Goal: Task Accomplishment & Management: Manage account settings

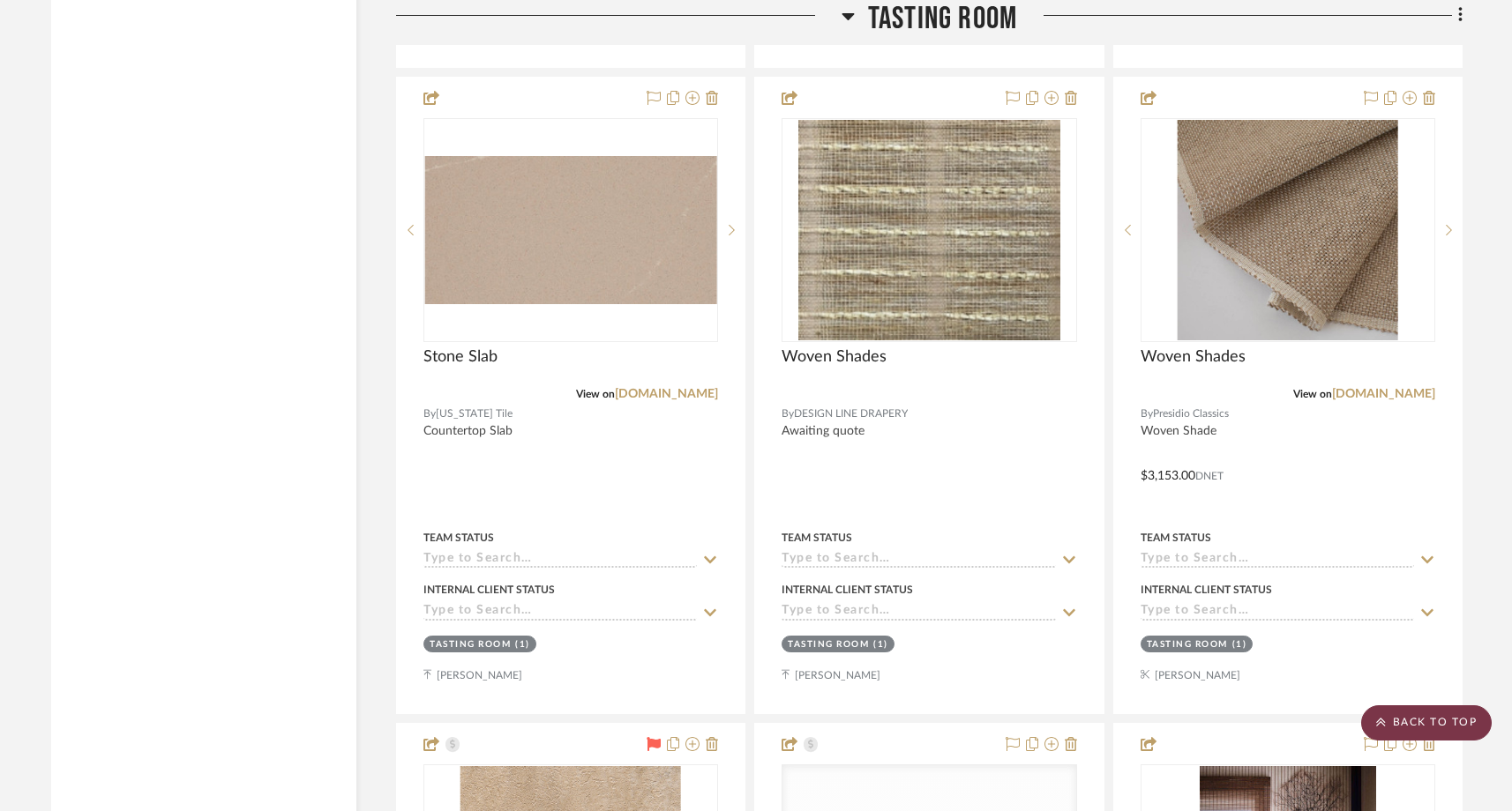
click at [1414, 723] on scroll-to-top-button "BACK TO TOP" at bounding box center [1426, 723] width 130 height 35
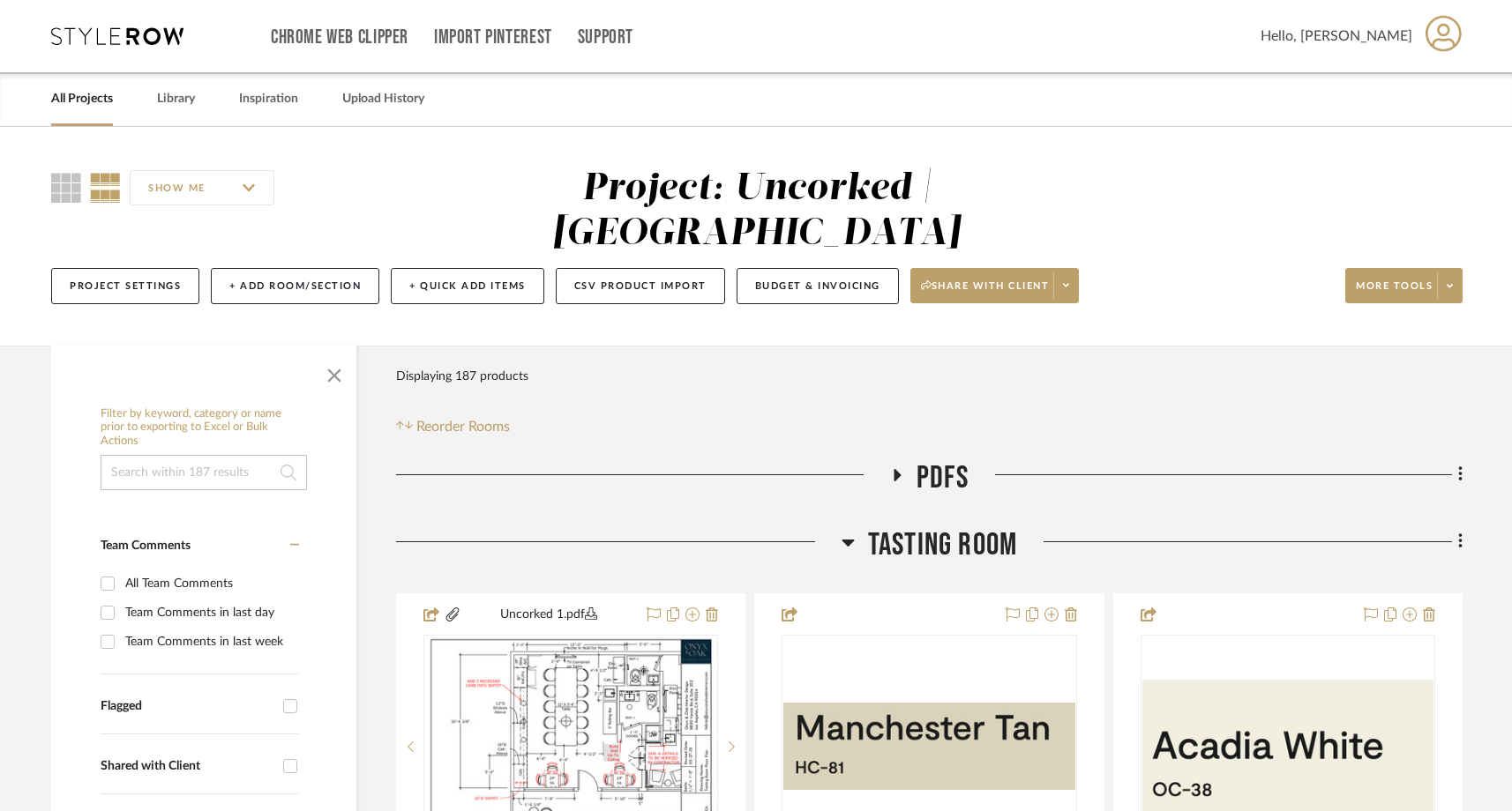
click at [97, 101] on link "All Projects" at bounding box center [81, 99] width 61 height 24
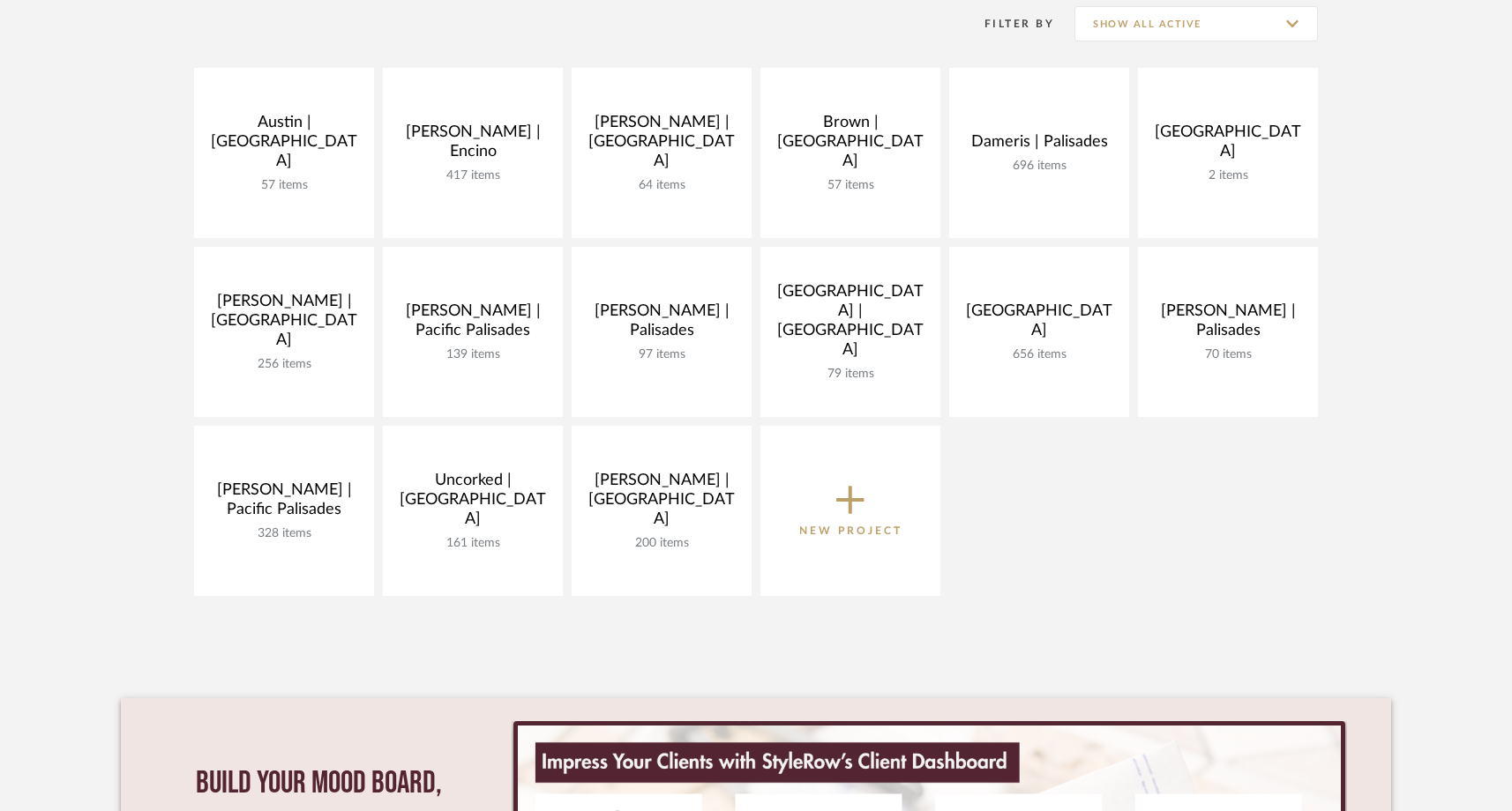
scroll to position [371, 0]
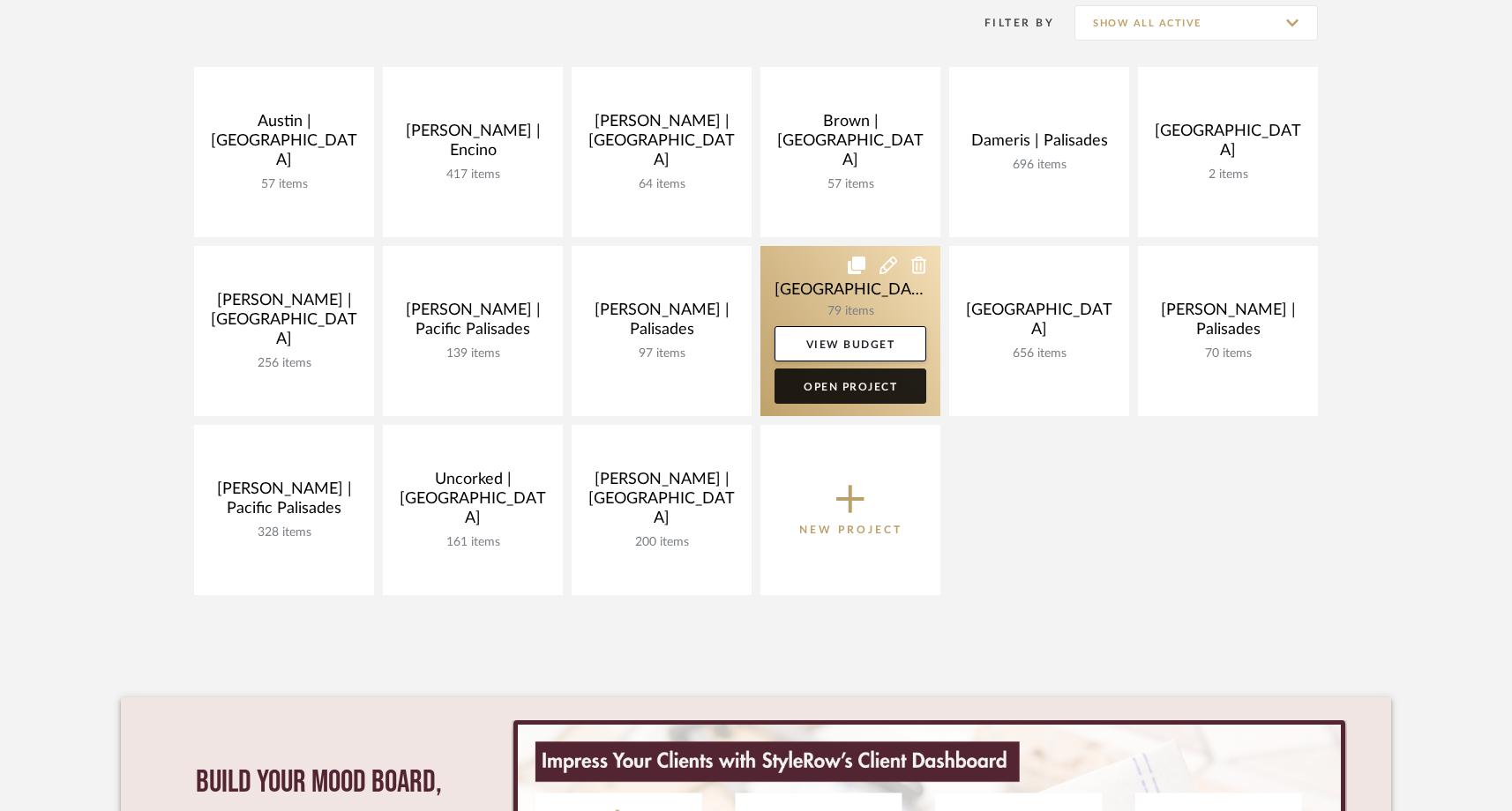
click at [865, 386] on link "Open Project" at bounding box center [850, 386] width 151 height 35
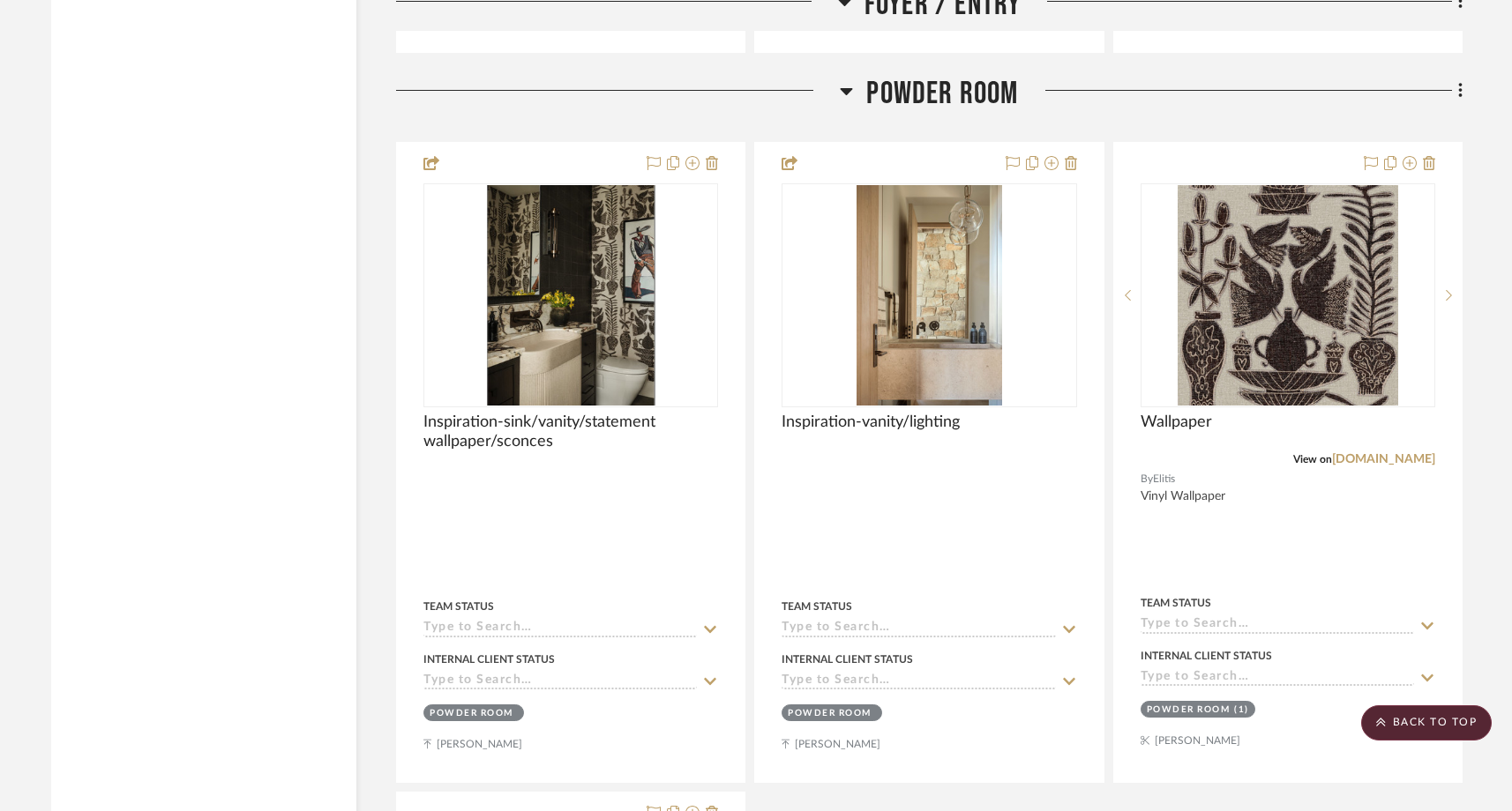
scroll to position [4531, 0]
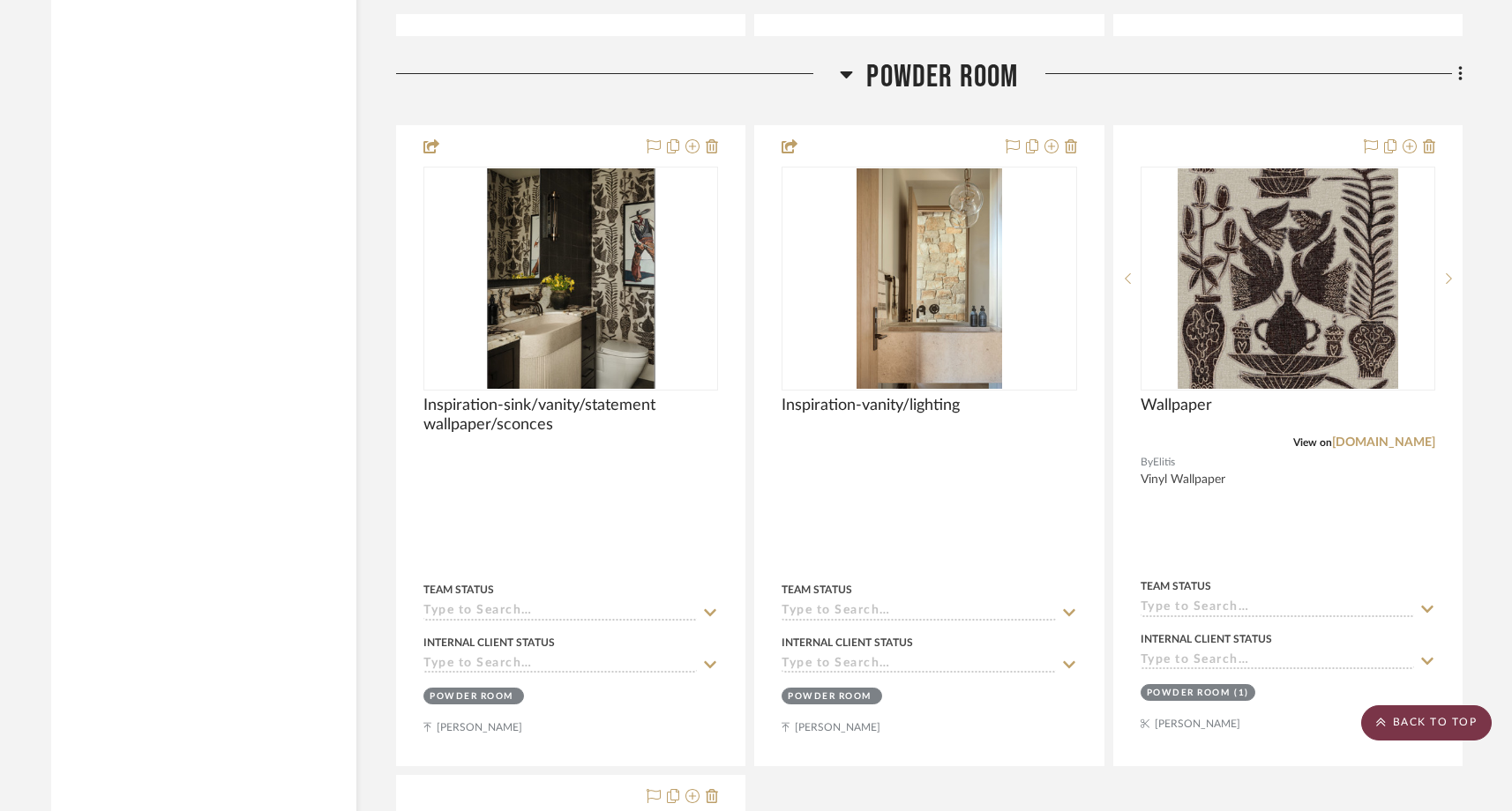
click at [1409, 730] on scroll-to-top-button "BACK TO TOP" at bounding box center [1426, 723] width 130 height 35
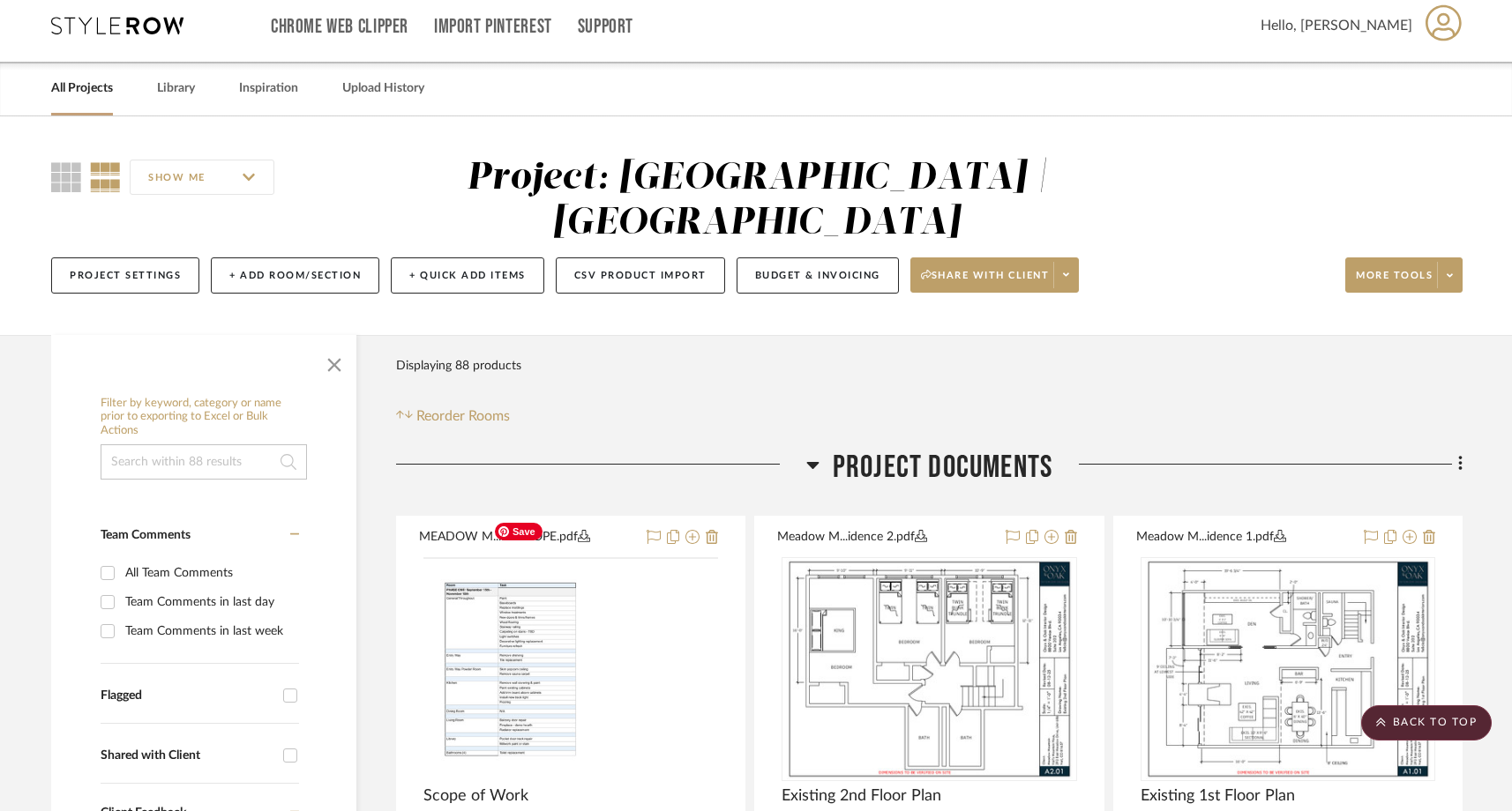
scroll to position [0, 0]
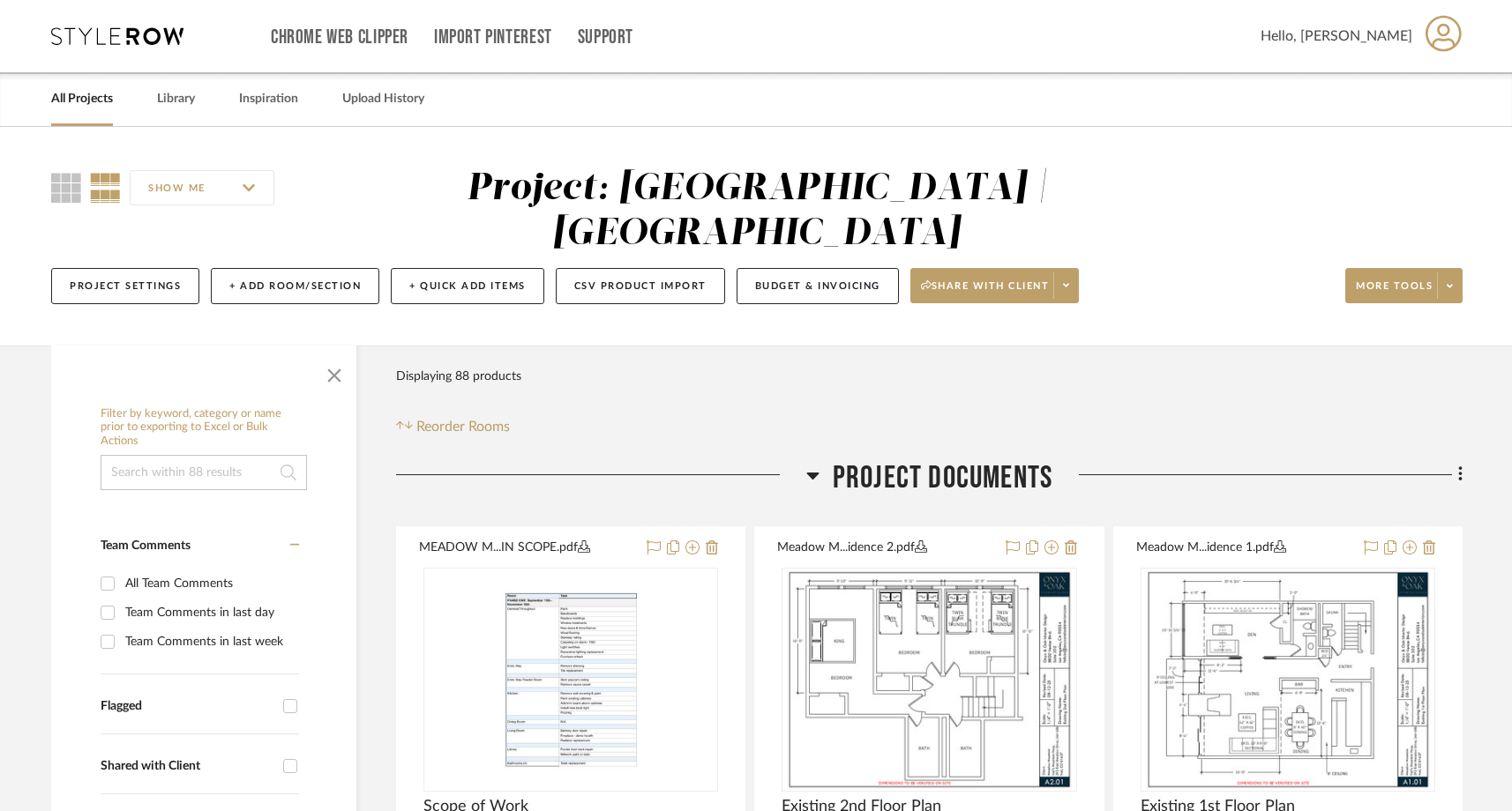
click at [98, 94] on link "All Projects" at bounding box center [81, 99] width 61 height 24
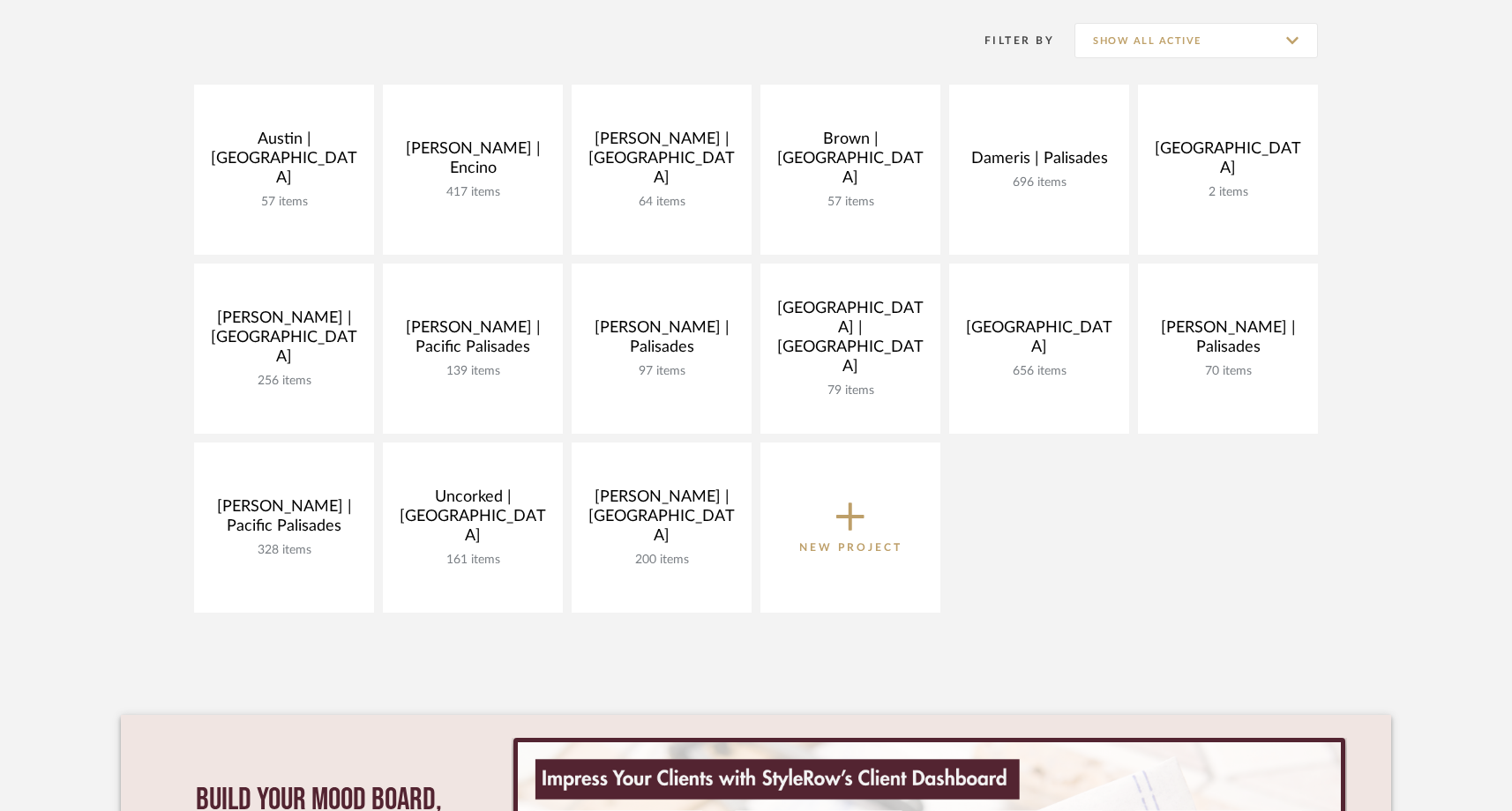
scroll to position [356, 0]
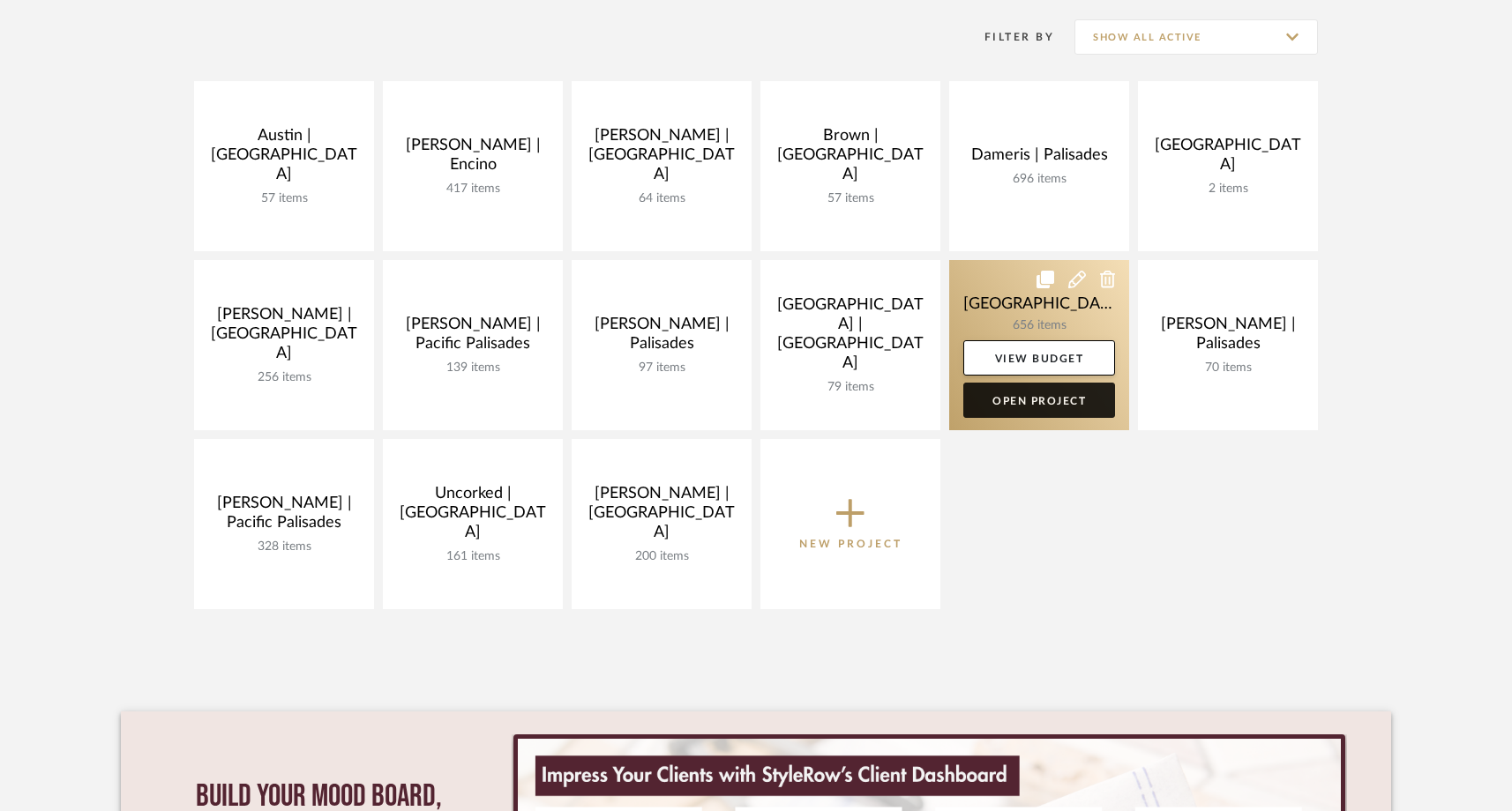
click at [1033, 400] on link "Open Project" at bounding box center [1039, 400] width 151 height 35
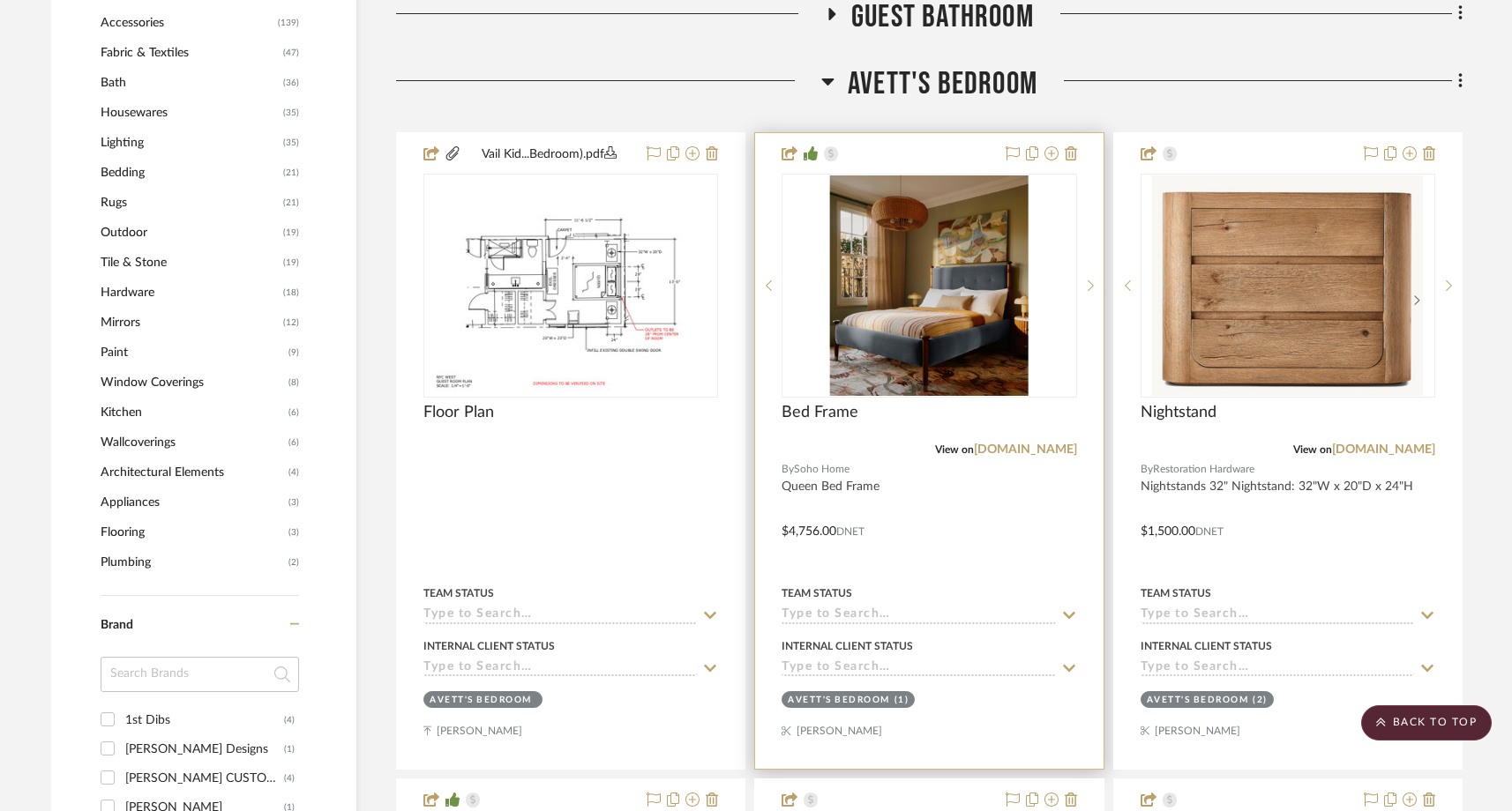
scroll to position [1557, 0]
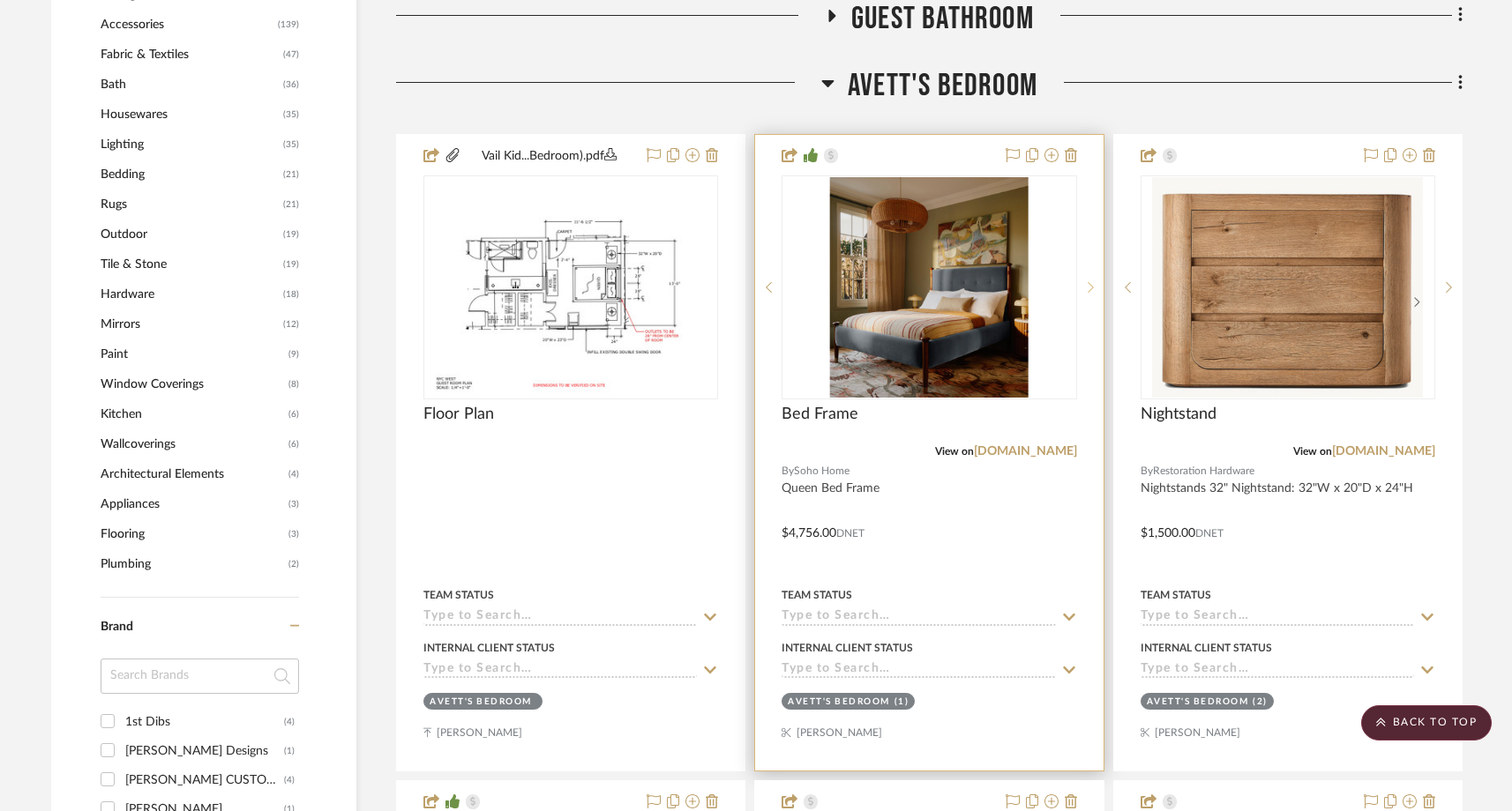
click at [1085, 287] on sr-next-btn at bounding box center [1091, 287] width 27 height 12
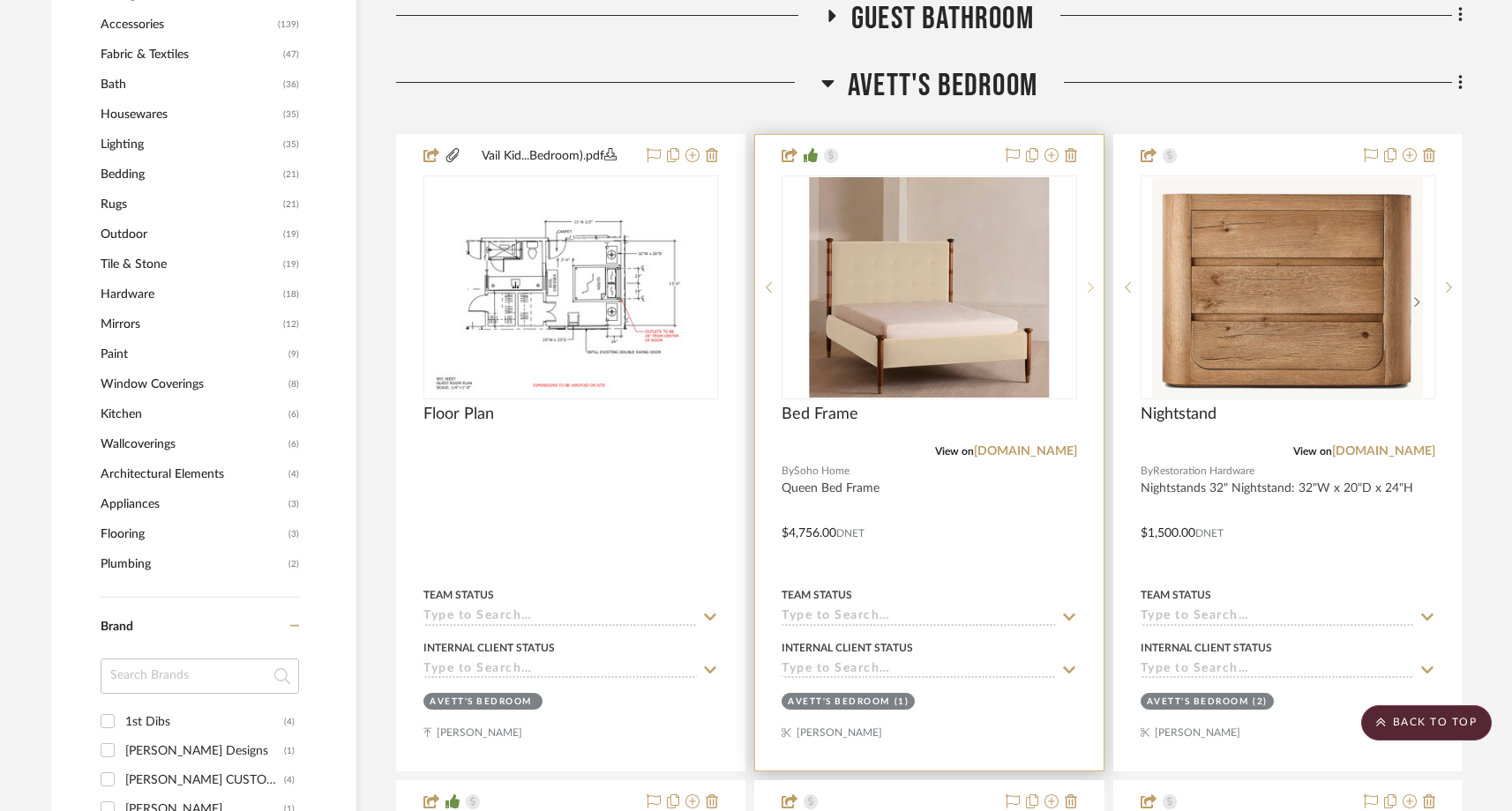
click at [1085, 287] on sr-next-btn at bounding box center [1091, 287] width 27 height 12
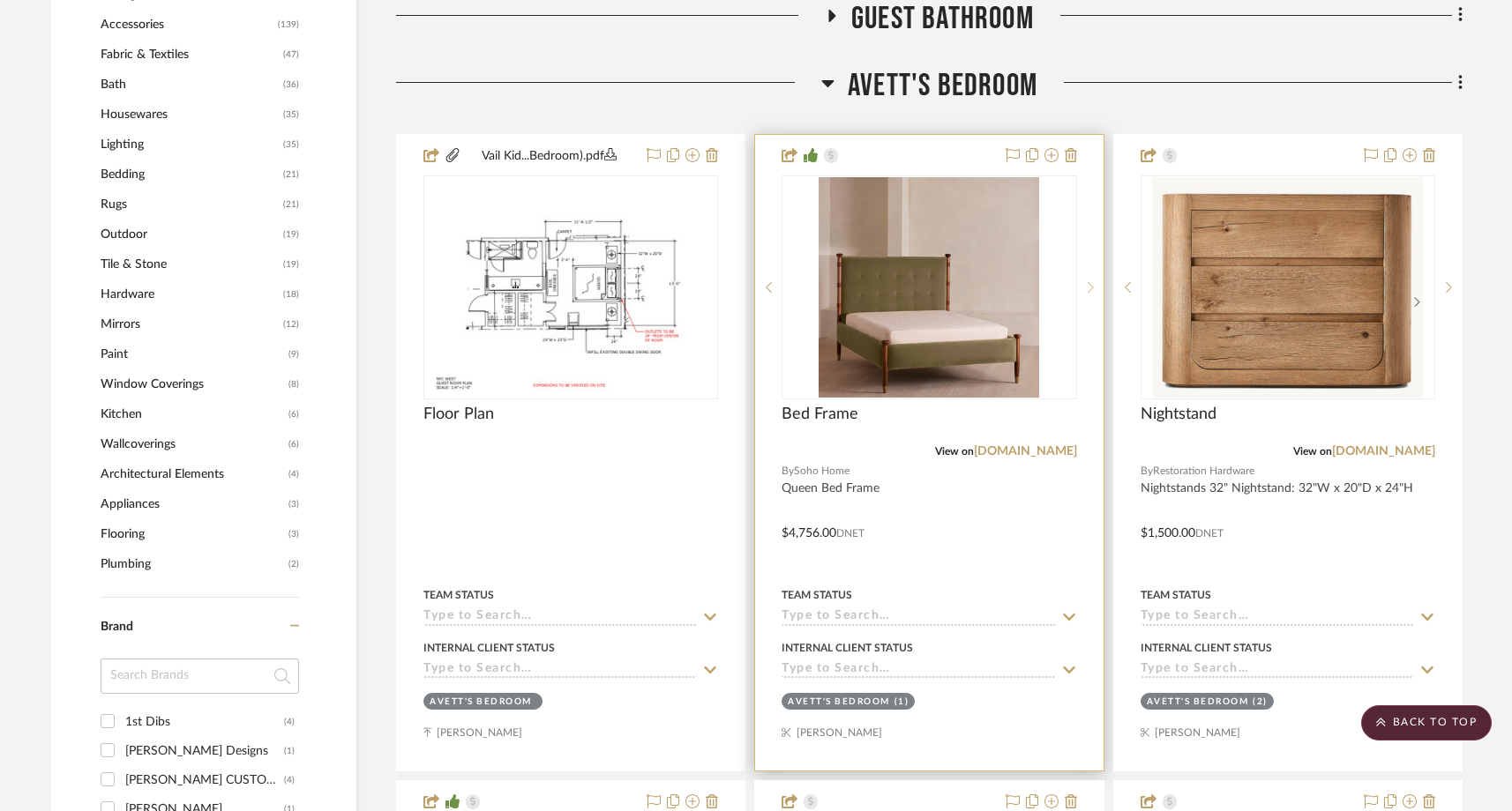
click at [1086, 287] on sr-next-btn at bounding box center [1091, 287] width 27 height 12
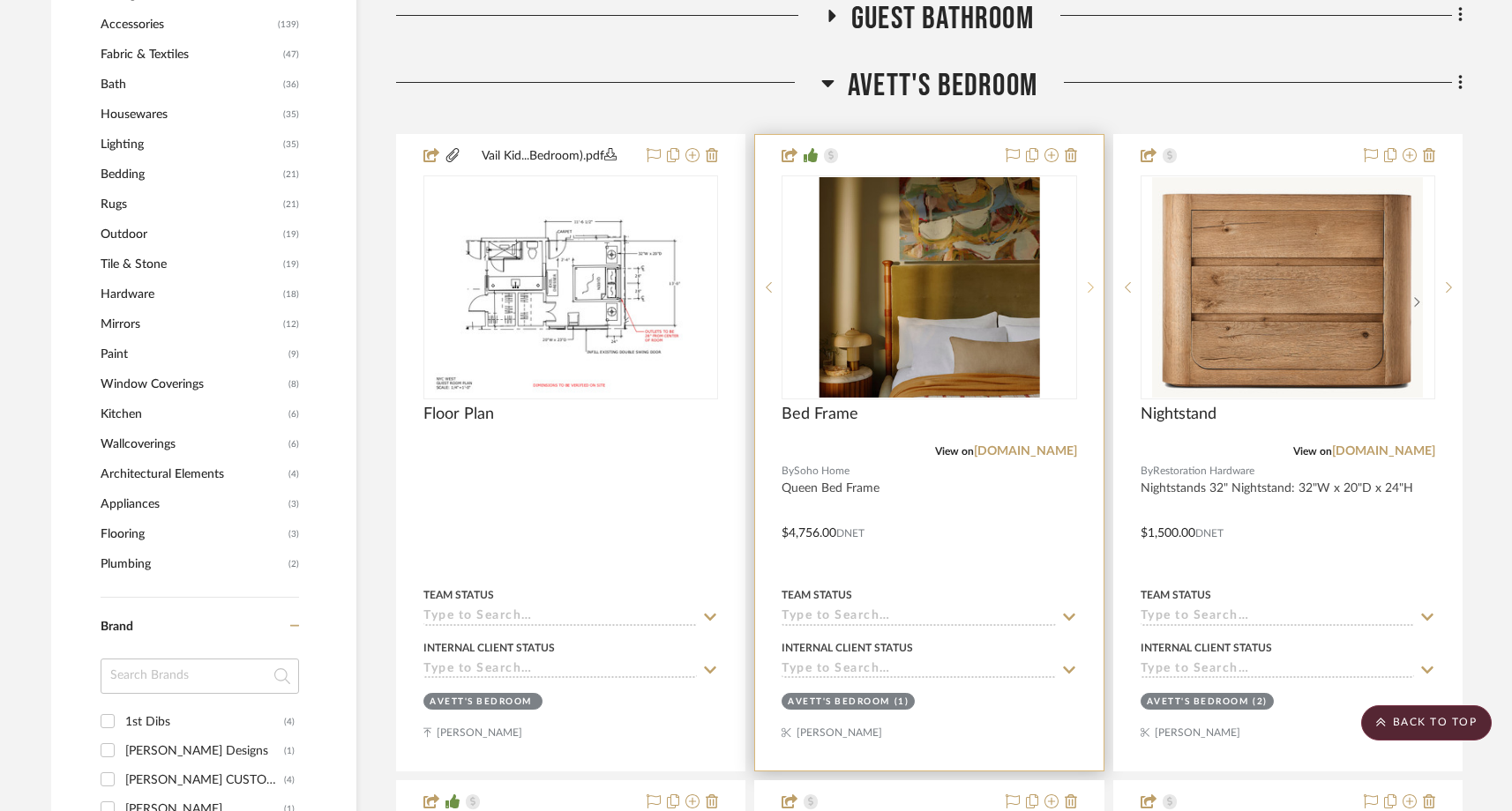
click at [1086, 287] on sr-next-btn at bounding box center [1091, 287] width 27 height 12
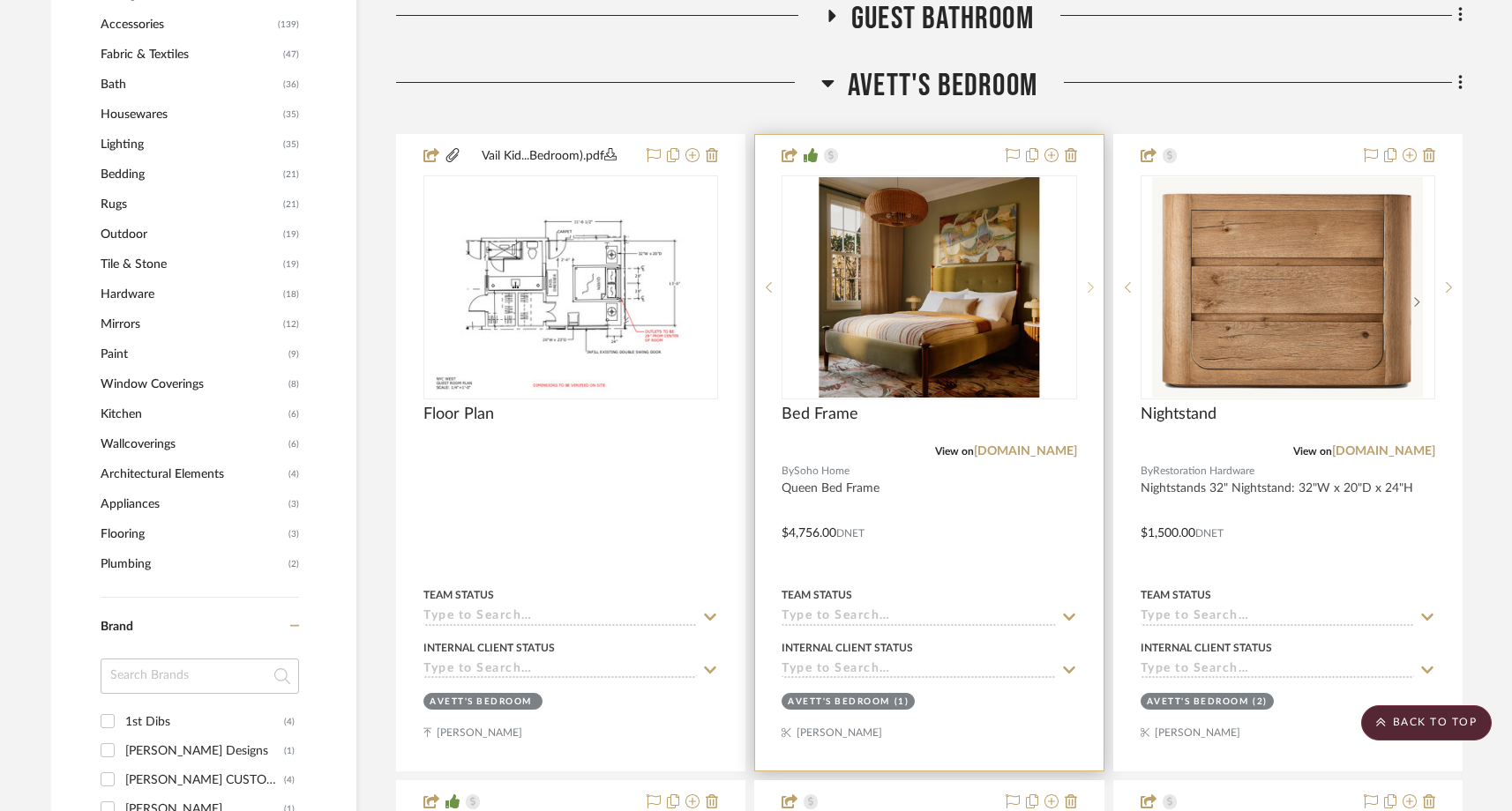
click at [1086, 287] on sr-next-btn at bounding box center [1091, 287] width 27 height 12
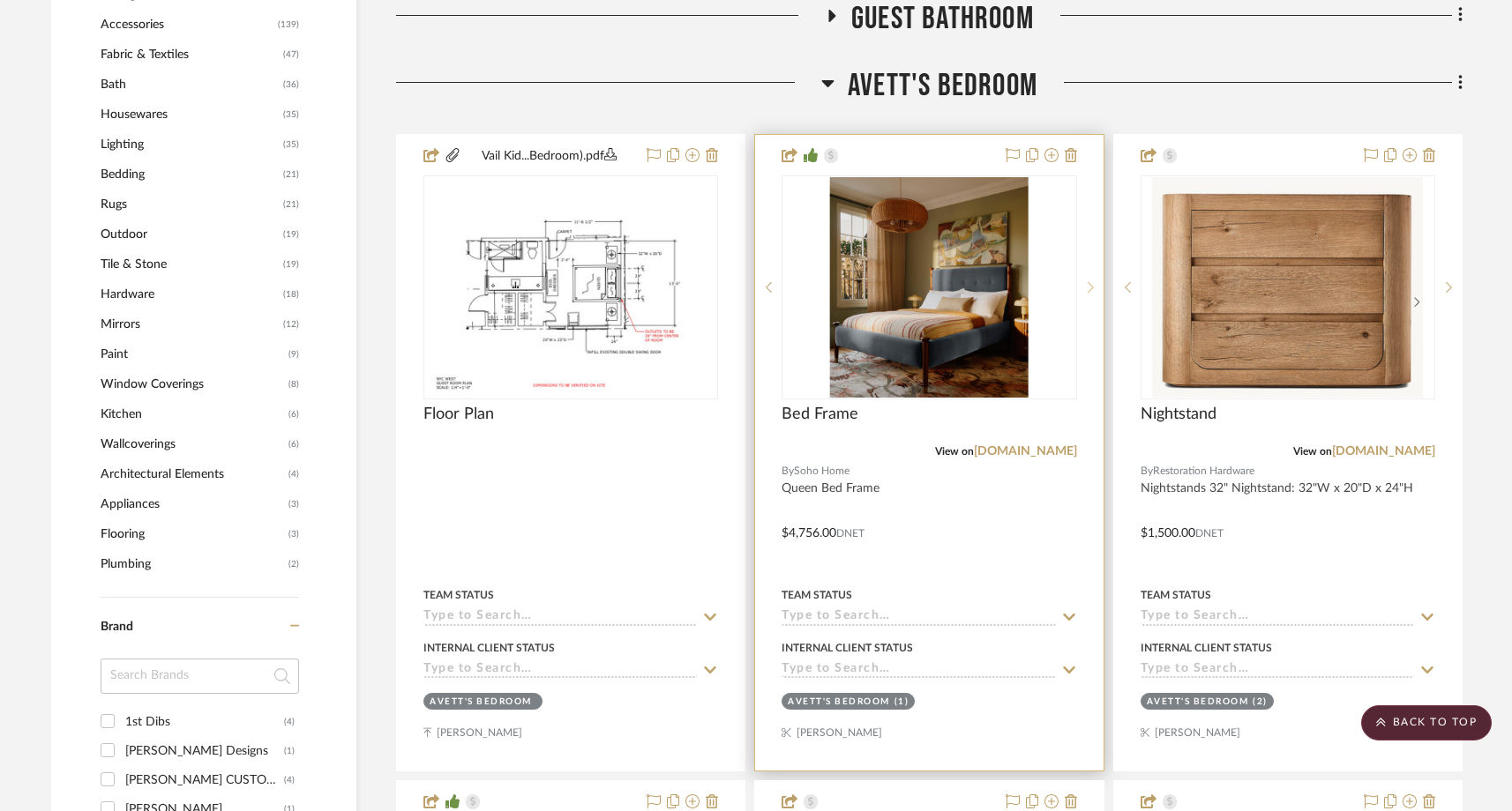
click at [1086, 287] on sr-next-btn at bounding box center [1091, 287] width 27 height 12
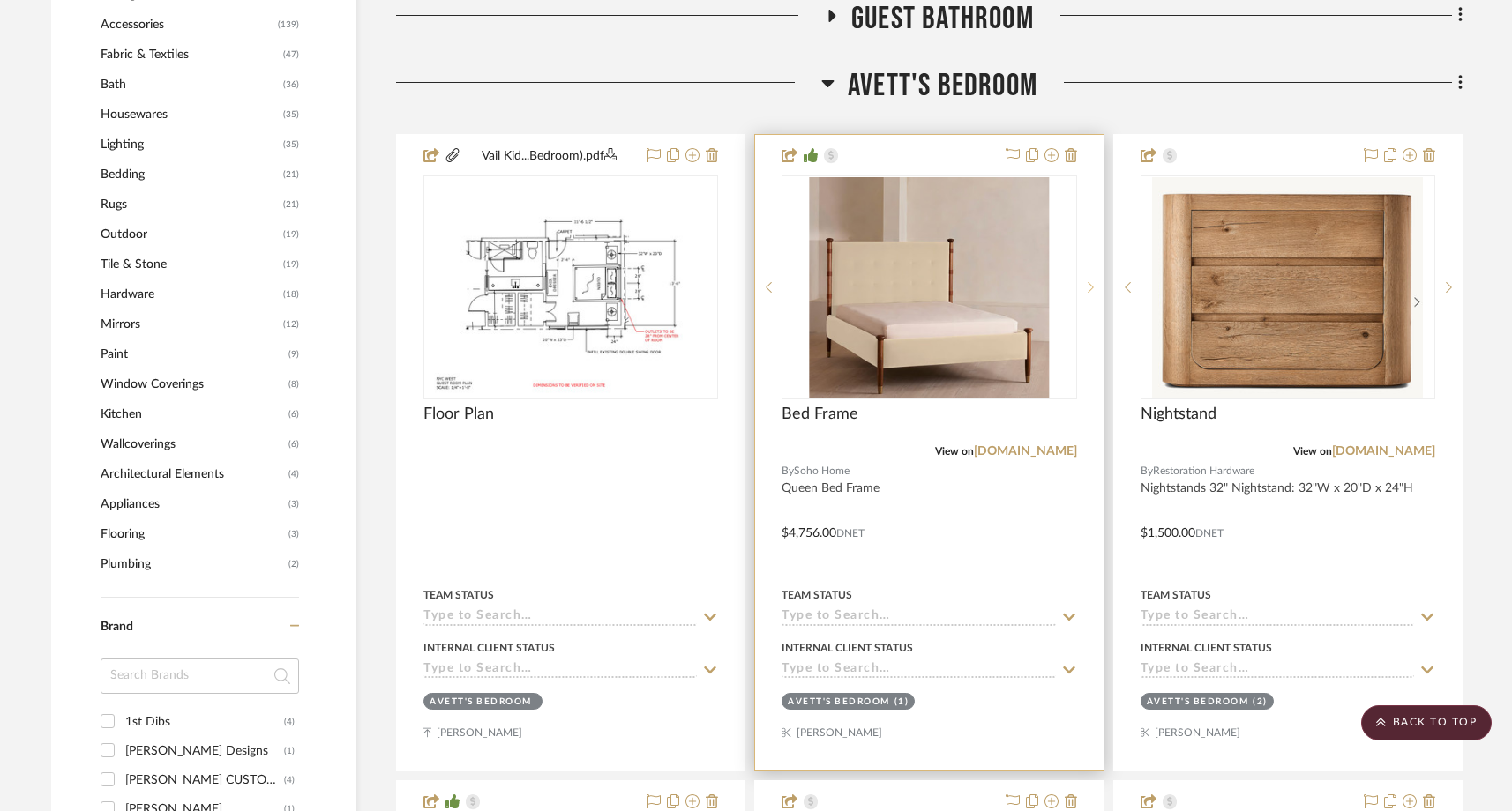
click at [1090, 288] on icon at bounding box center [1091, 287] width 6 height 12
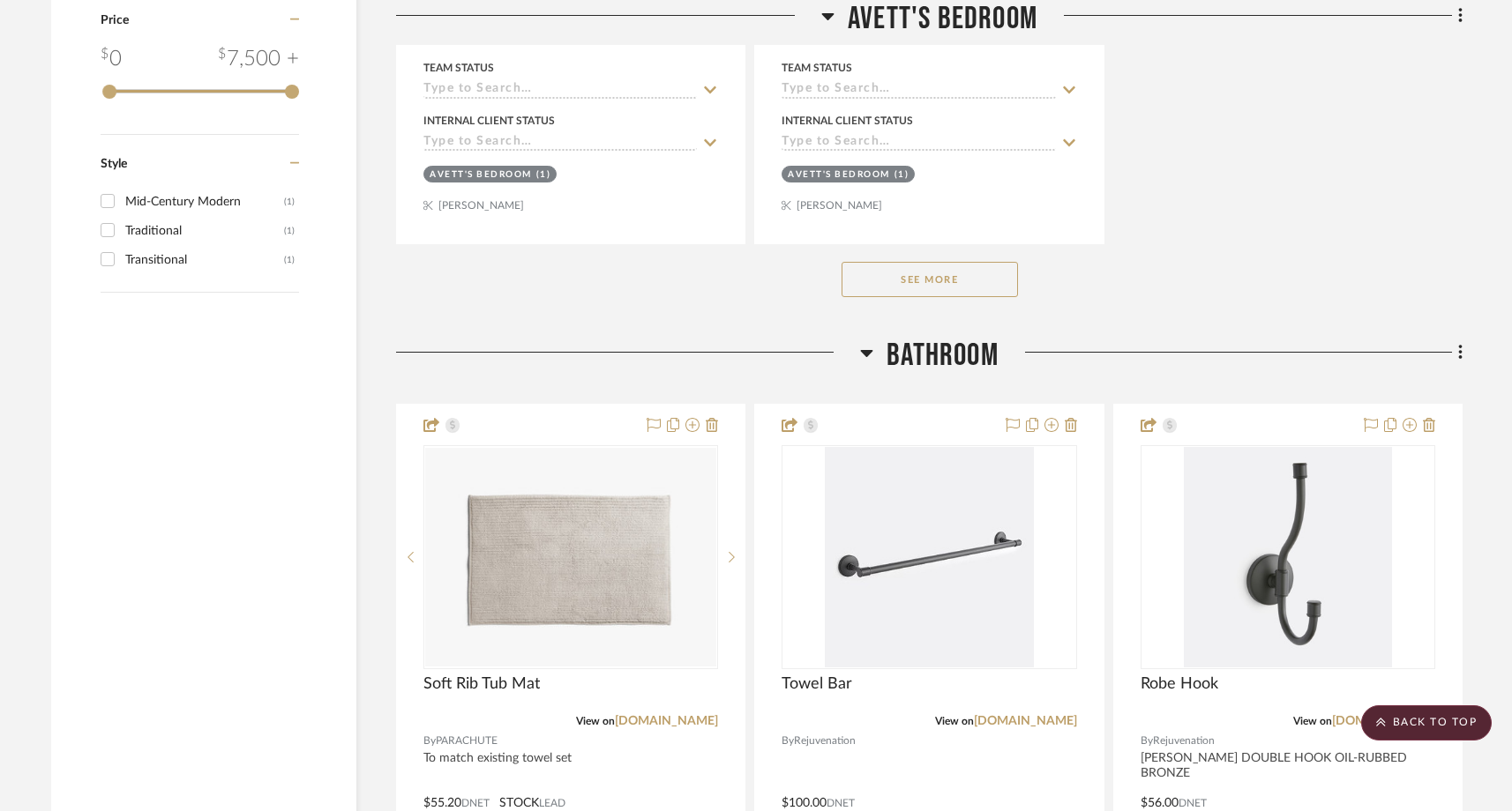
scroll to position [3360, 0]
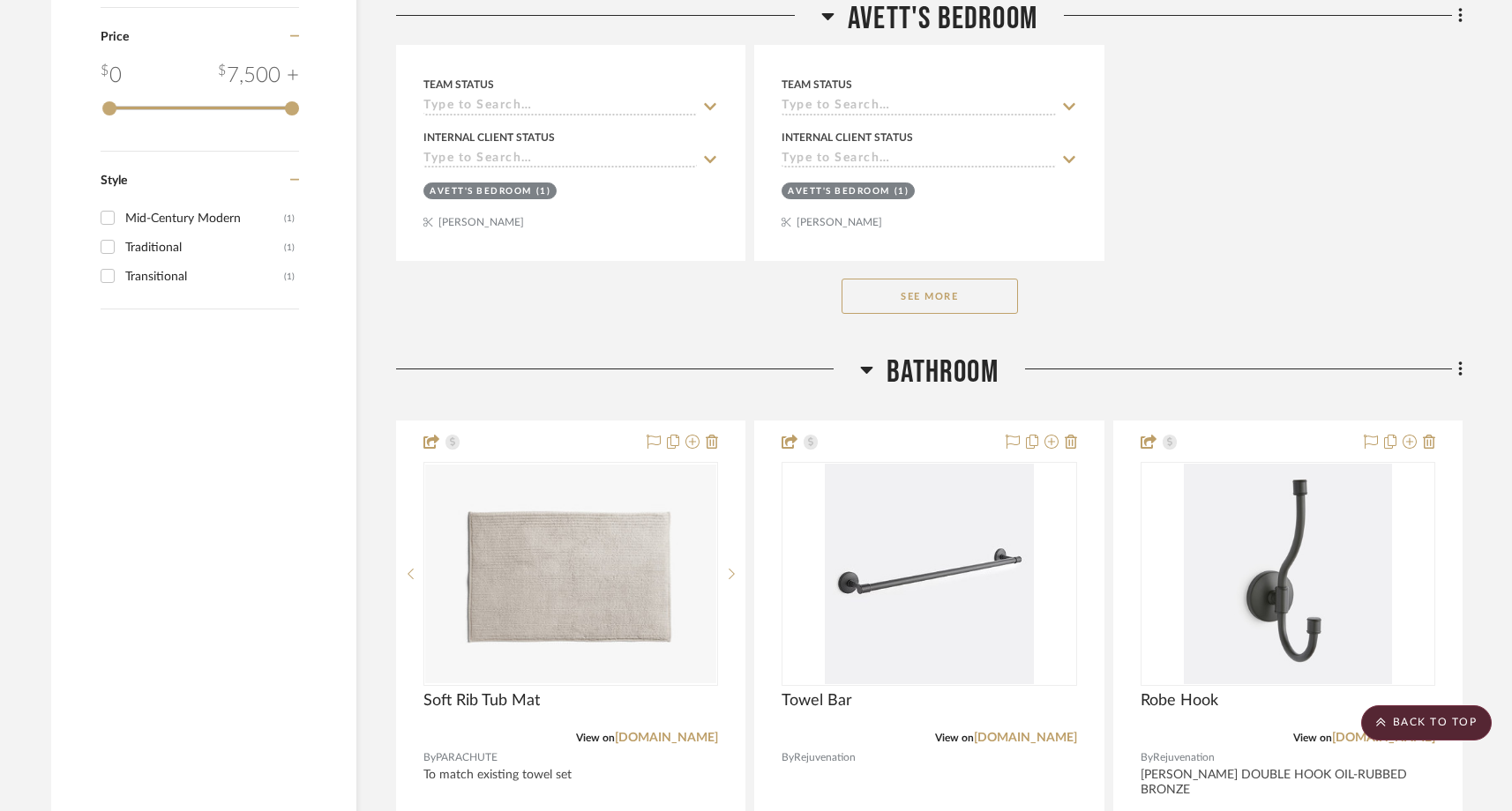
click at [914, 284] on button "See More" at bounding box center [930, 296] width 176 height 35
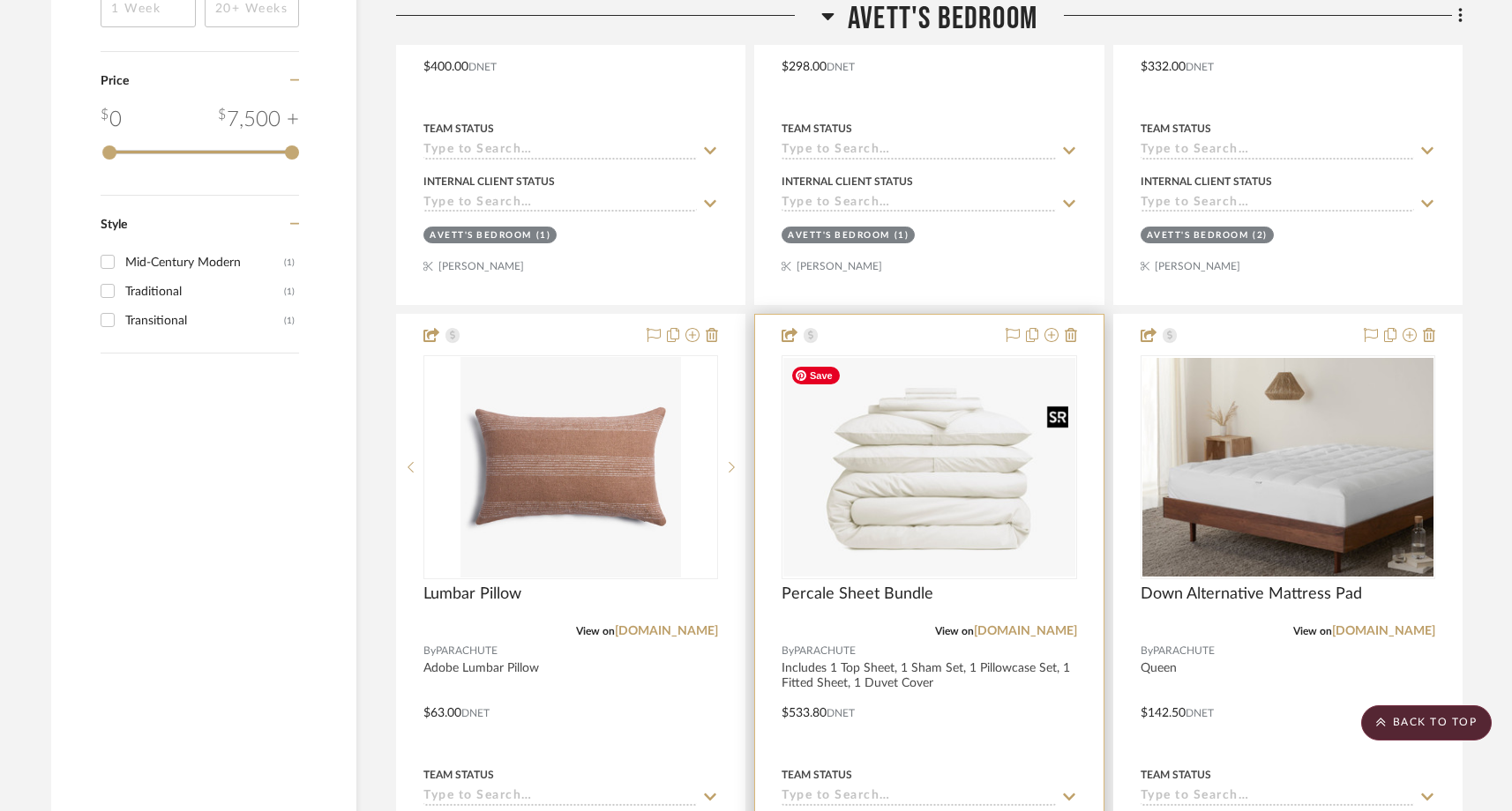
scroll to position [3331, 0]
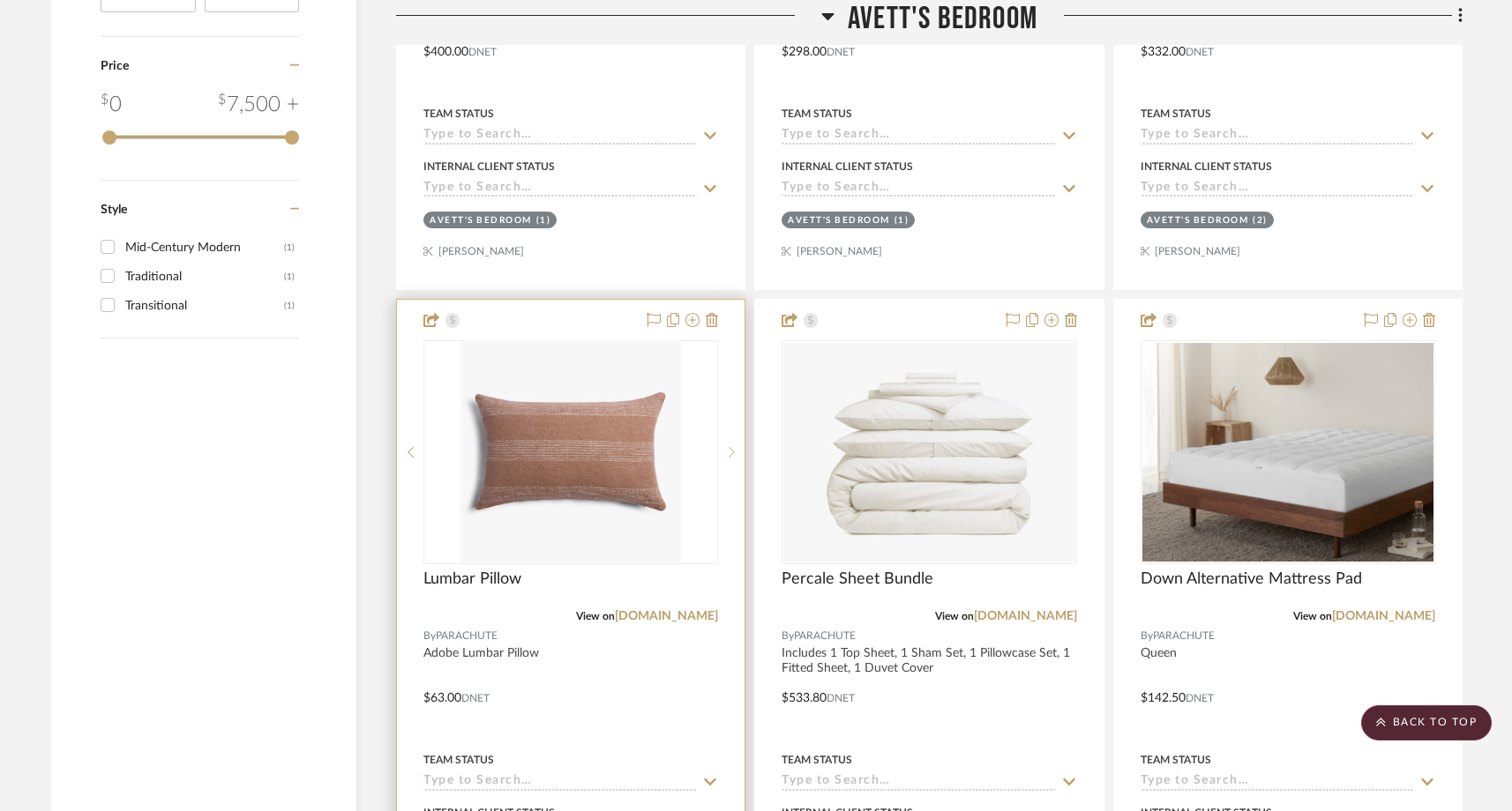
click at [733, 454] on icon at bounding box center [732, 452] width 6 height 12
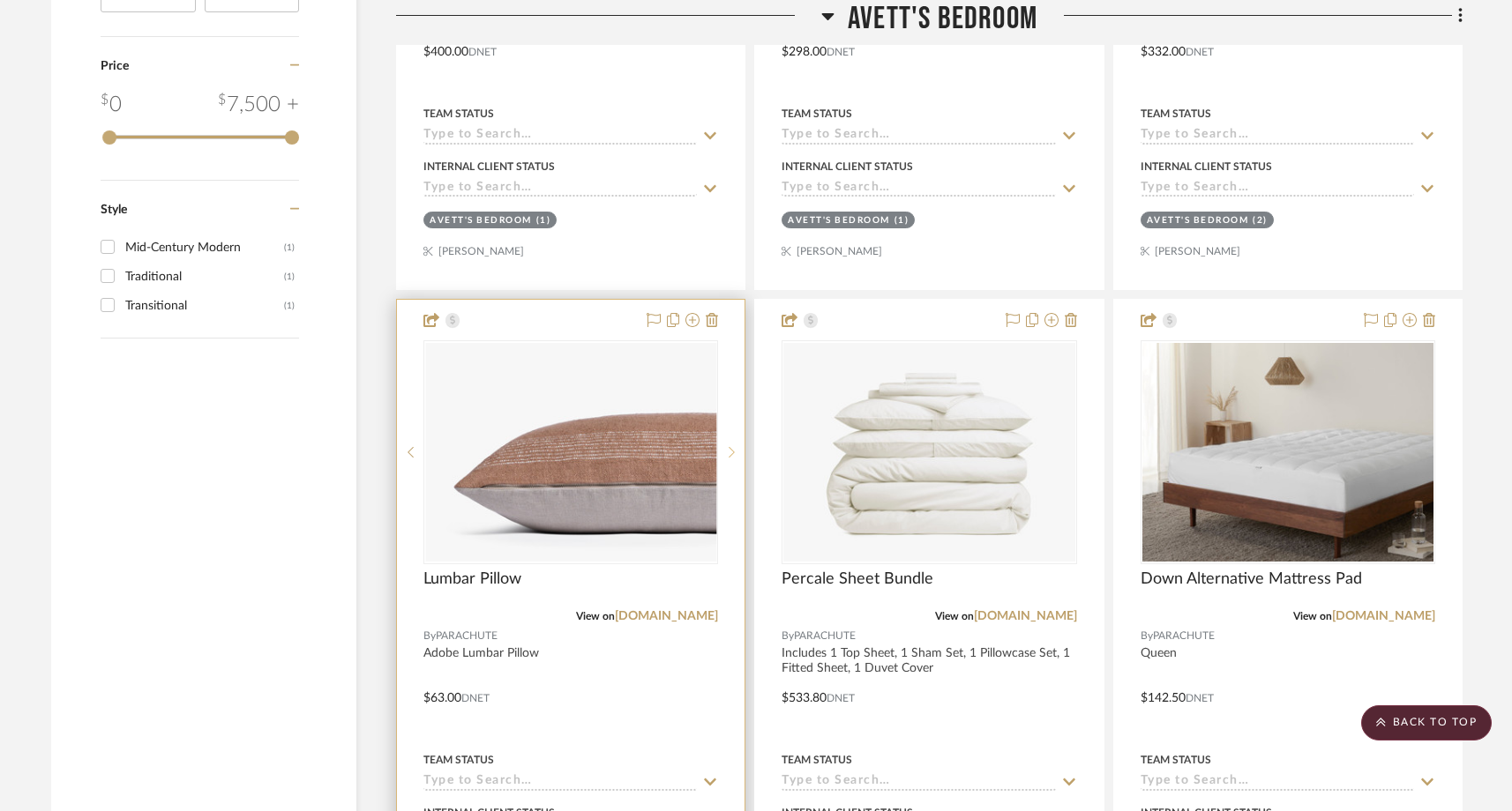
click at [734, 455] on sr-next-btn at bounding box center [732, 452] width 27 height 12
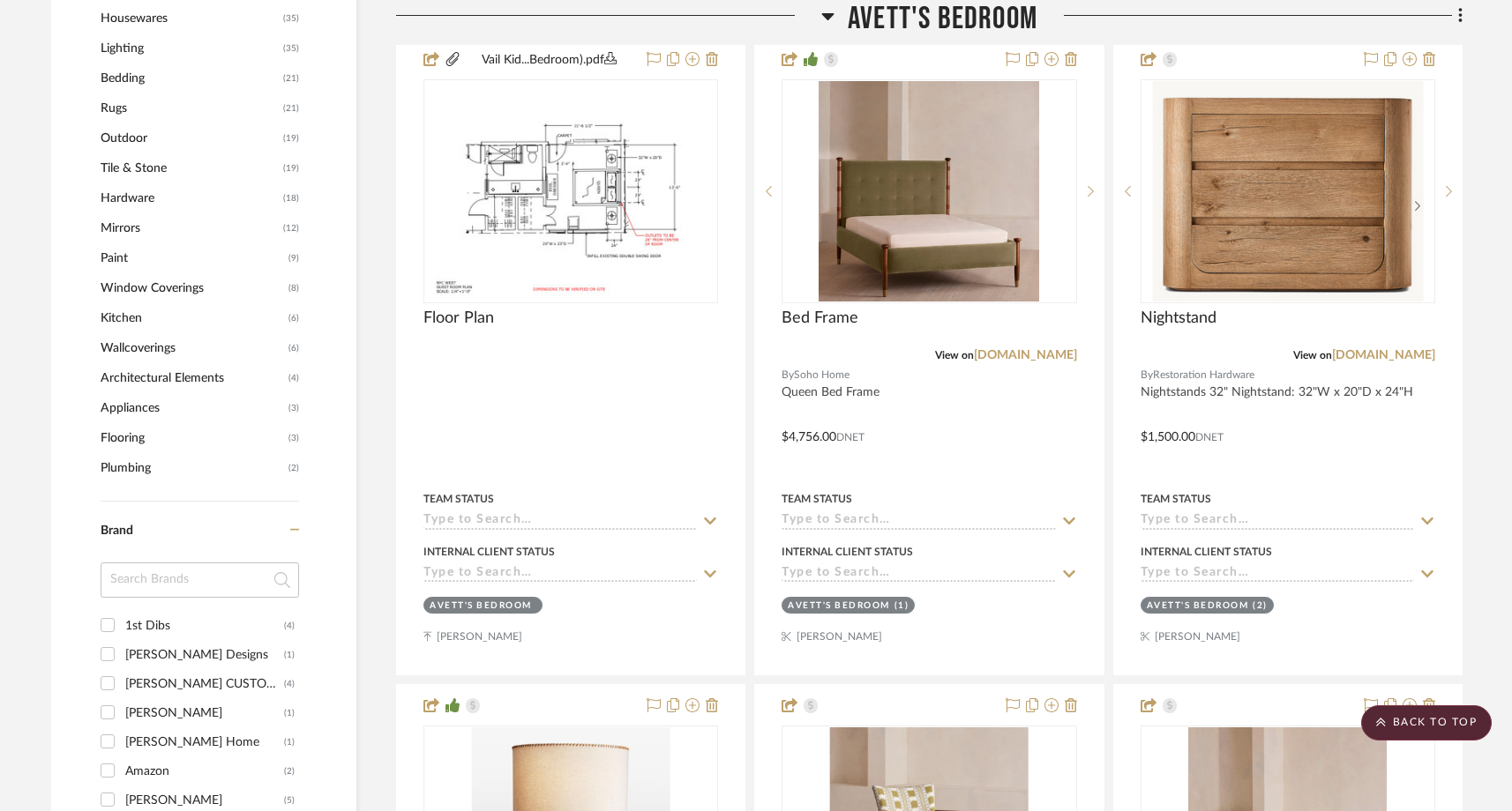
scroll to position [1586, 0]
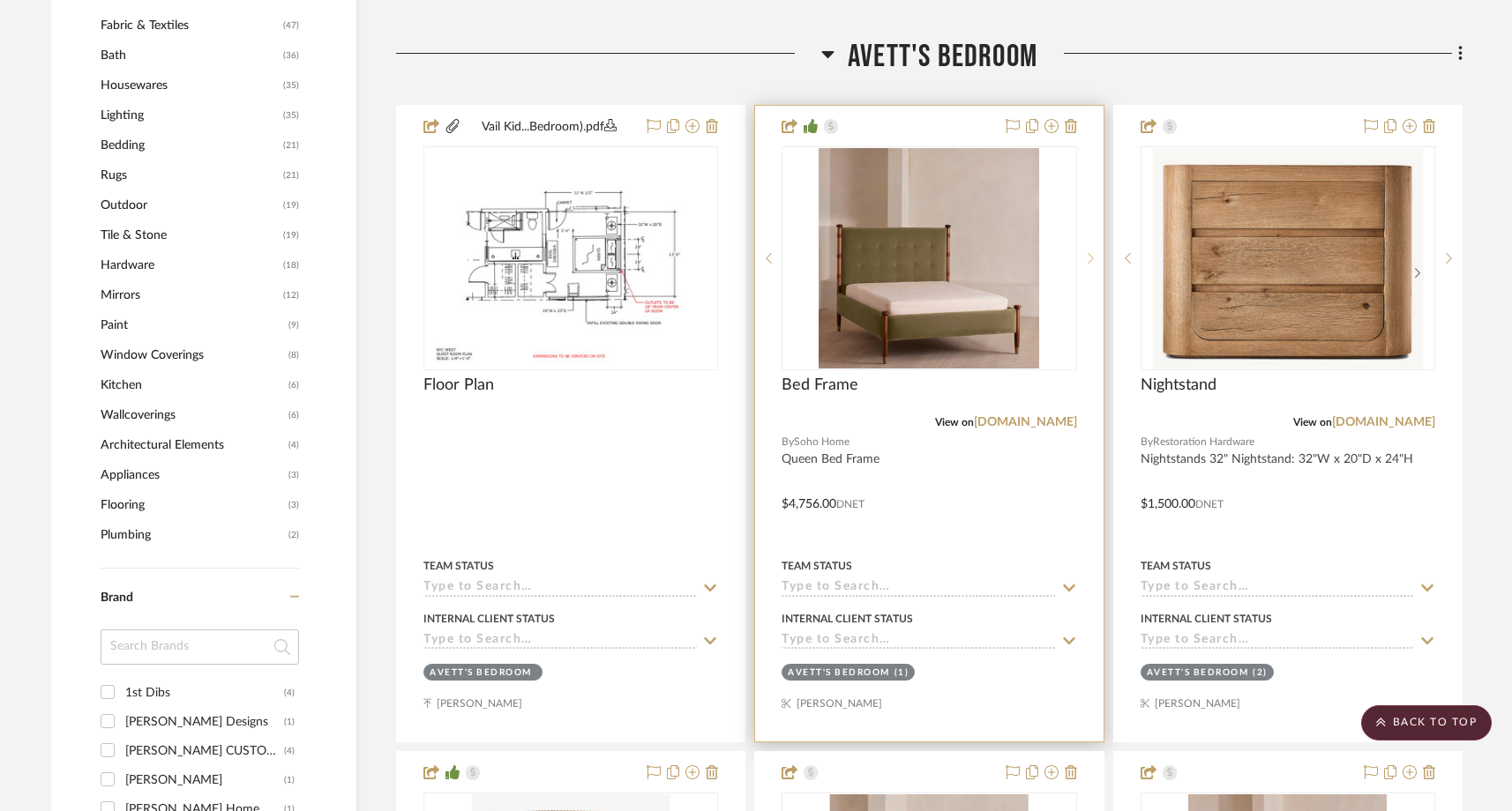
click at [1090, 257] on icon at bounding box center [1091, 258] width 6 height 12
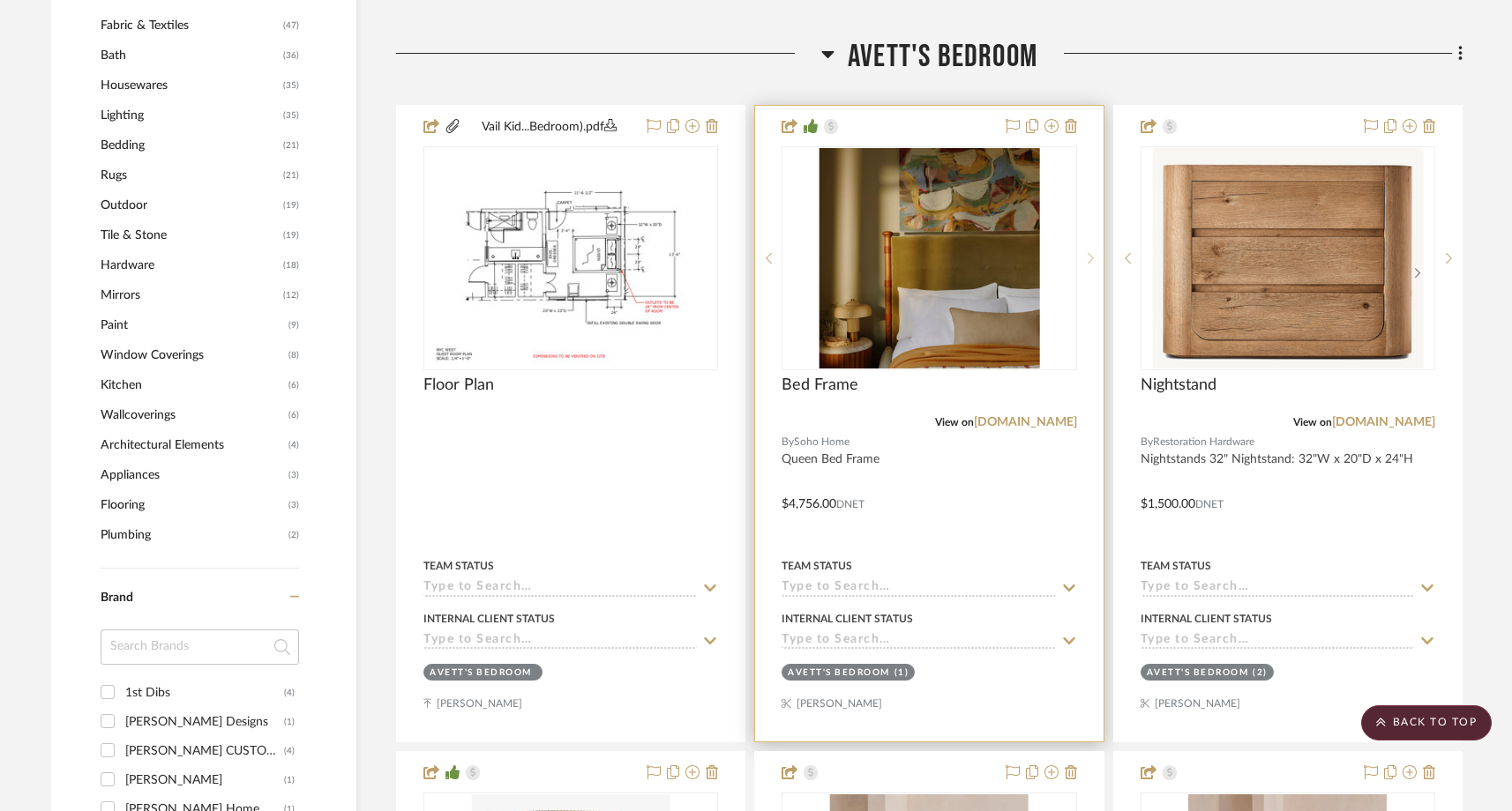
click at [1090, 257] on icon at bounding box center [1091, 258] width 6 height 12
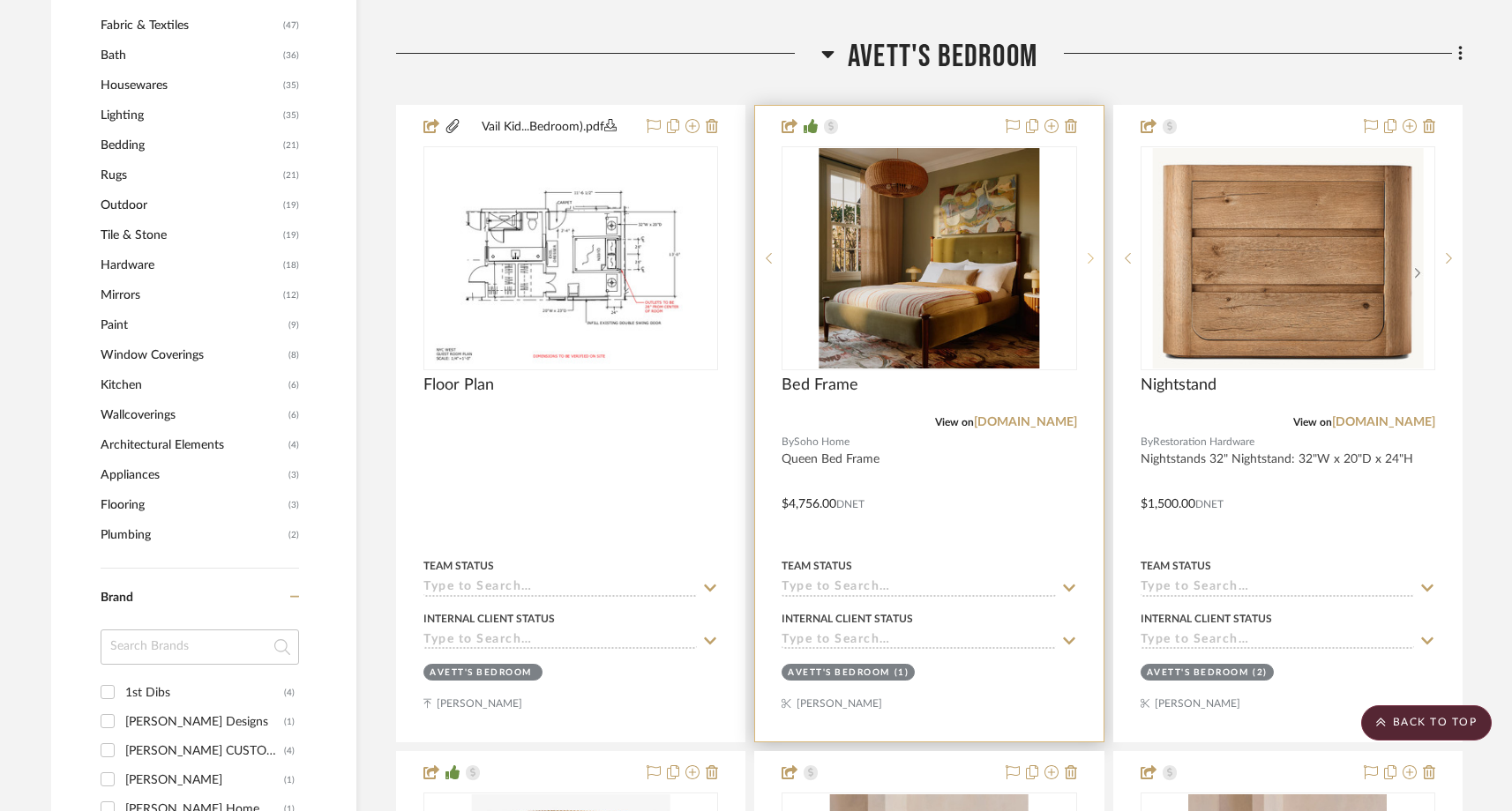
click at [1090, 257] on icon at bounding box center [1091, 258] width 6 height 12
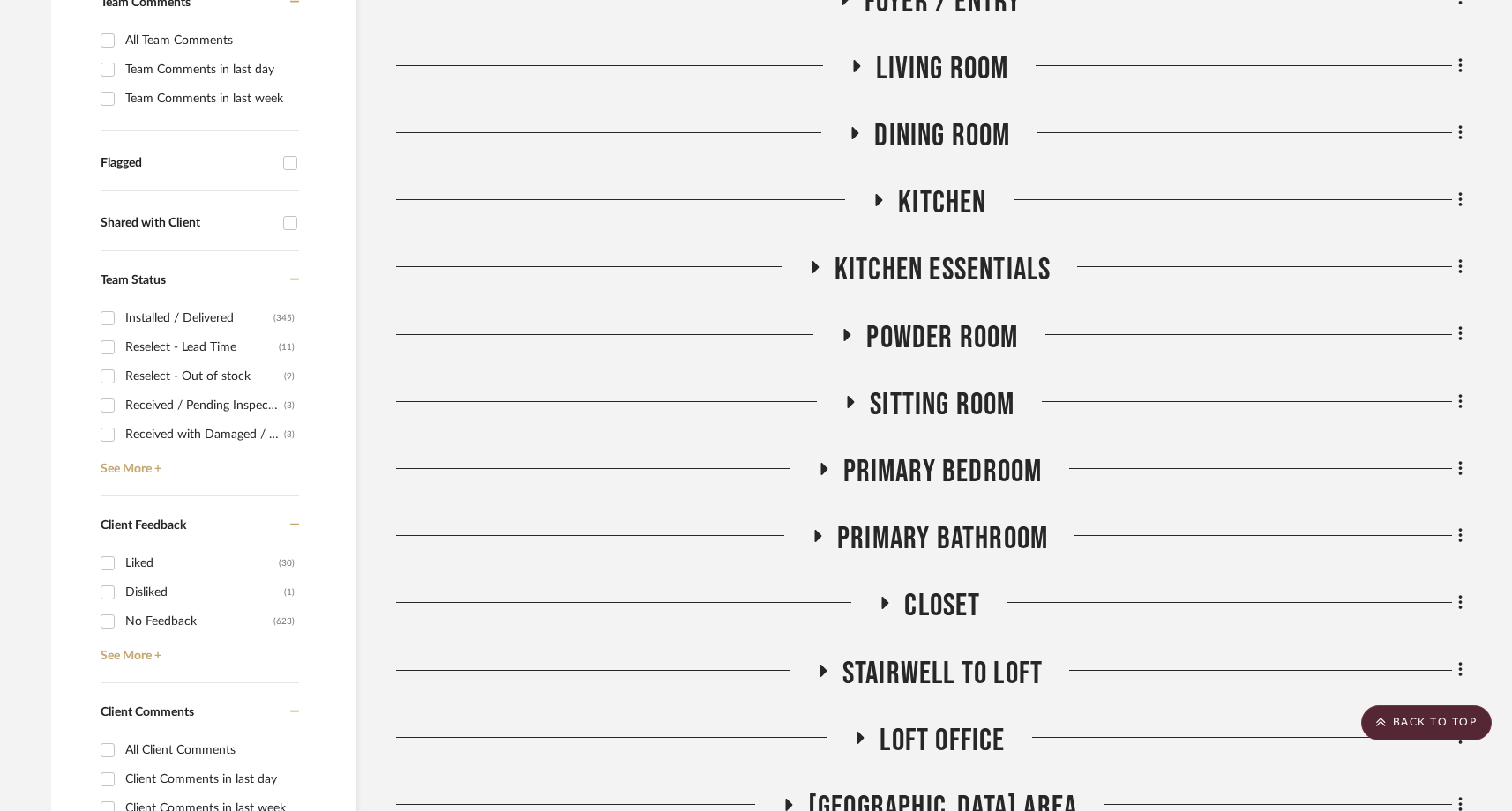
scroll to position [0, 0]
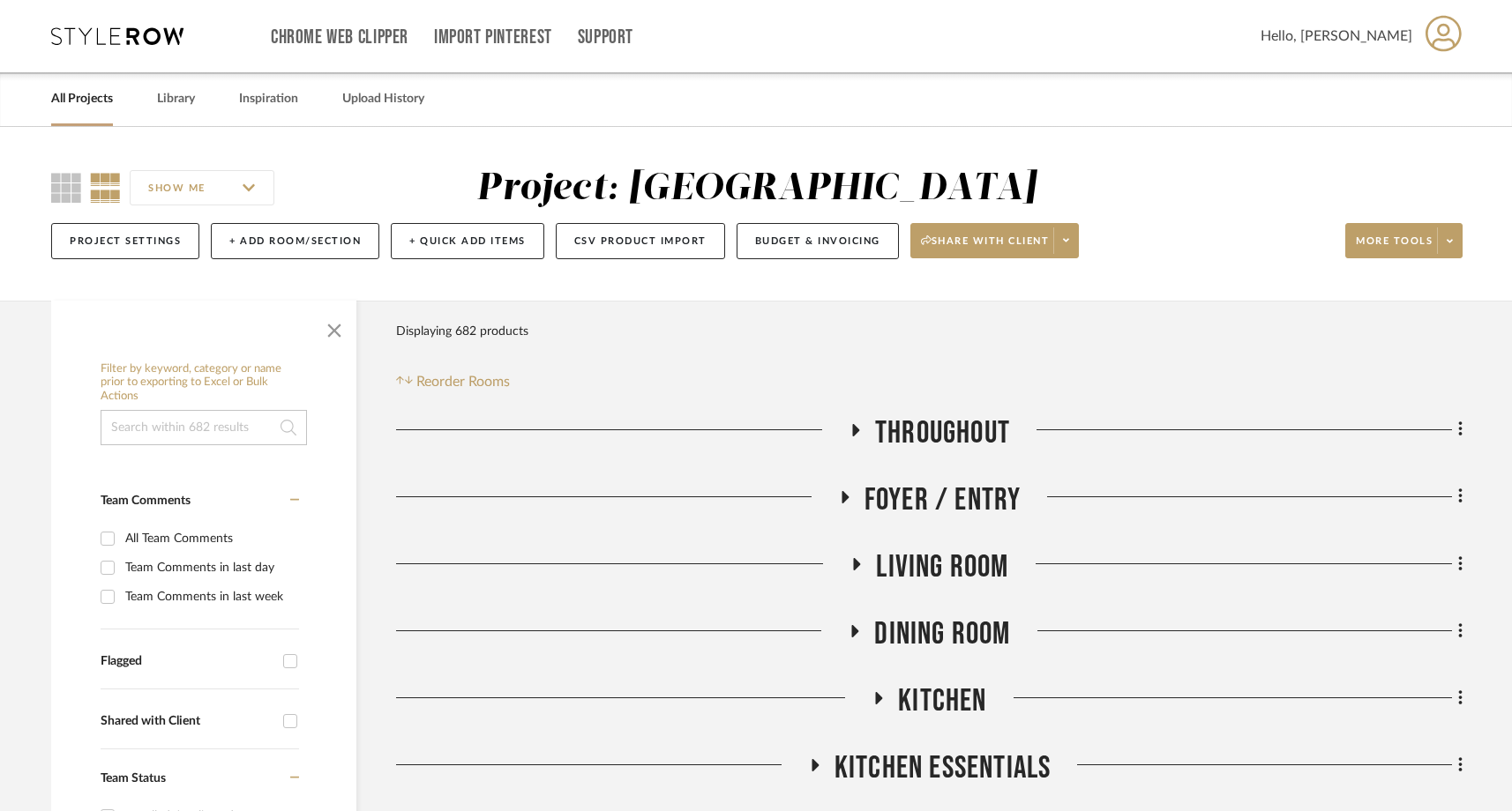
click at [72, 97] on link "All Projects" at bounding box center [81, 99] width 61 height 24
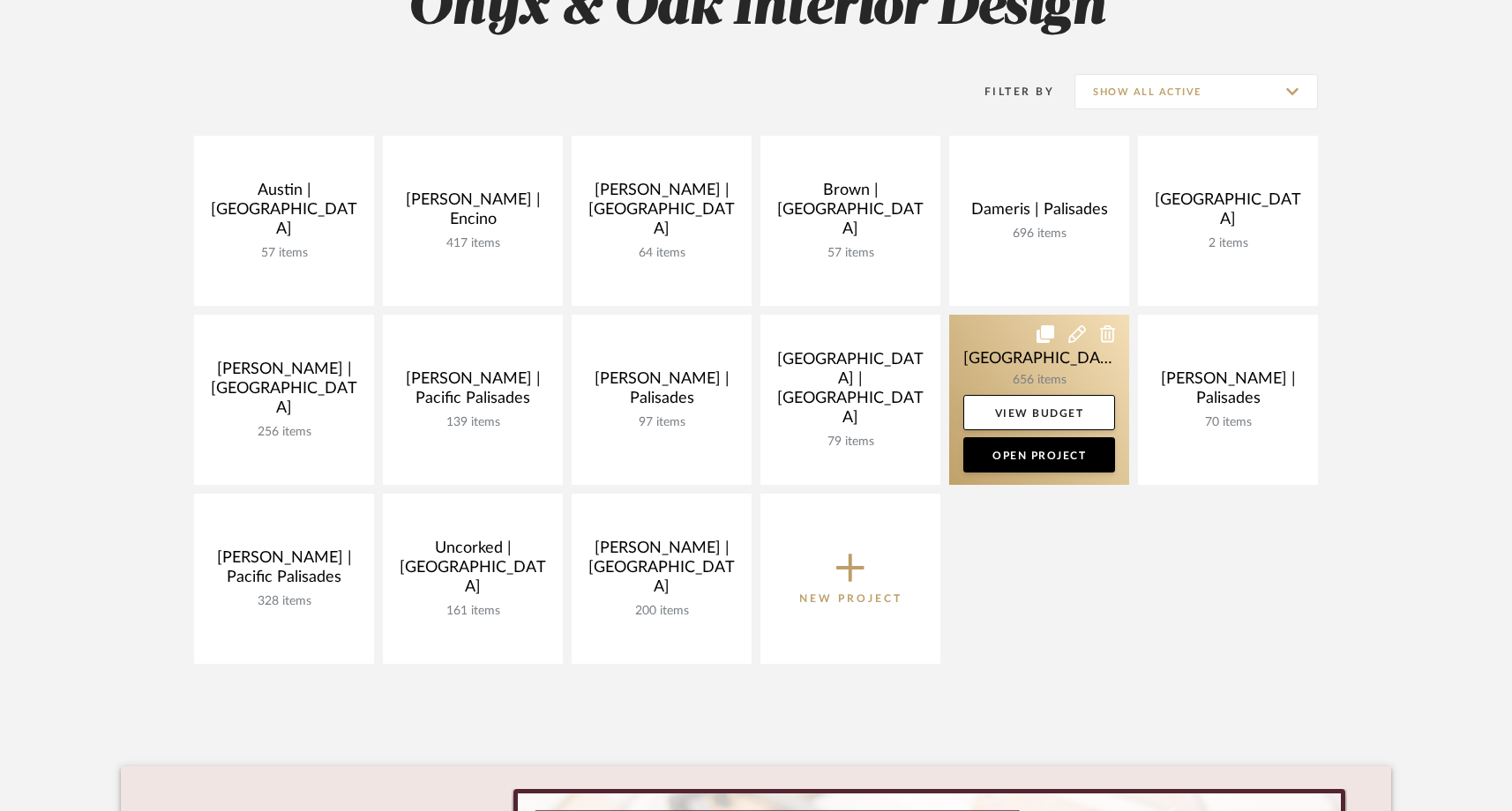
scroll to position [301, 0]
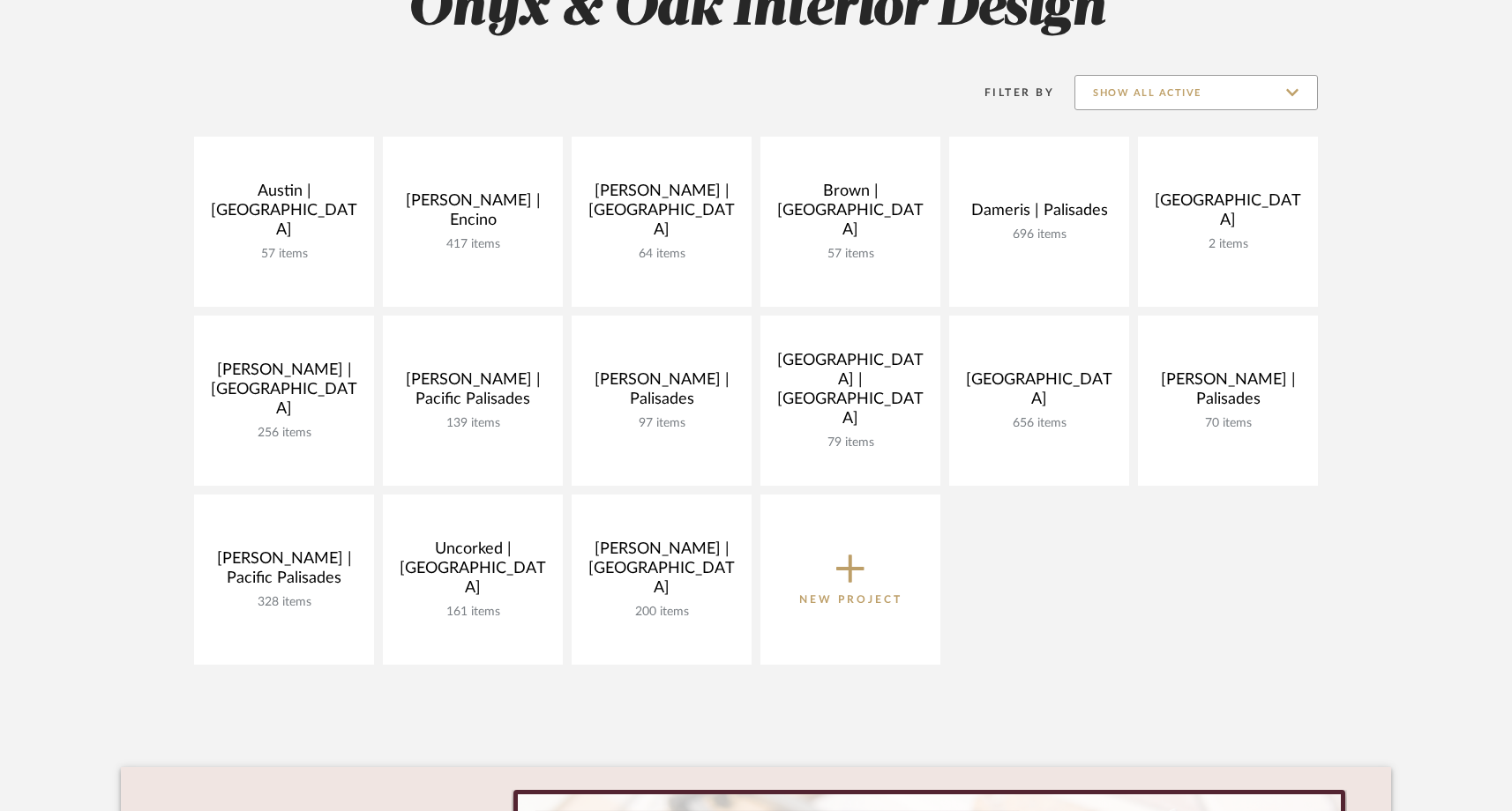
click at [1137, 85] on input "Show All Active" at bounding box center [1196, 92] width 243 height 35
click at [1100, 216] on span "Archived" at bounding box center [1198, 222] width 209 height 15
type input "Archived"
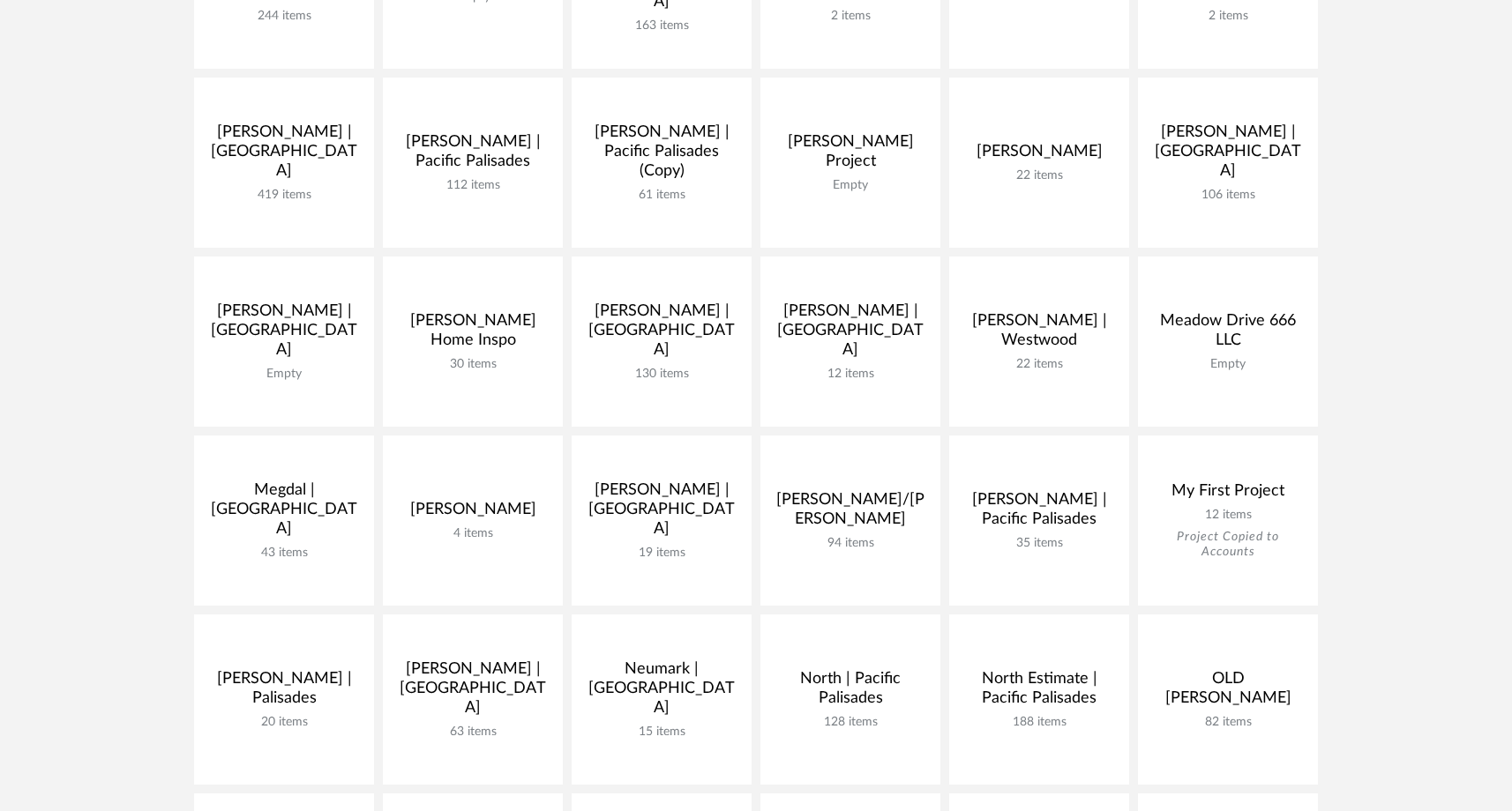
scroll to position [901, 0]
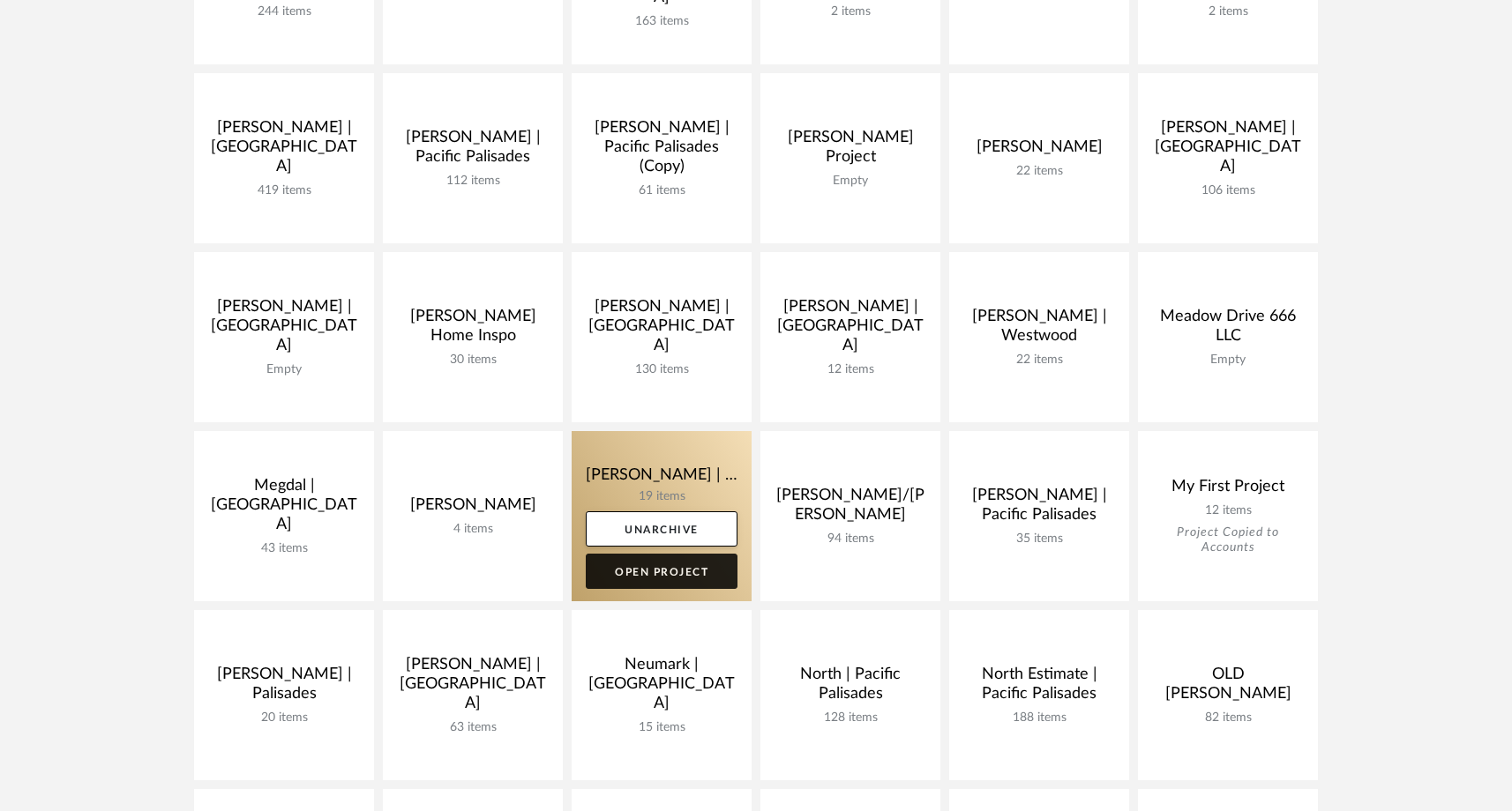
click at [665, 575] on link "Open Project" at bounding box center [662, 571] width 151 height 35
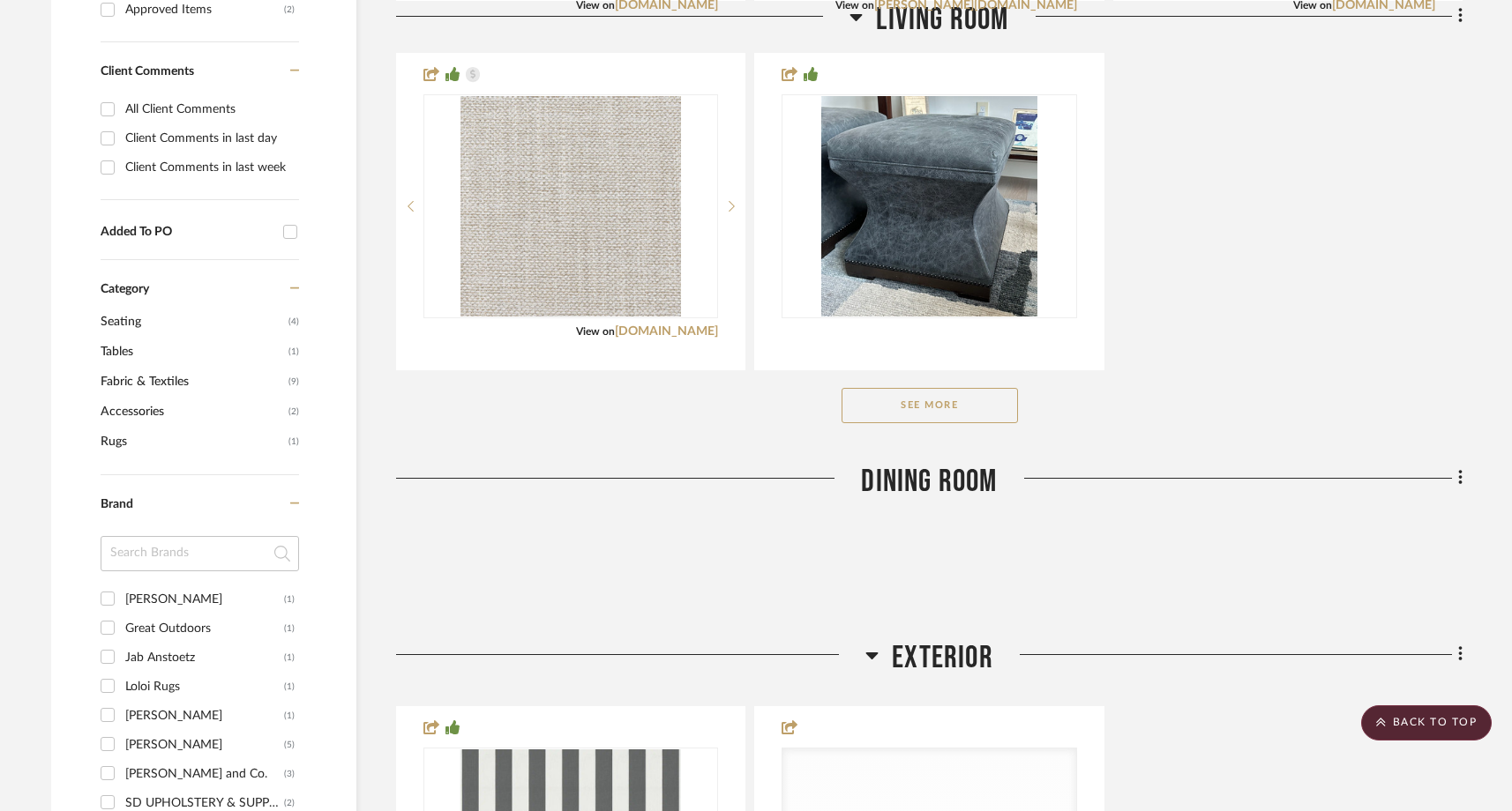
scroll to position [1304, 0]
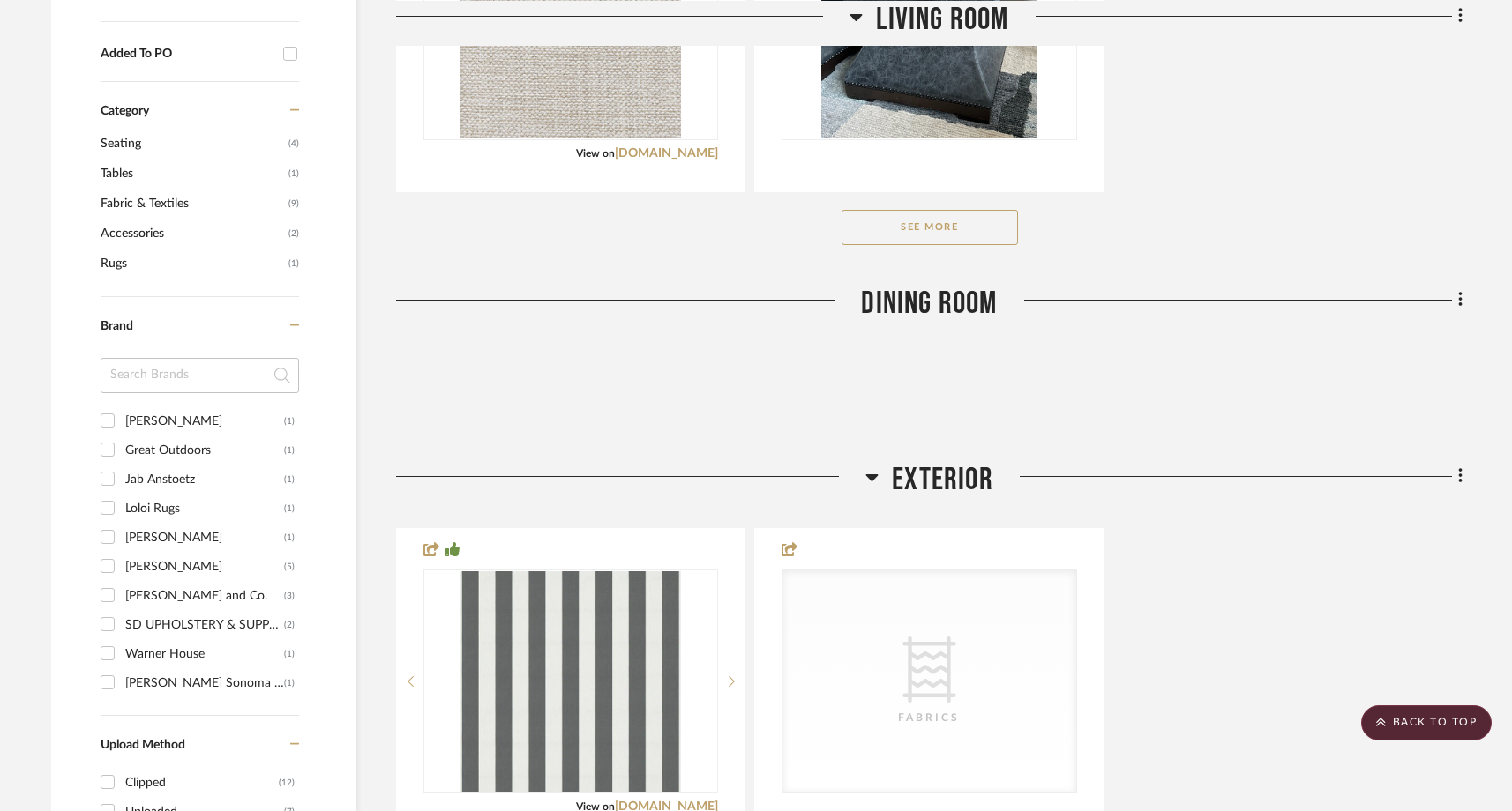
click at [953, 210] on button "See More" at bounding box center [930, 227] width 176 height 35
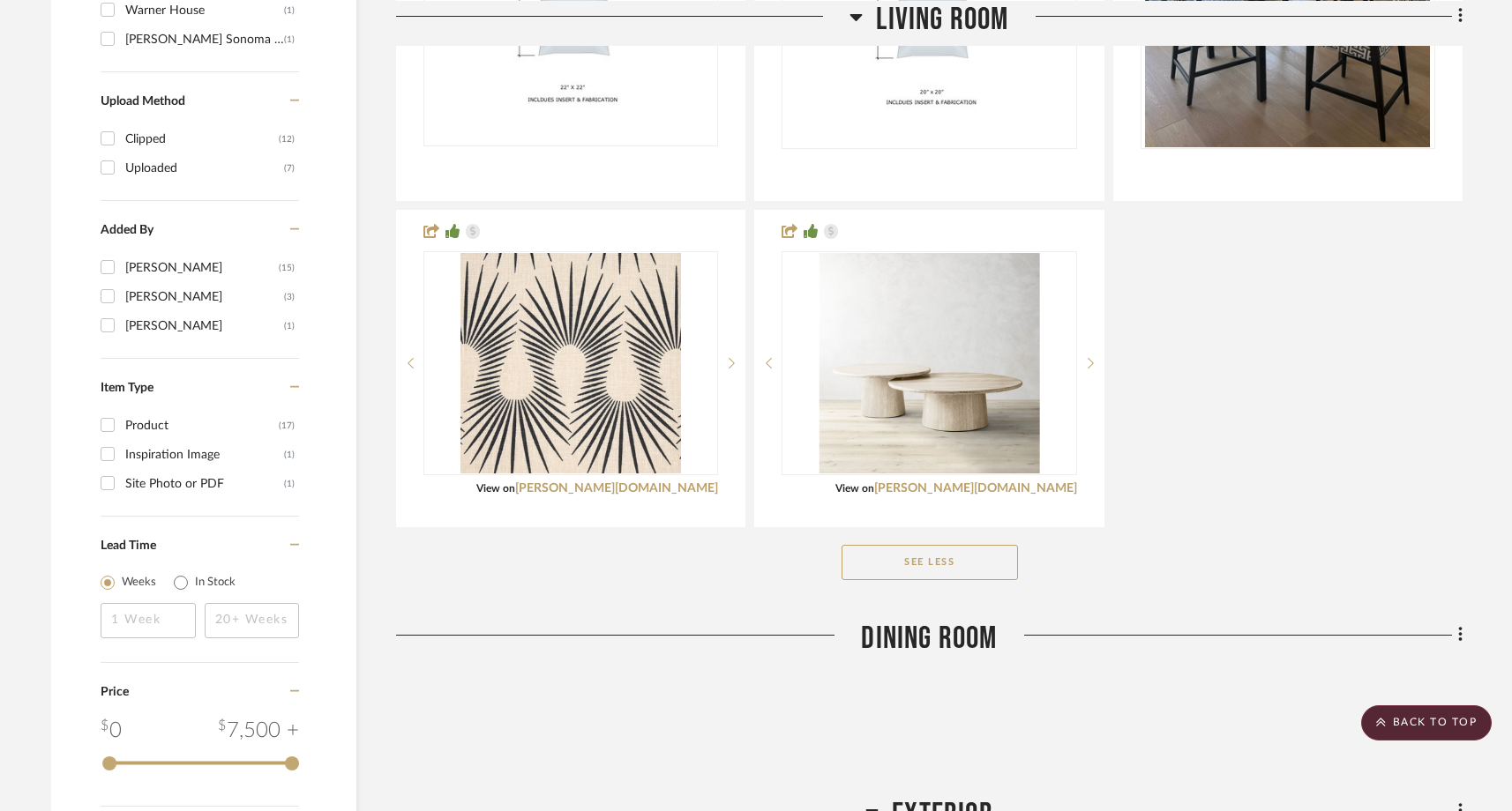
scroll to position [1947, 0]
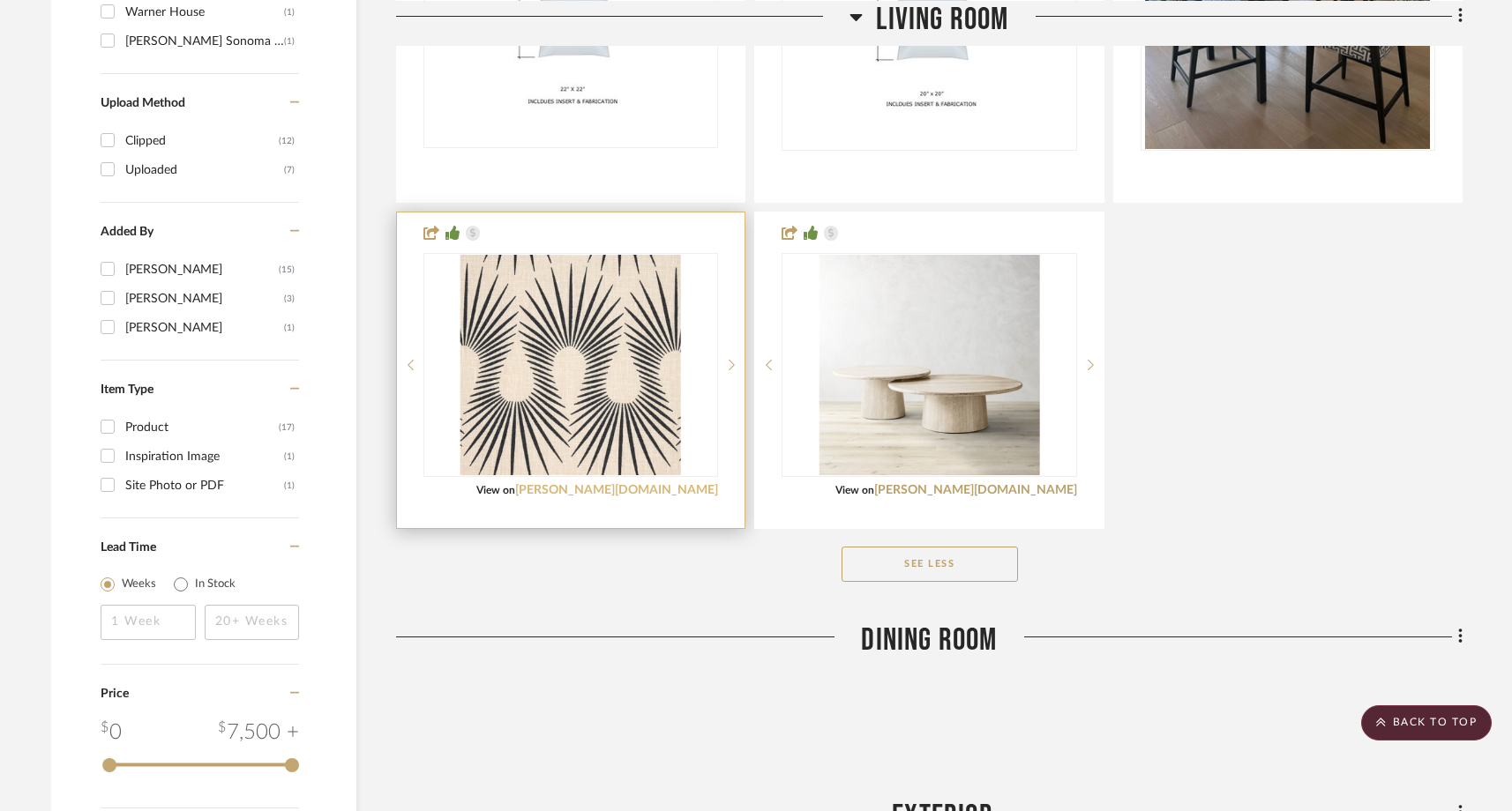
click at [640, 484] on link "[PERSON_NAME][DOMAIN_NAME]" at bounding box center [617, 490] width 203 height 12
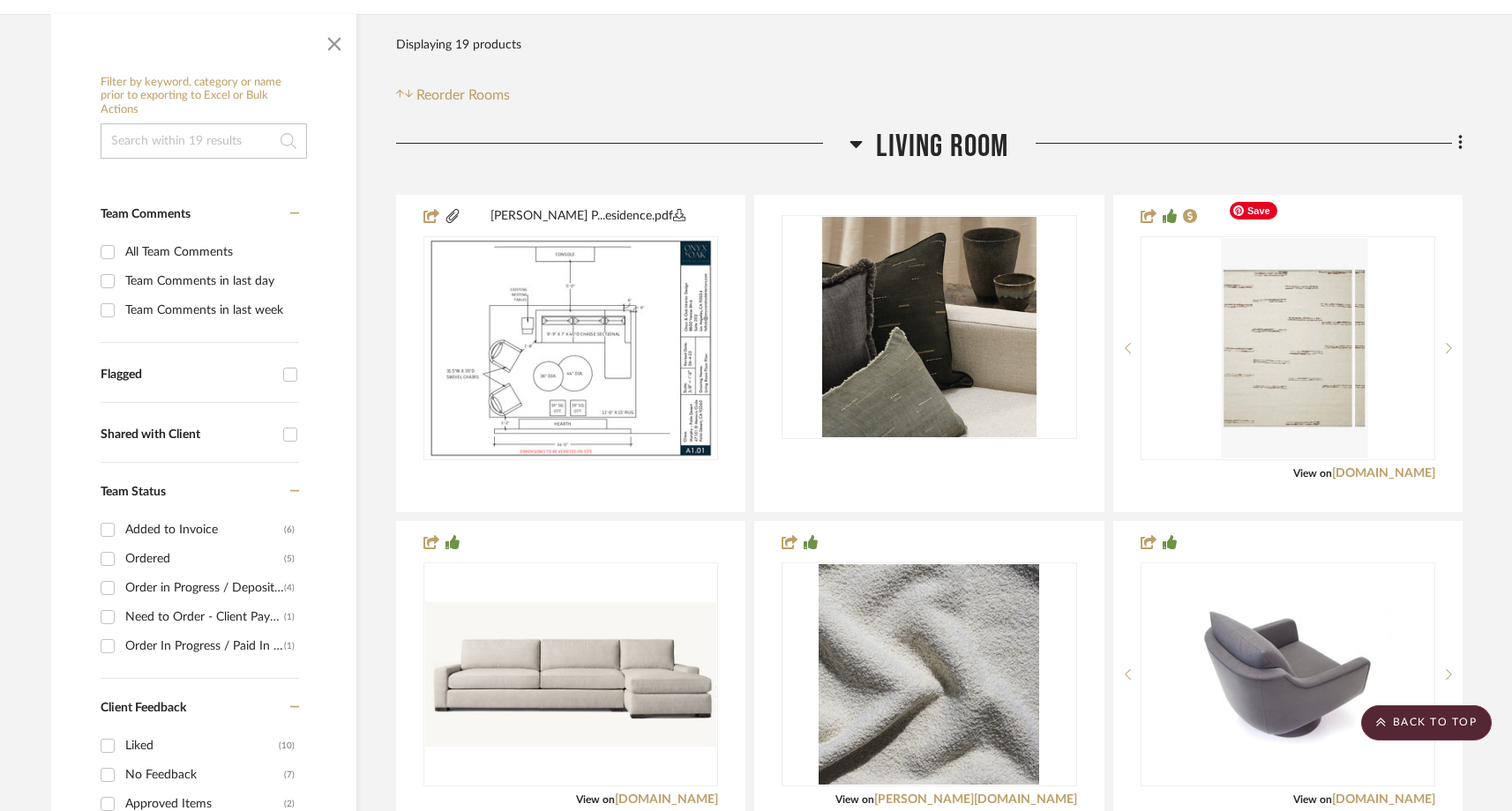
scroll to position [330, 0]
click at [1437, 721] on scroll-to-top-button "BACK TO TOP" at bounding box center [1426, 723] width 130 height 35
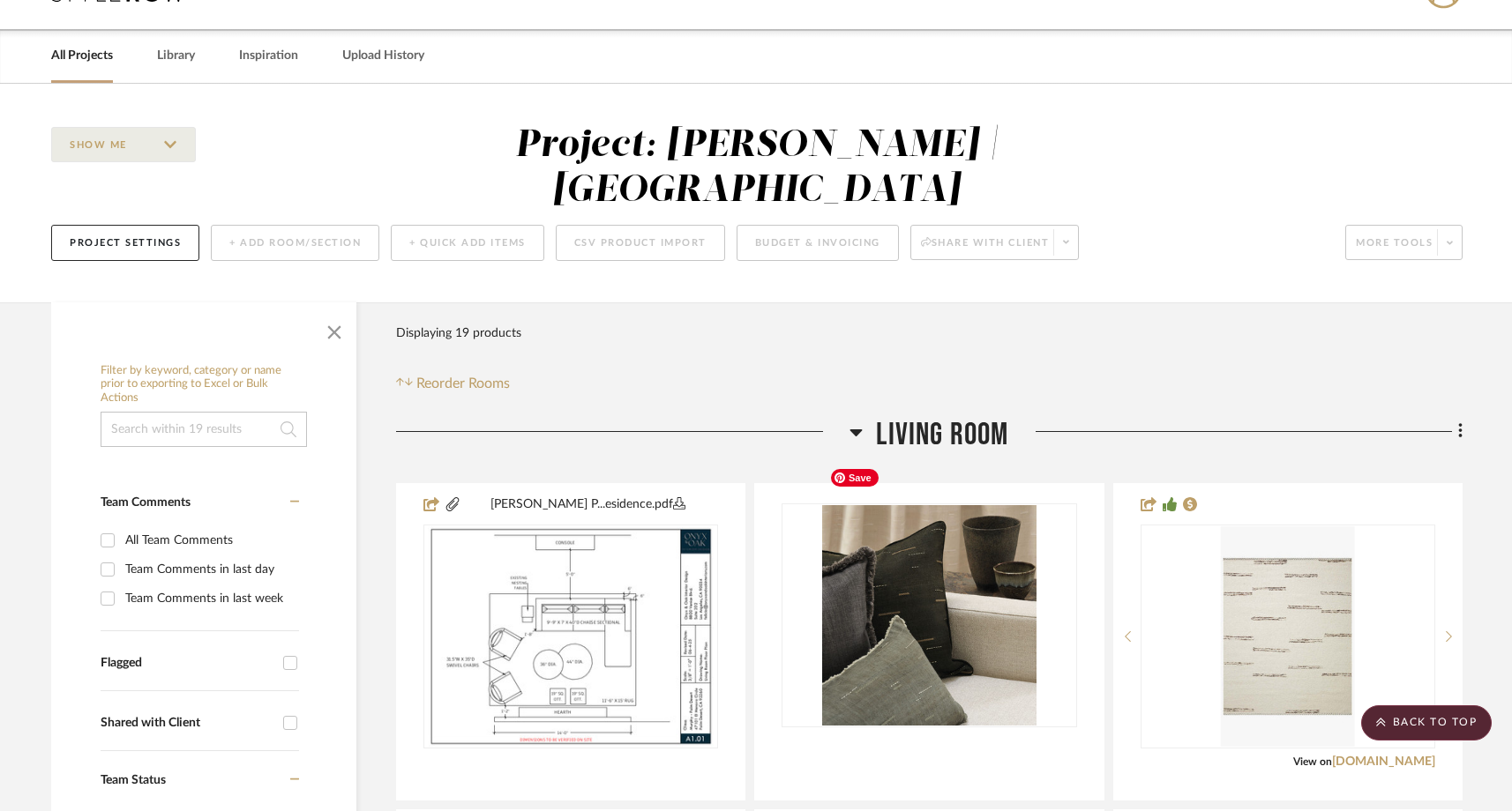
scroll to position [0, 0]
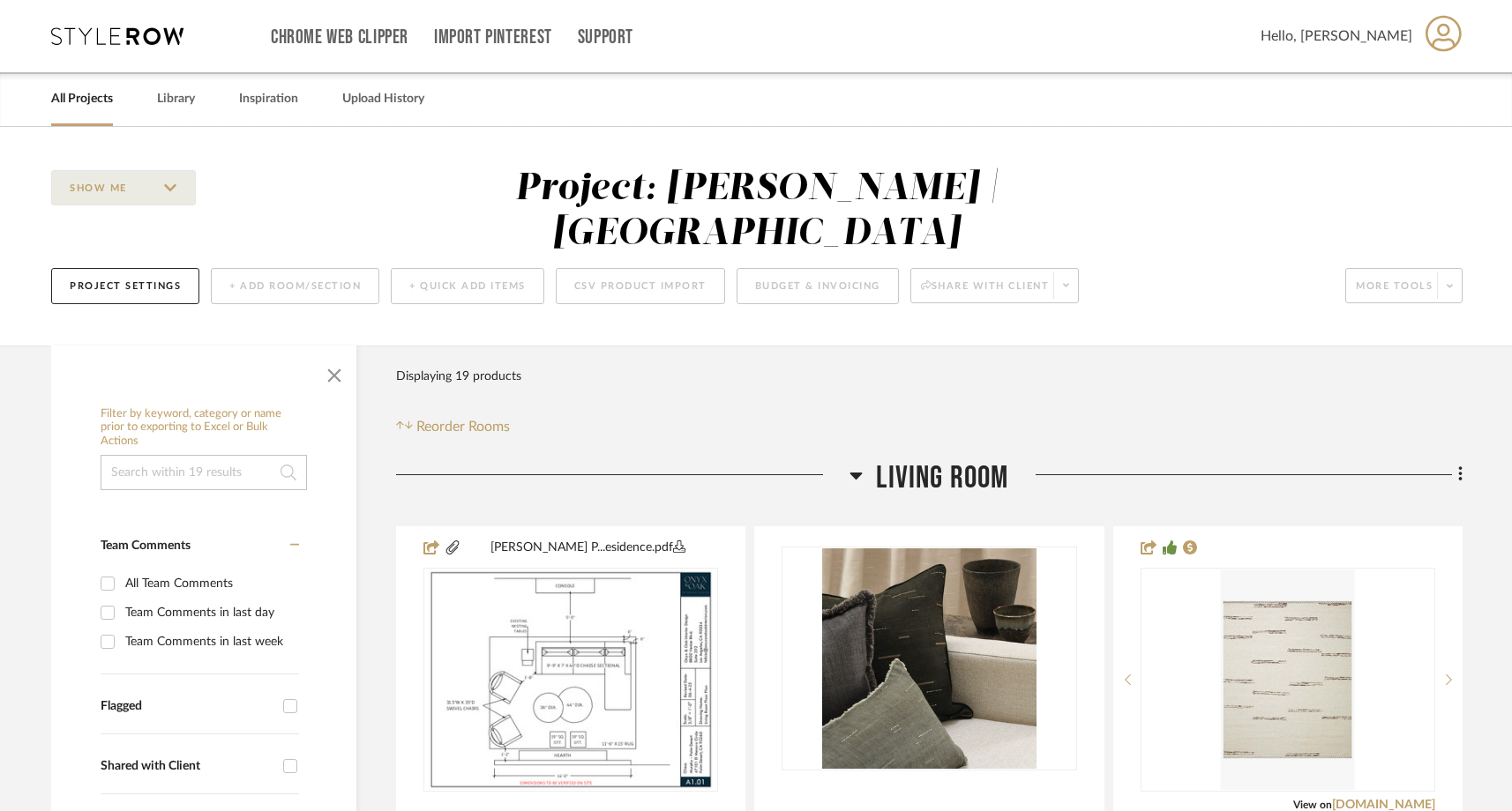
click at [129, 37] on icon at bounding box center [117, 36] width 132 height 17
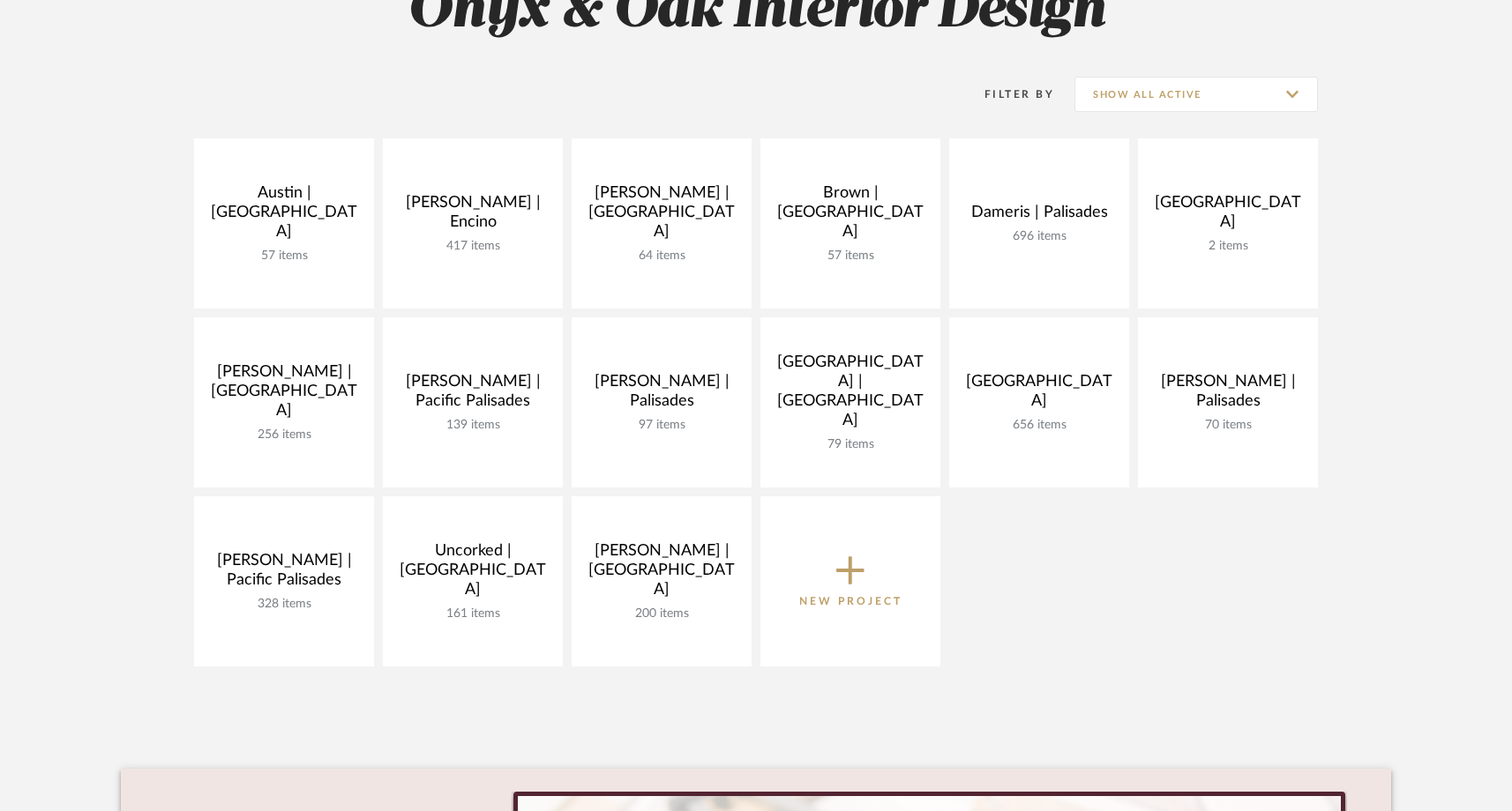
scroll to position [310, 0]
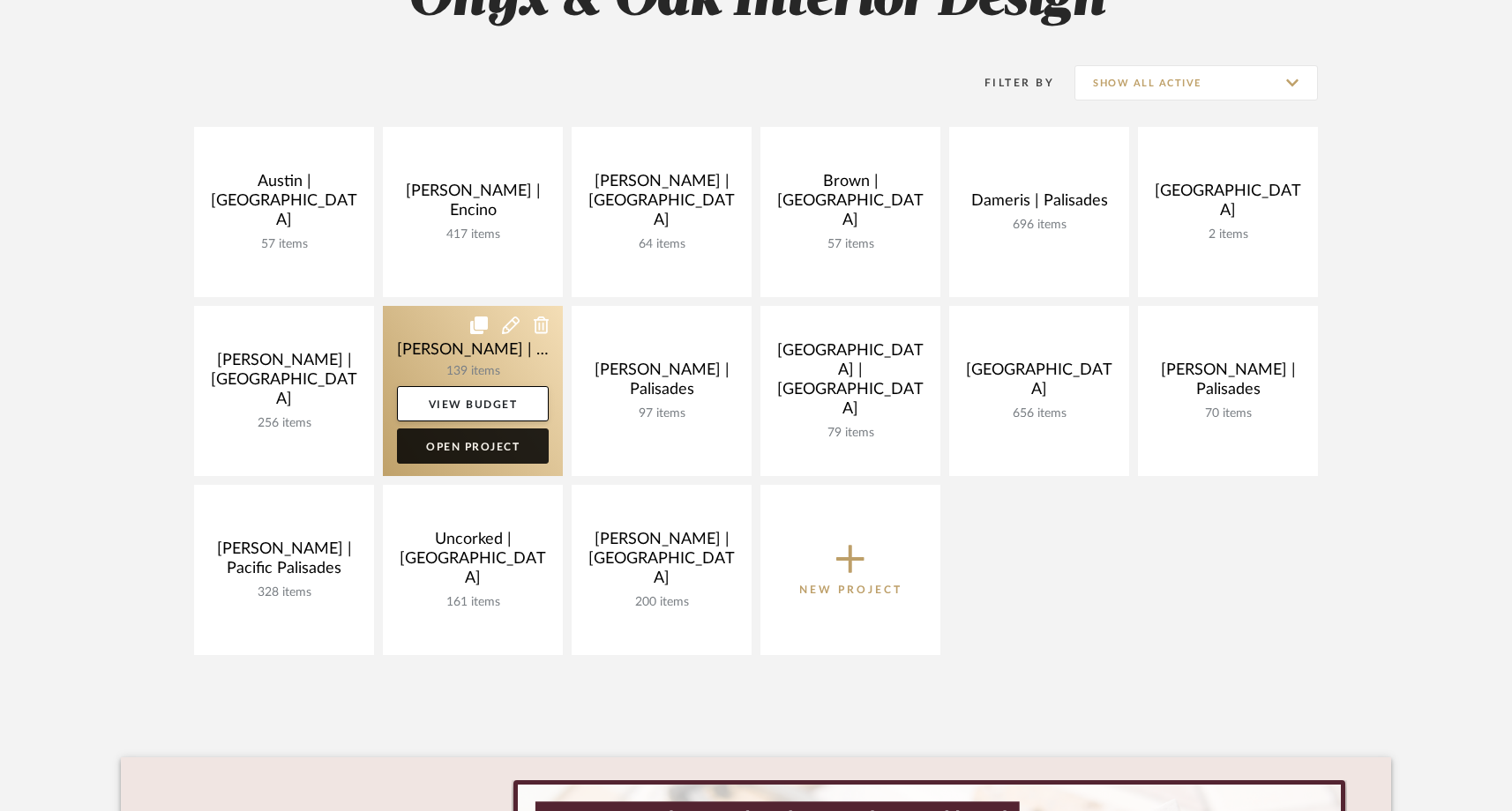
click at [482, 451] on link "Open Project" at bounding box center [472, 446] width 151 height 35
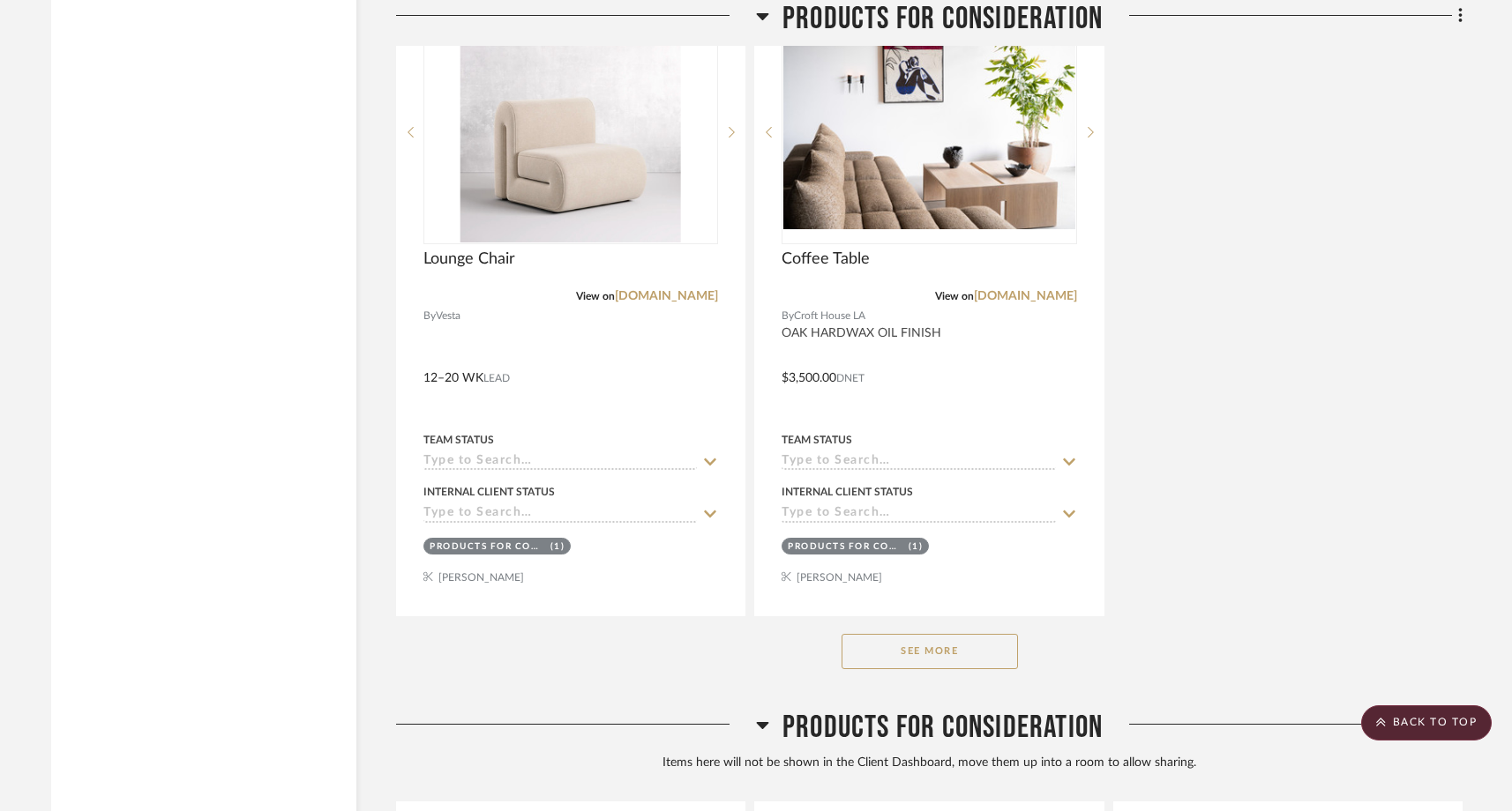
scroll to position [27182, 0]
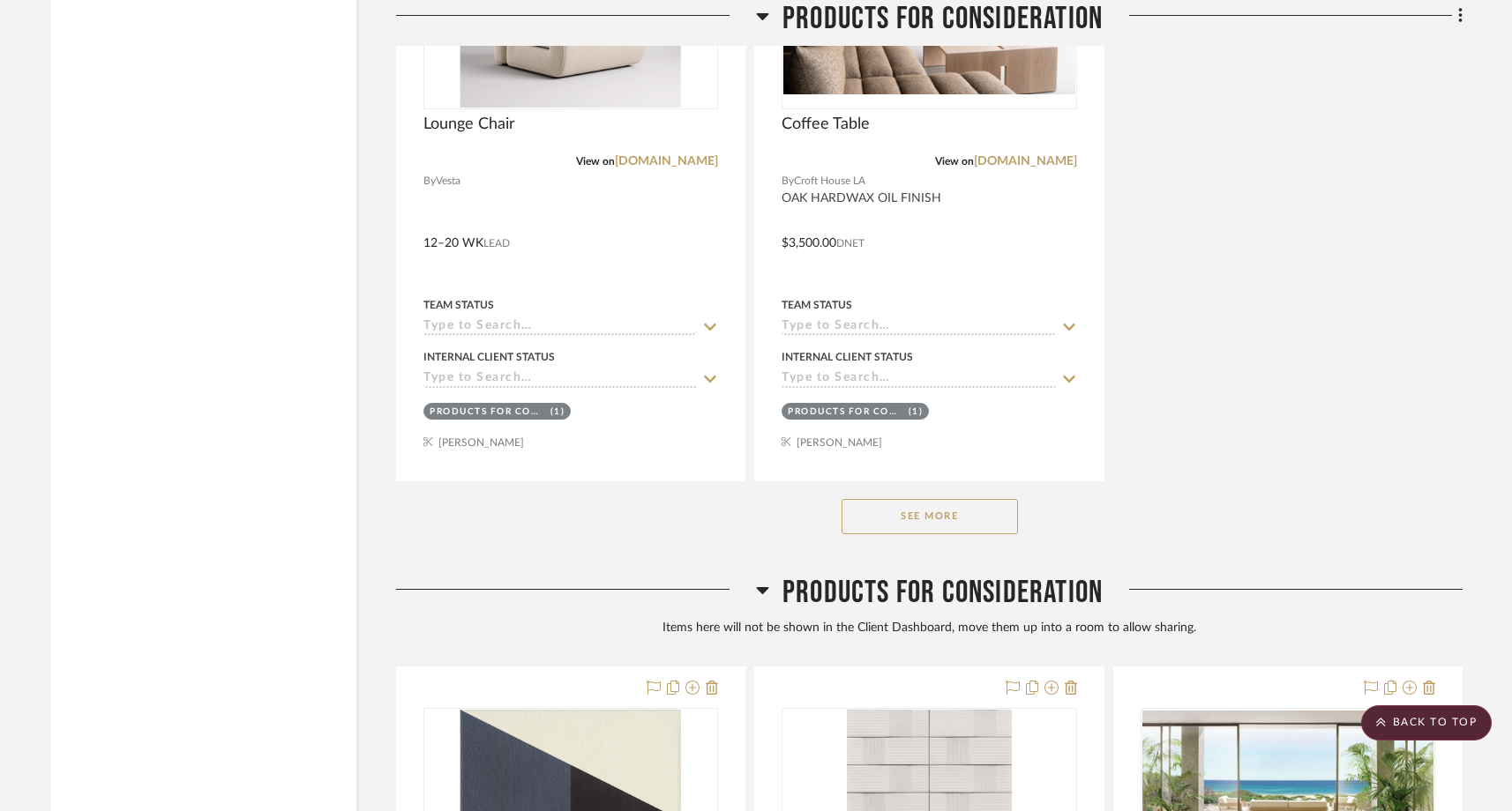
click at [912, 499] on button "See More" at bounding box center [930, 516] width 176 height 35
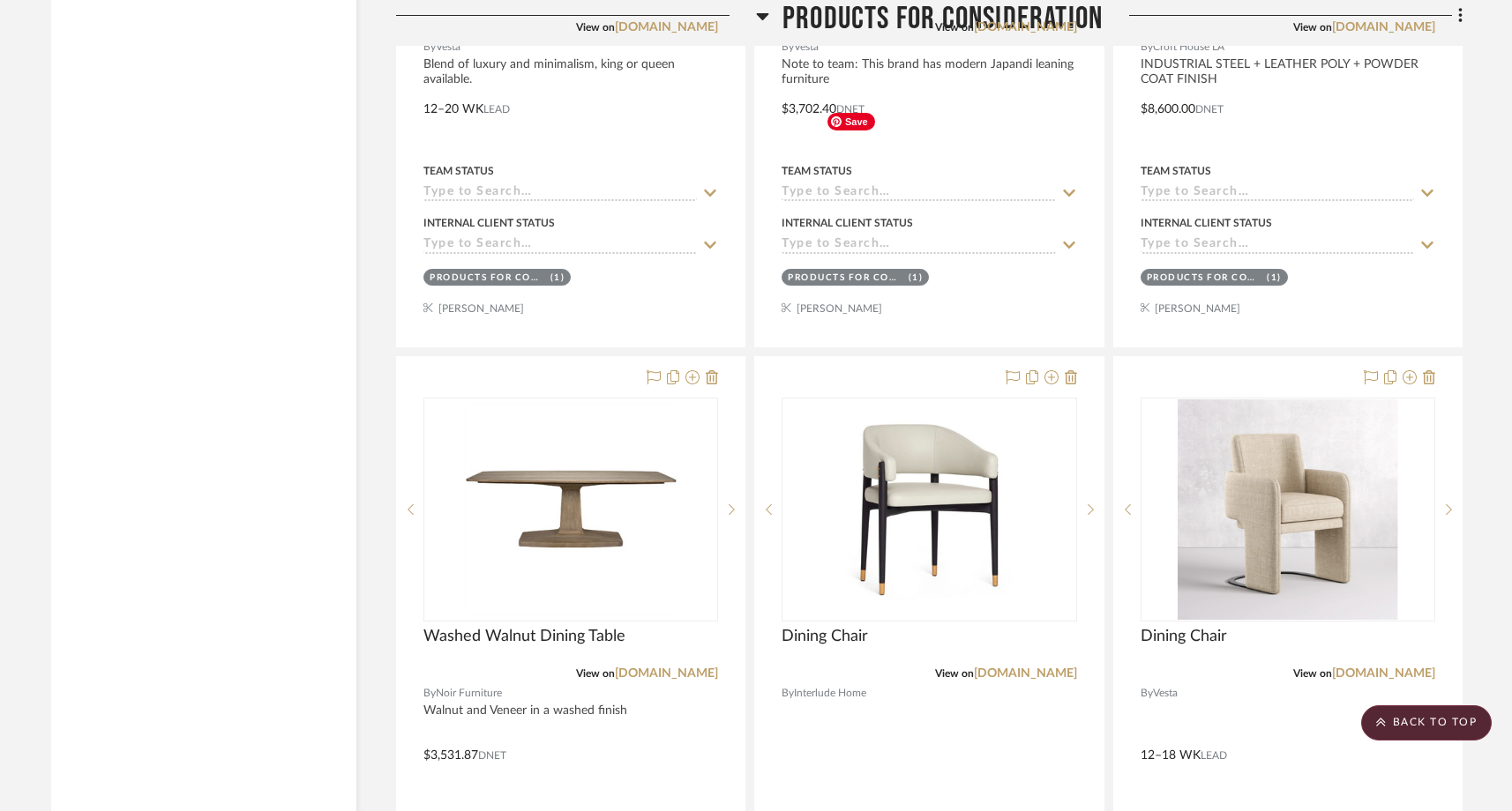
scroll to position [28614, 0]
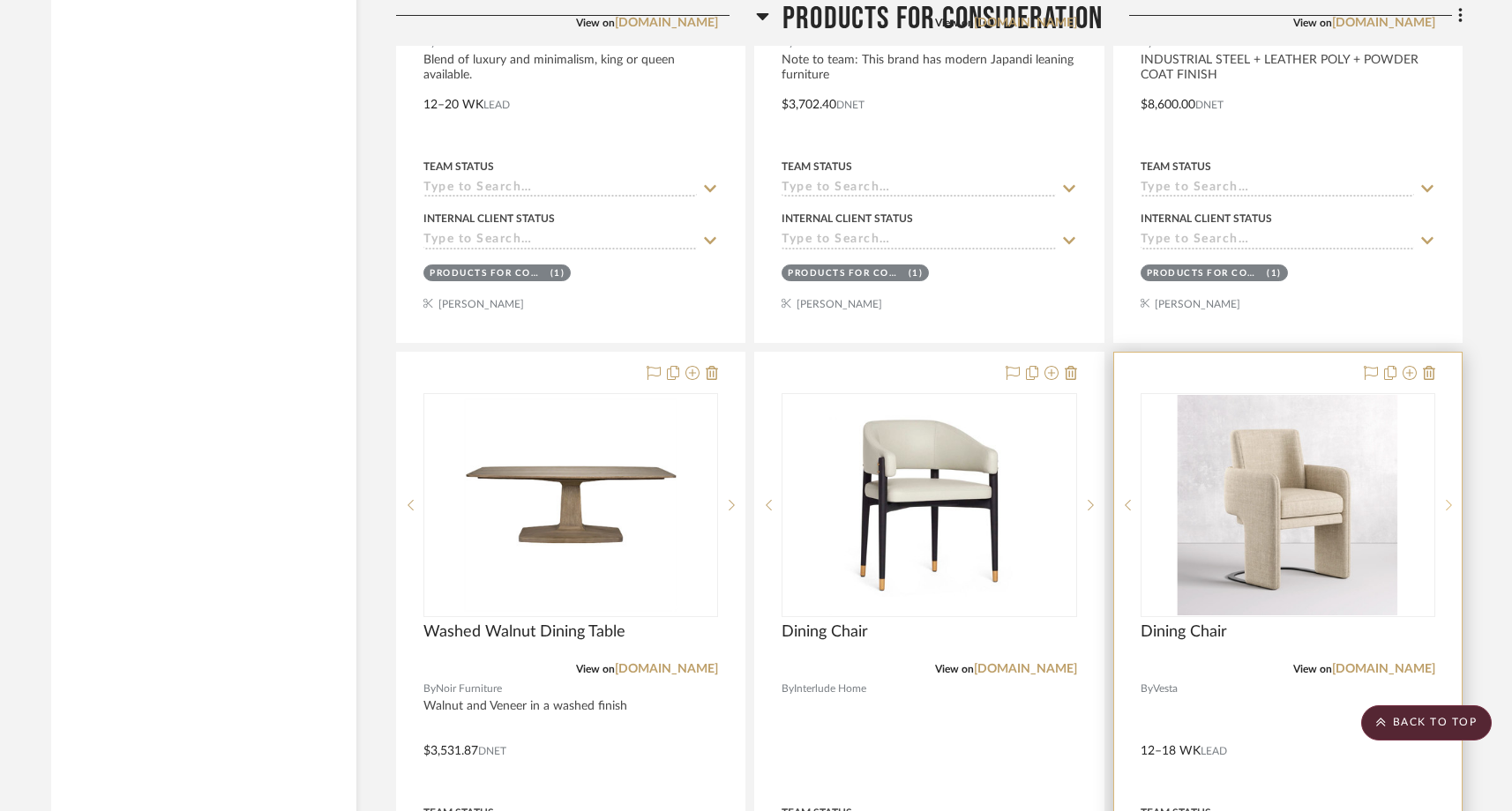
click at [1446, 499] on icon at bounding box center [1449, 505] width 6 height 12
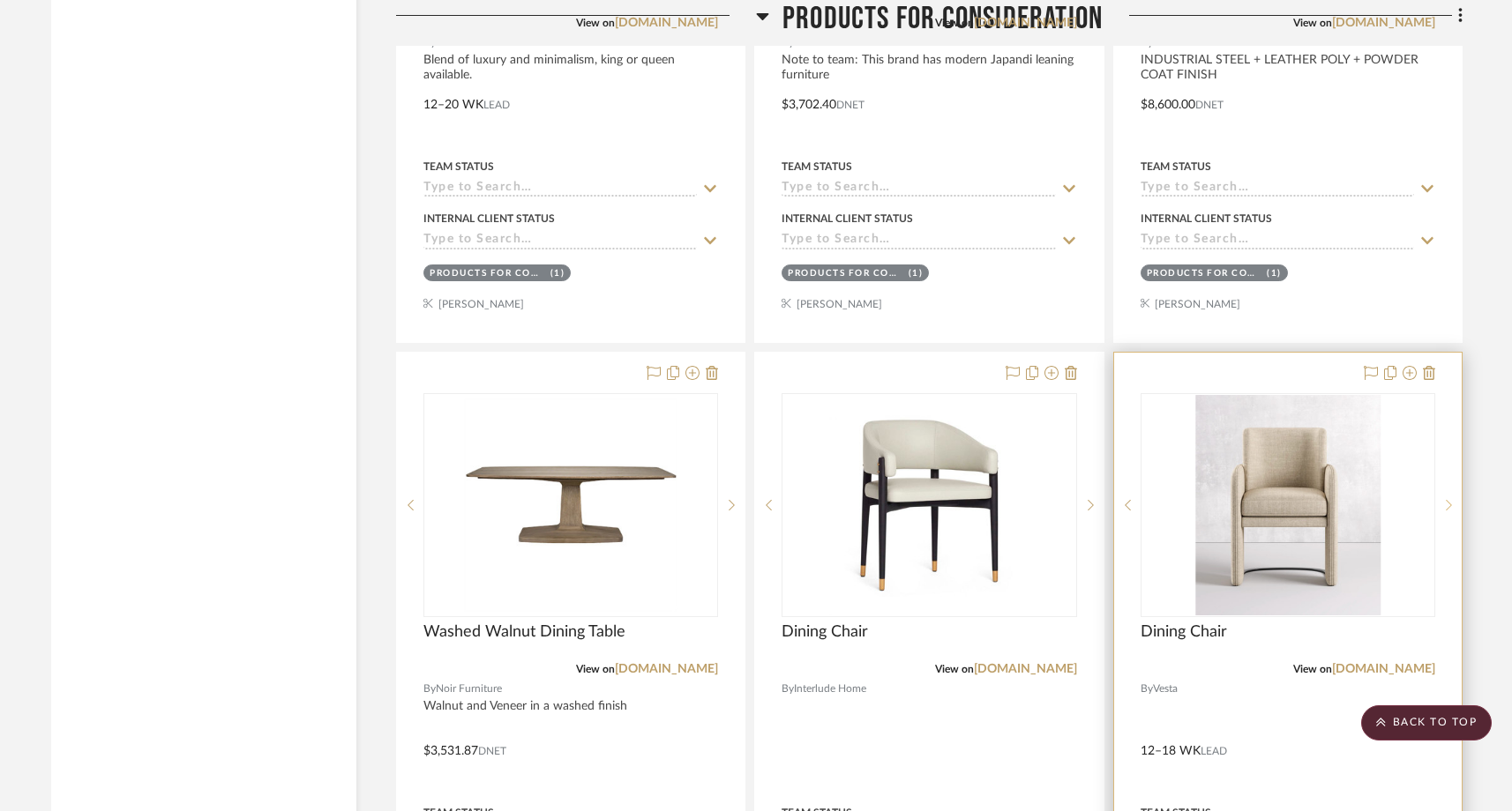
click at [1446, 499] on icon at bounding box center [1449, 505] width 6 height 12
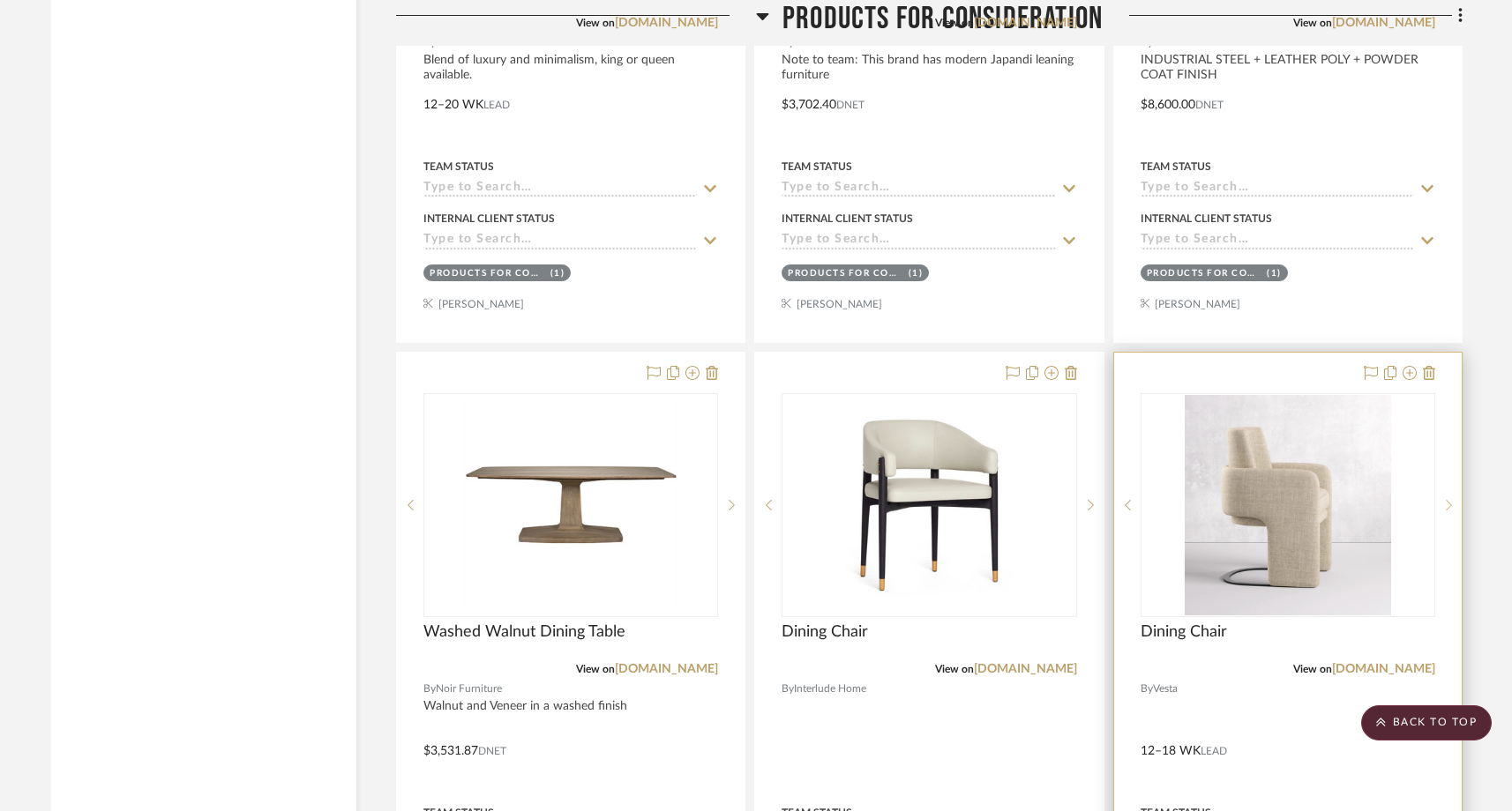
click at [1446, 499] on icon at bounding box center [1449, 505] width 6 height 12
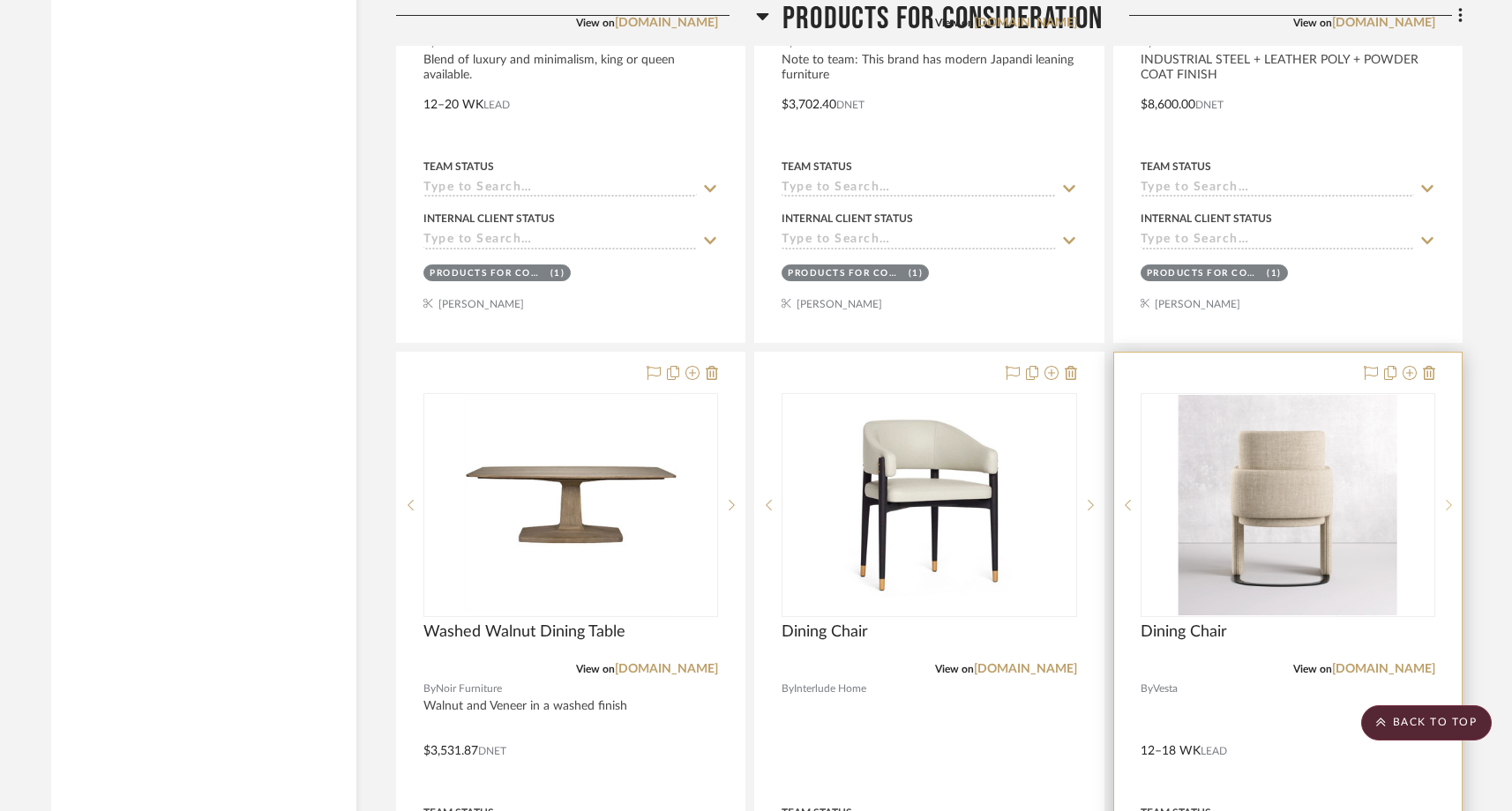
click at [1446, 499] on icon at bounding box center [1449, 505] width 6 height 12
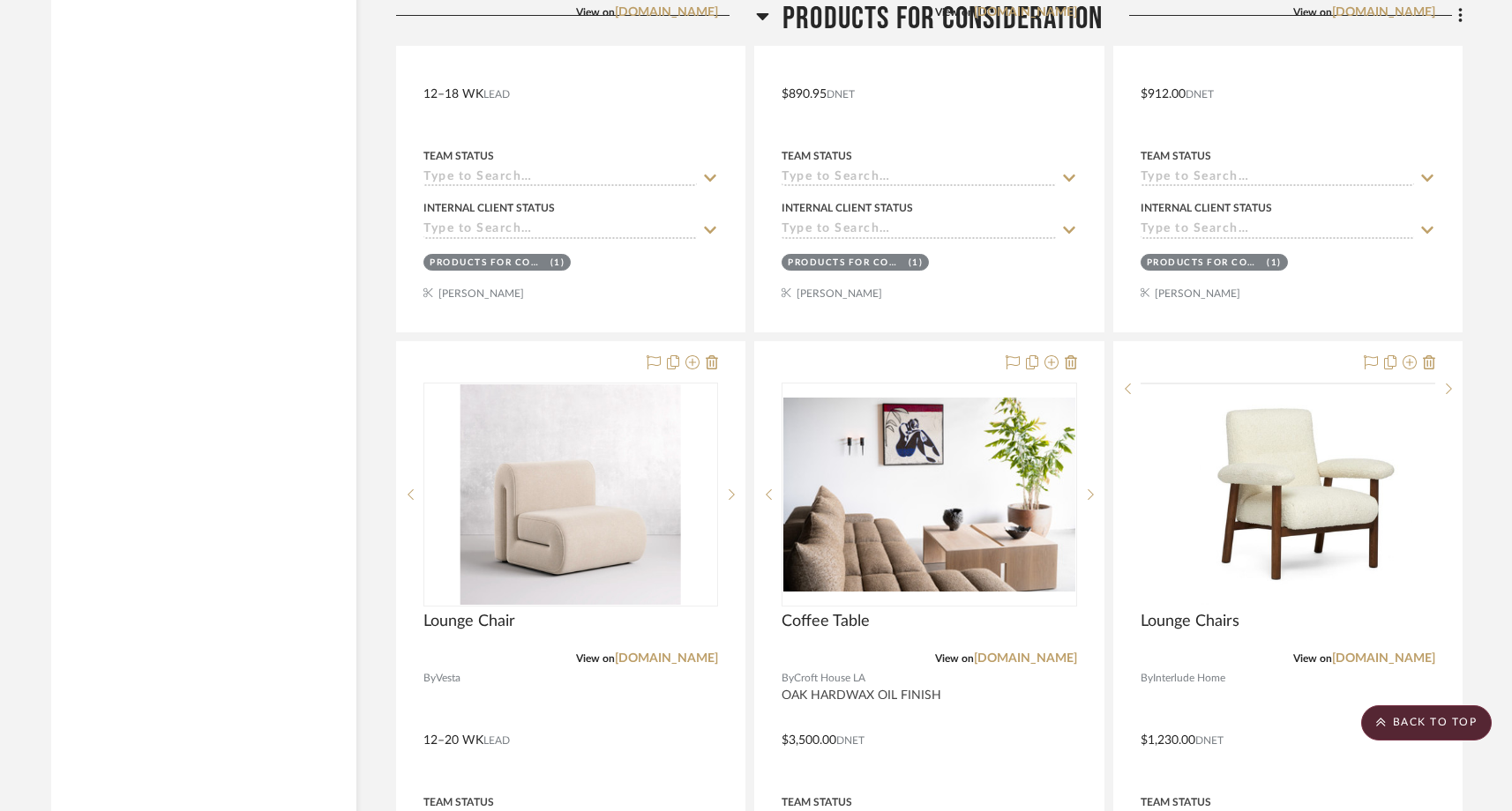
scroll to position [26684, 0]
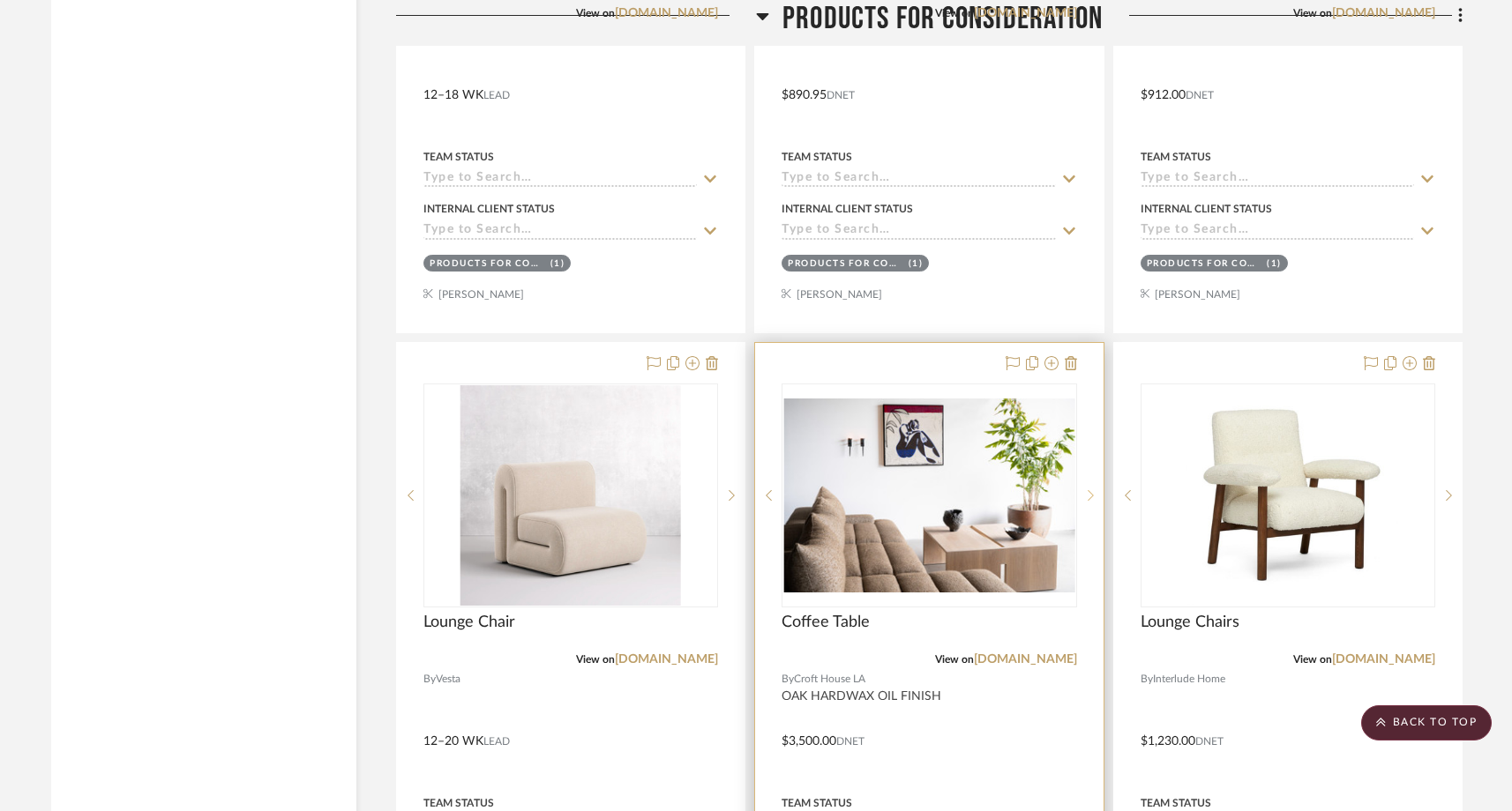
click at [1096, 489] on sr-next-btn at bounding box center [1091, 495] width 27 height 12
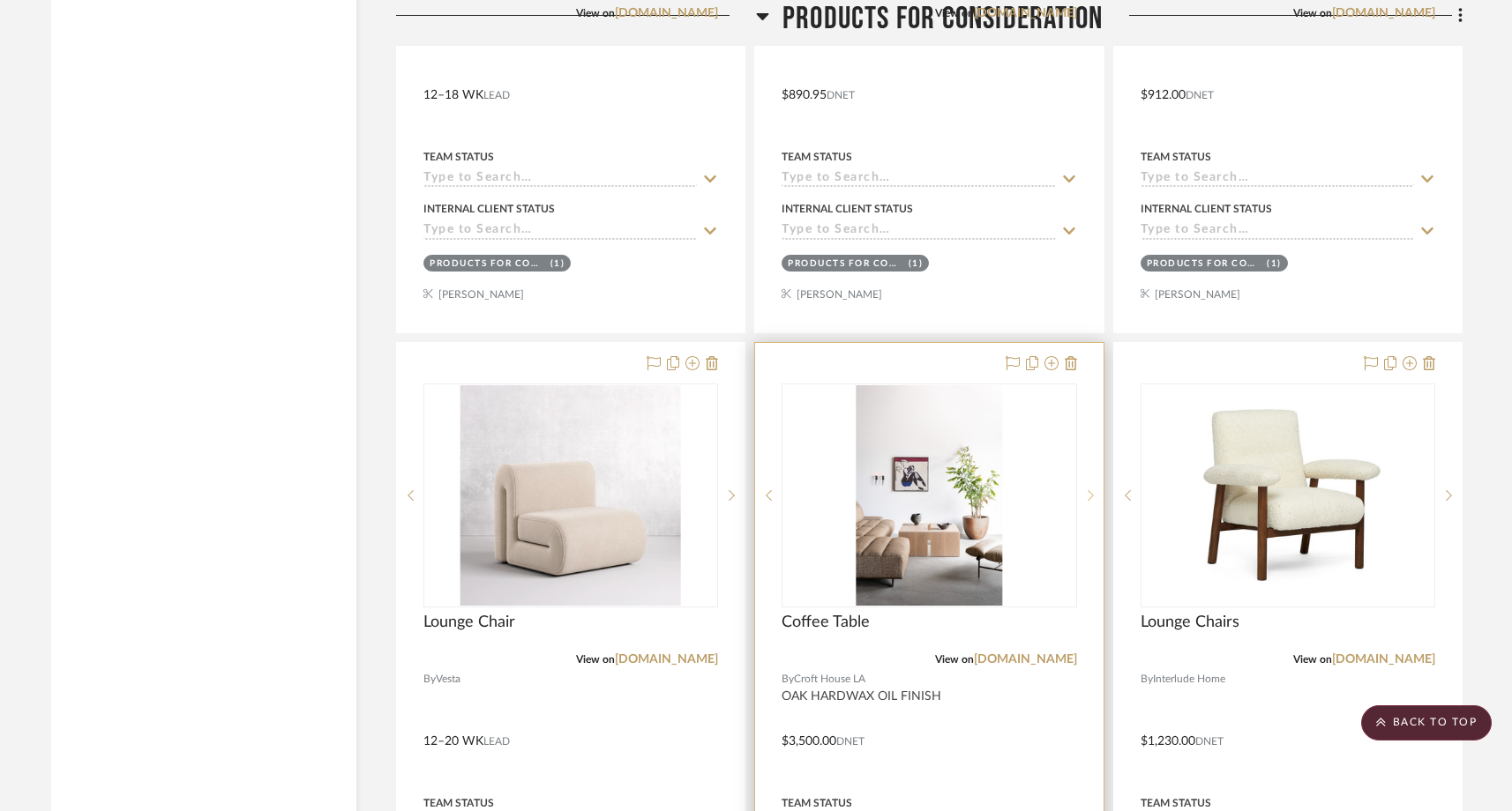
click at [1096, 489] on sr-next-btn at bounding box center [1091, 495] width 27 height 12
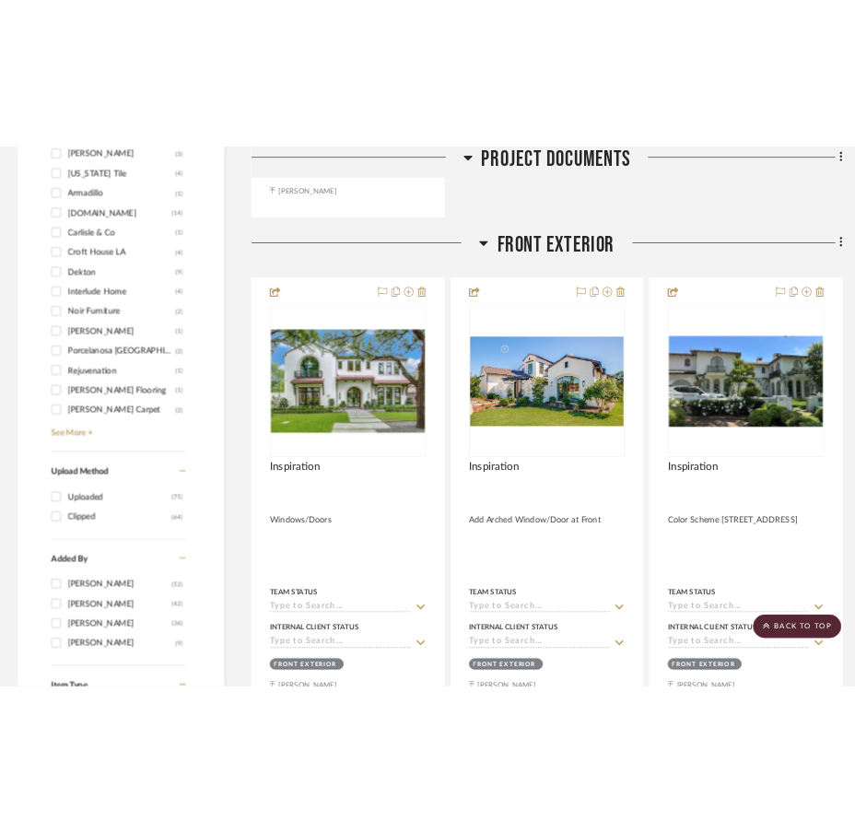
scroll to position [1861, 0]
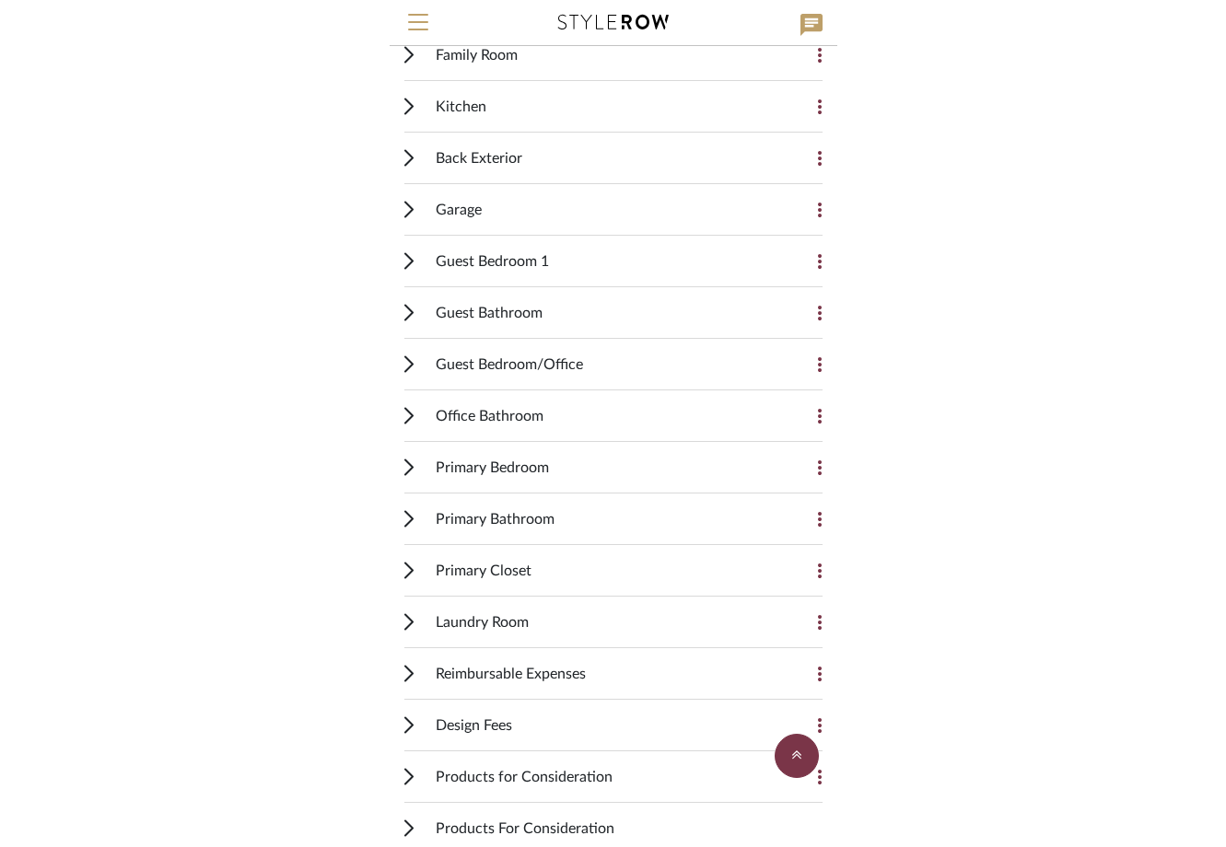
scroll to position [661, 0]
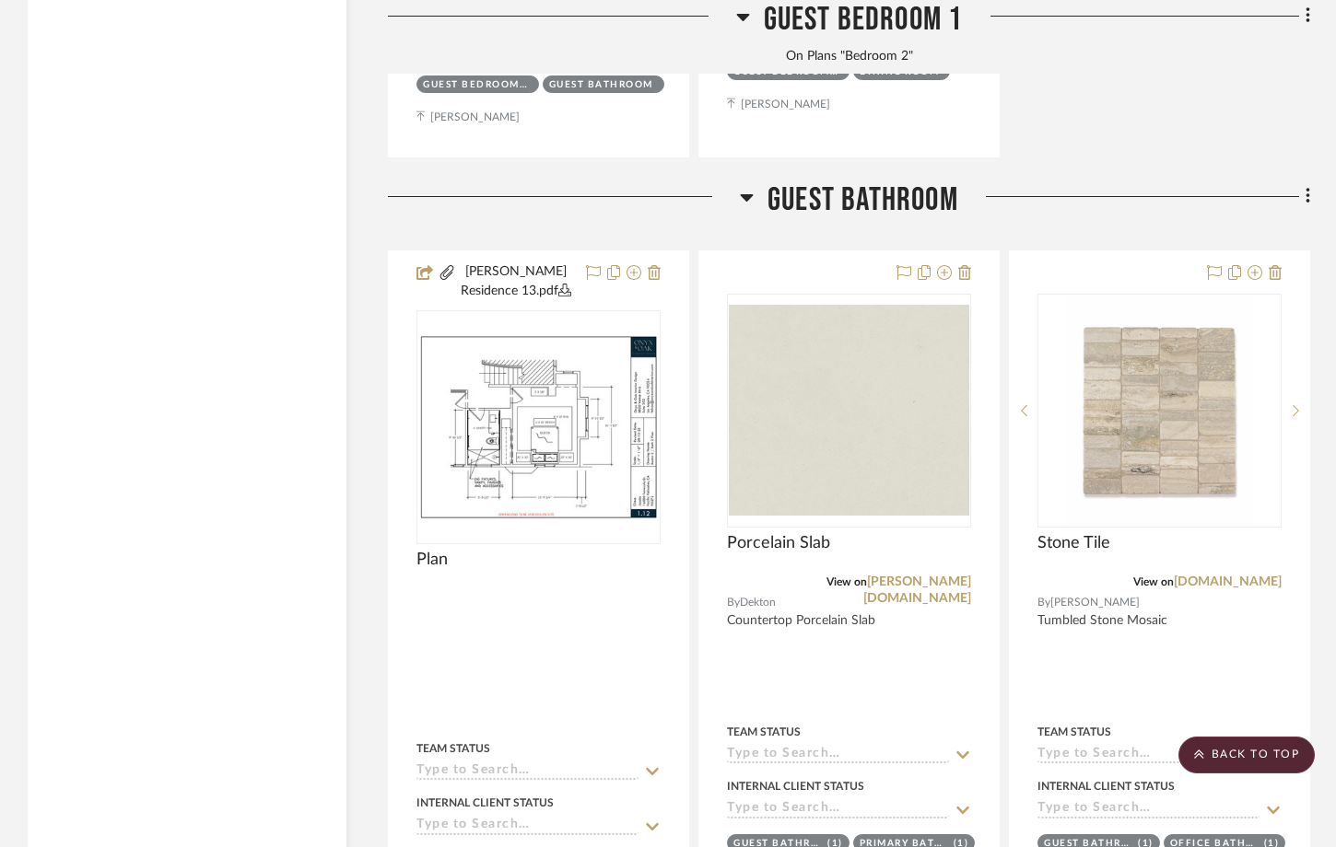
scroll to position [15938, 0]
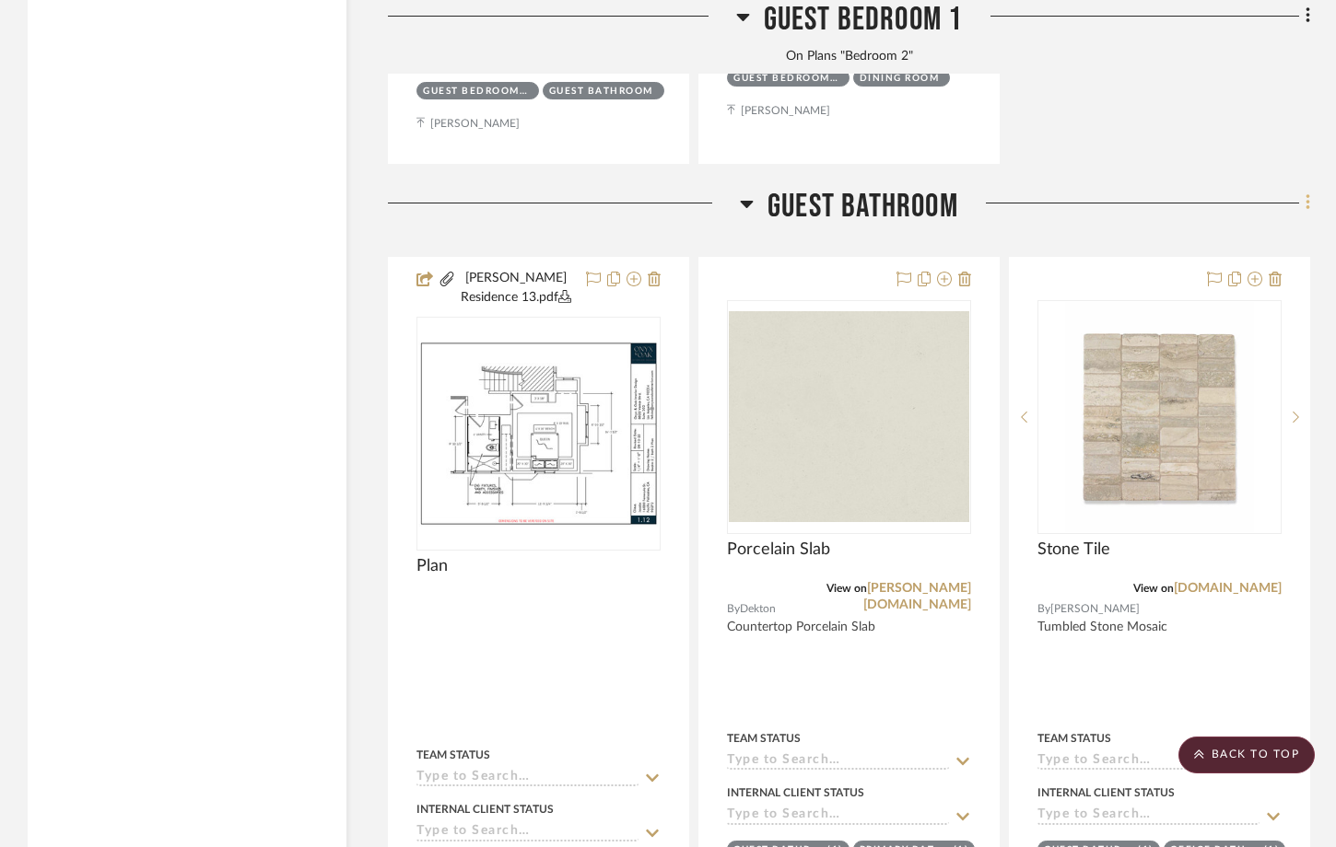
click at [1308, 197] on icon at bounding box center [1308, 203] width 6 height 20
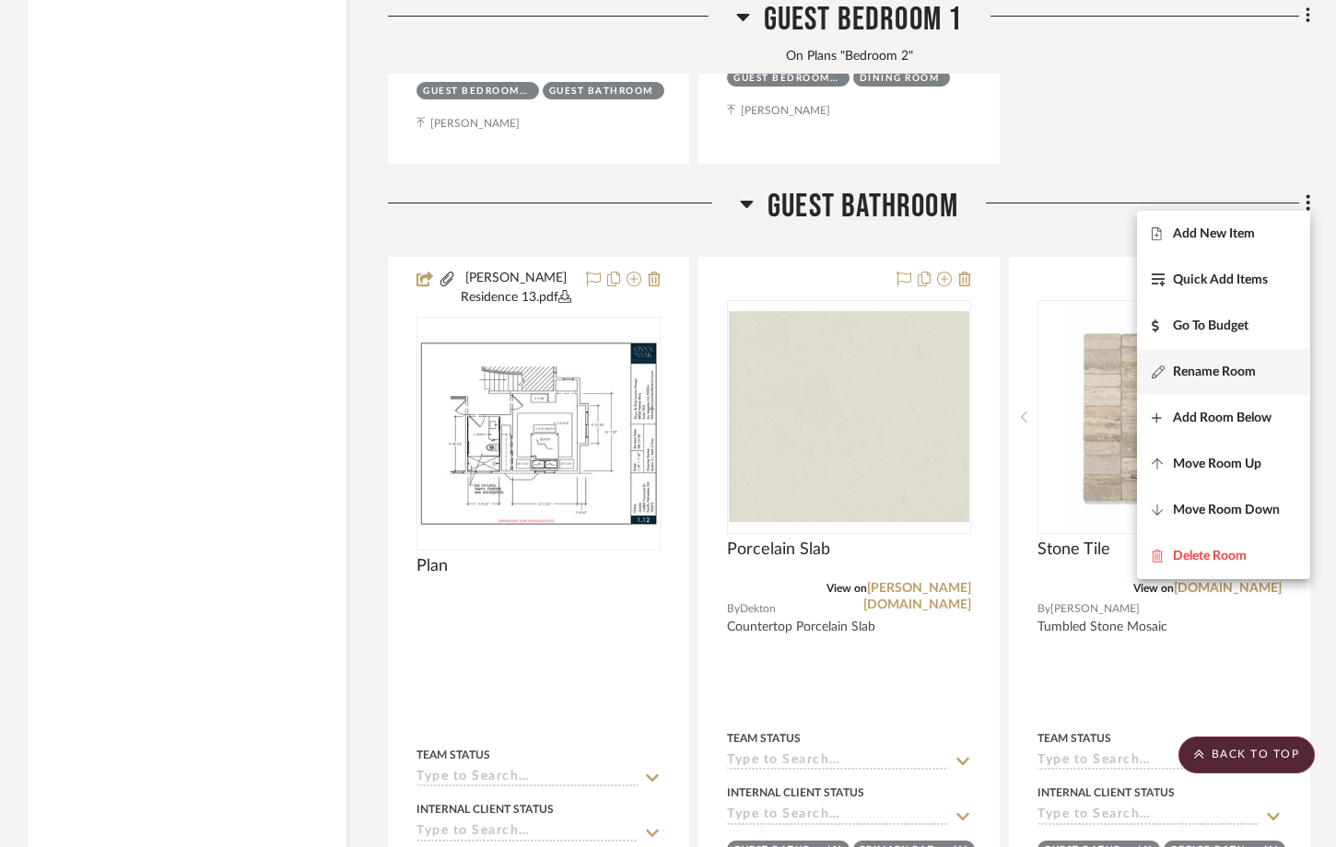
click at [1173, 370] on span "Rename Room" at bounding box center [1214, 373] width 83 height 16
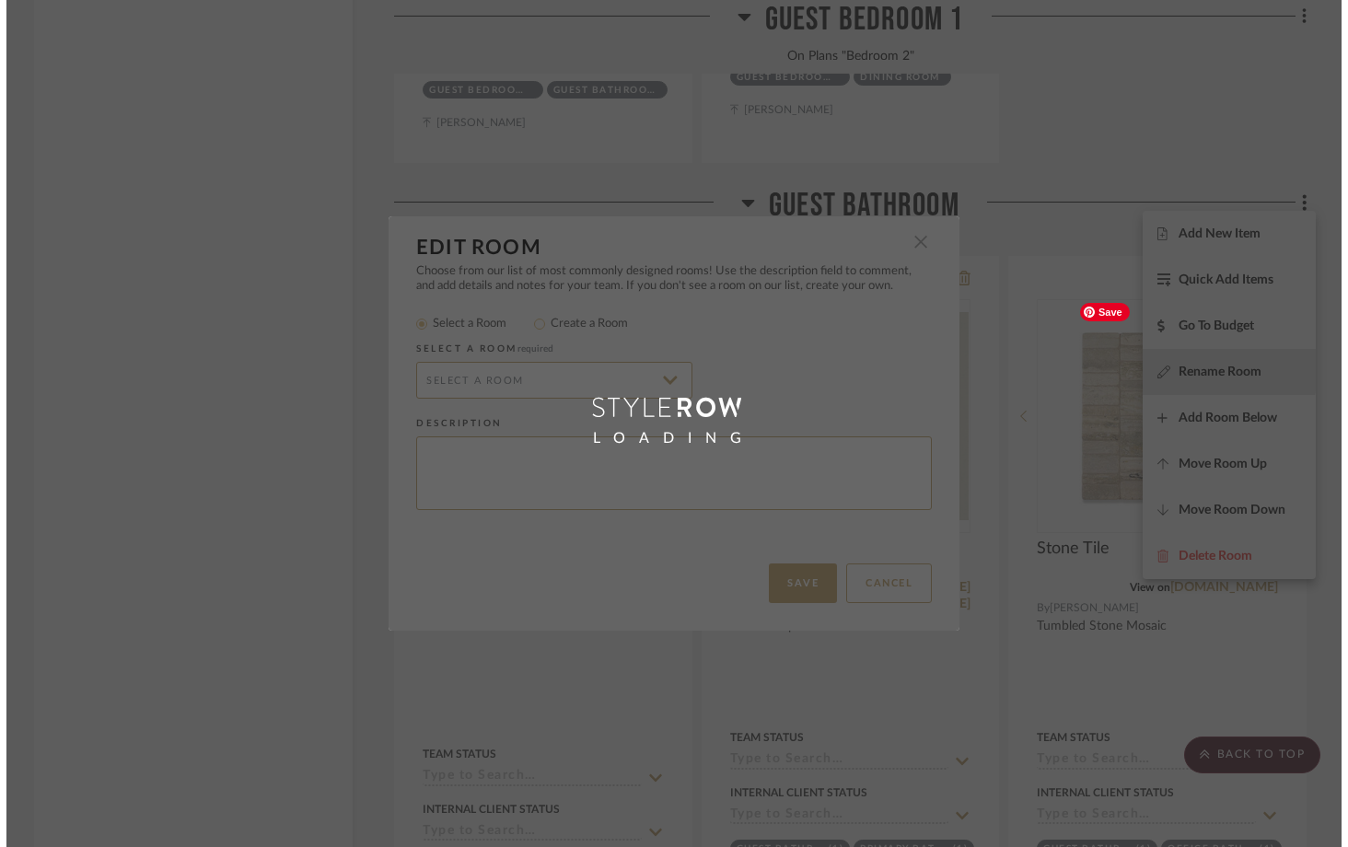
scroll to position [0, 0]
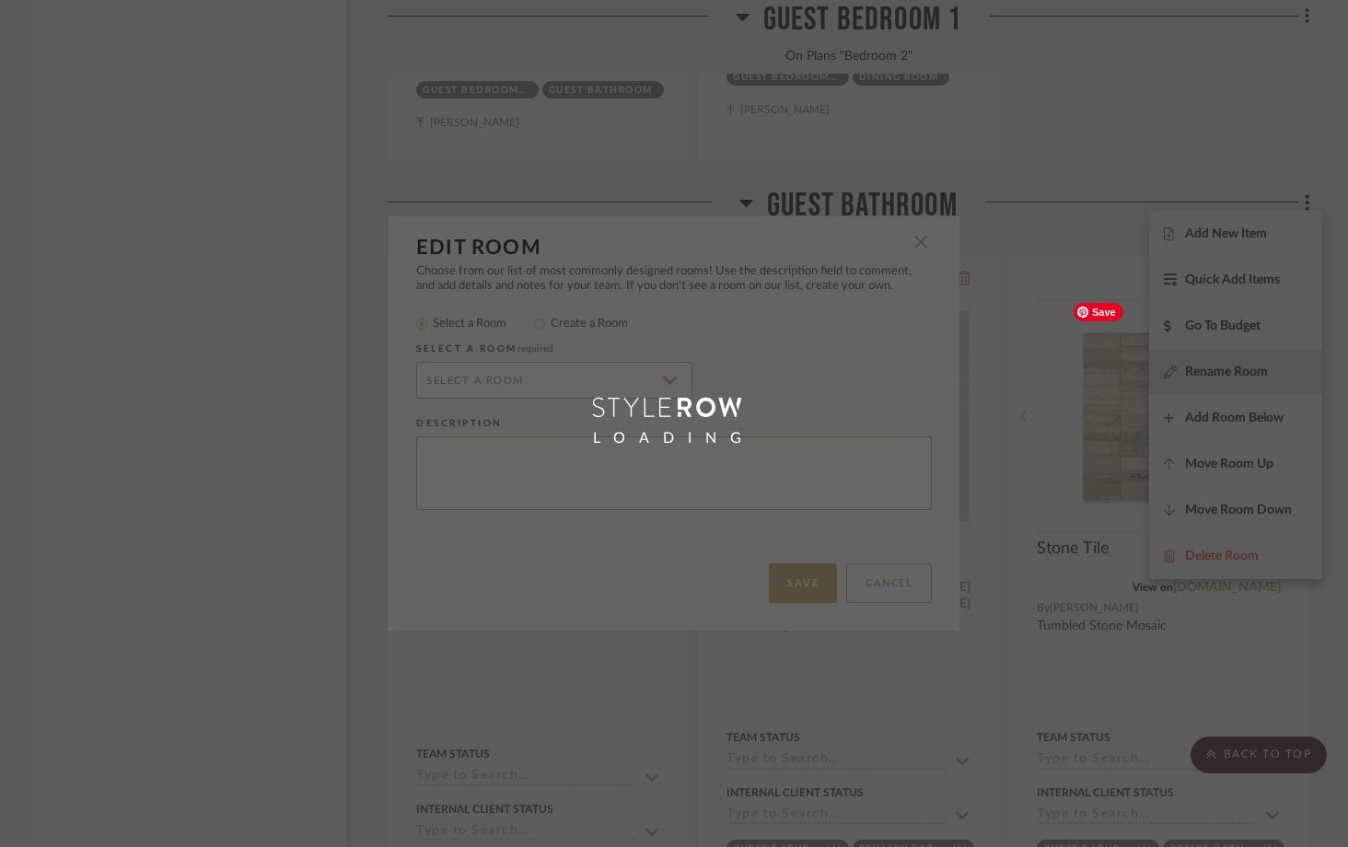
radio input "false"
radio input "true"
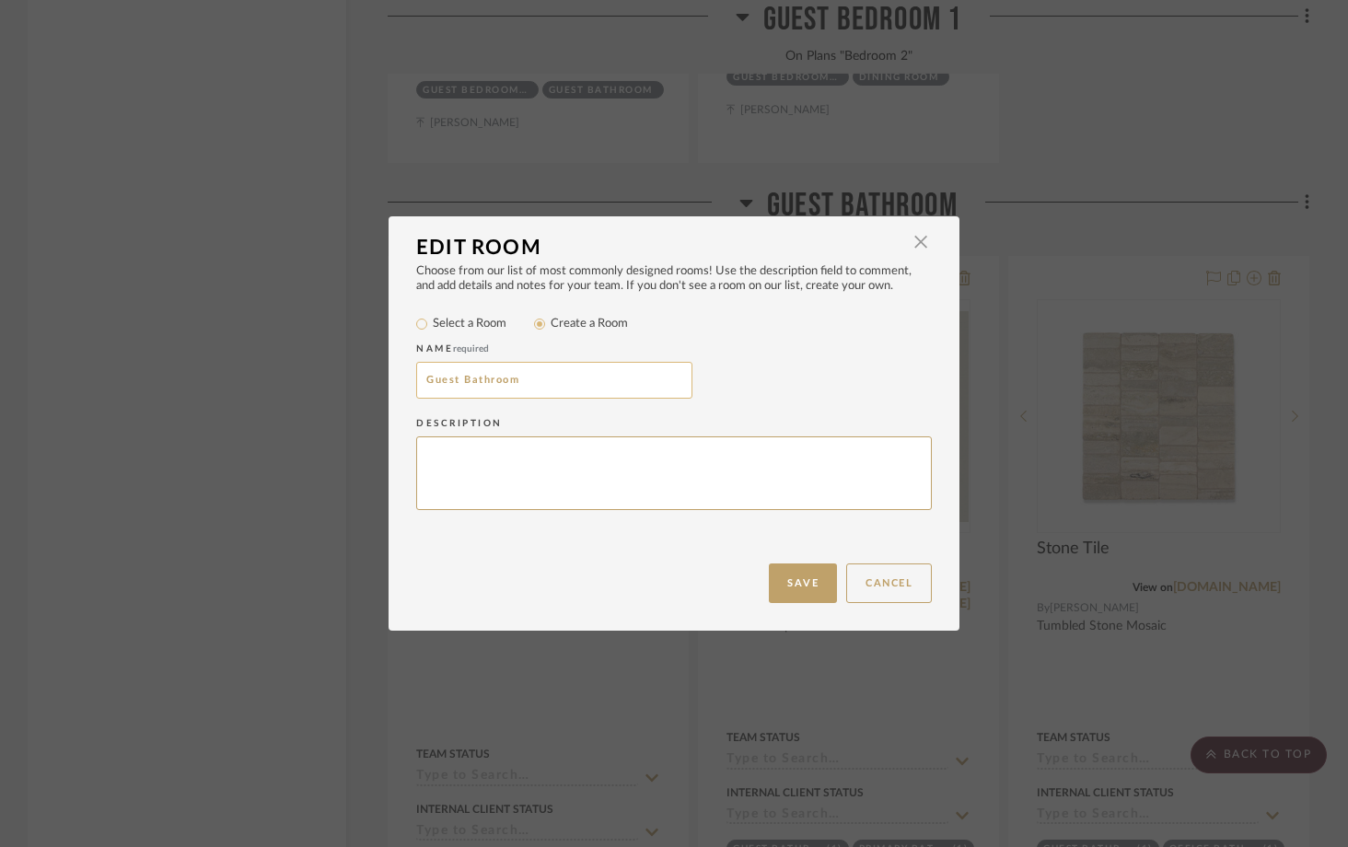
click at [559, 383] on input "Guest Bathroom" at bounding box center [554, 380] width 276 height 37
type input "Guest Bathroom 1"
click at [786, 581] on button "Save" at bounding box center [803, 584] width 68 height 40
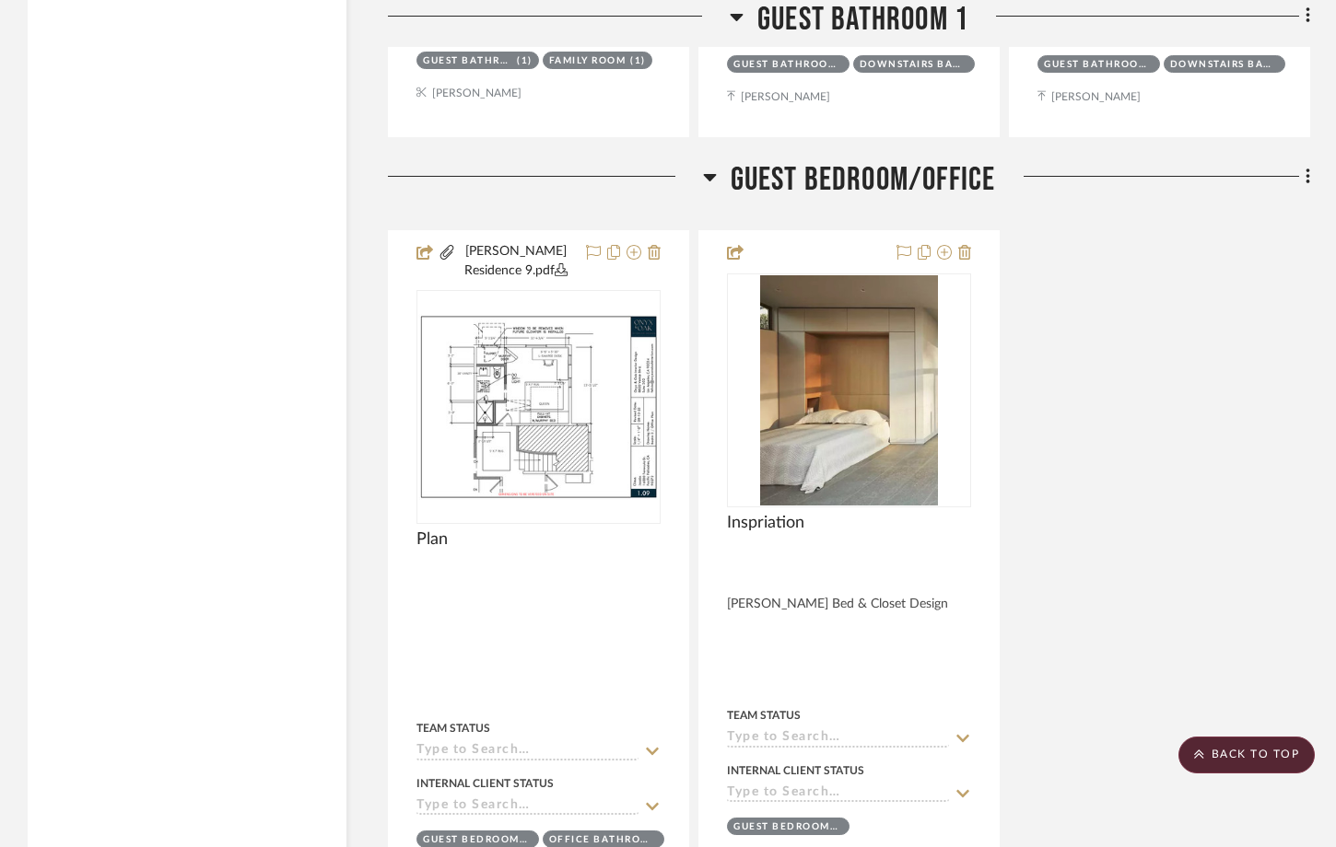
scroll to position [17406, 0]
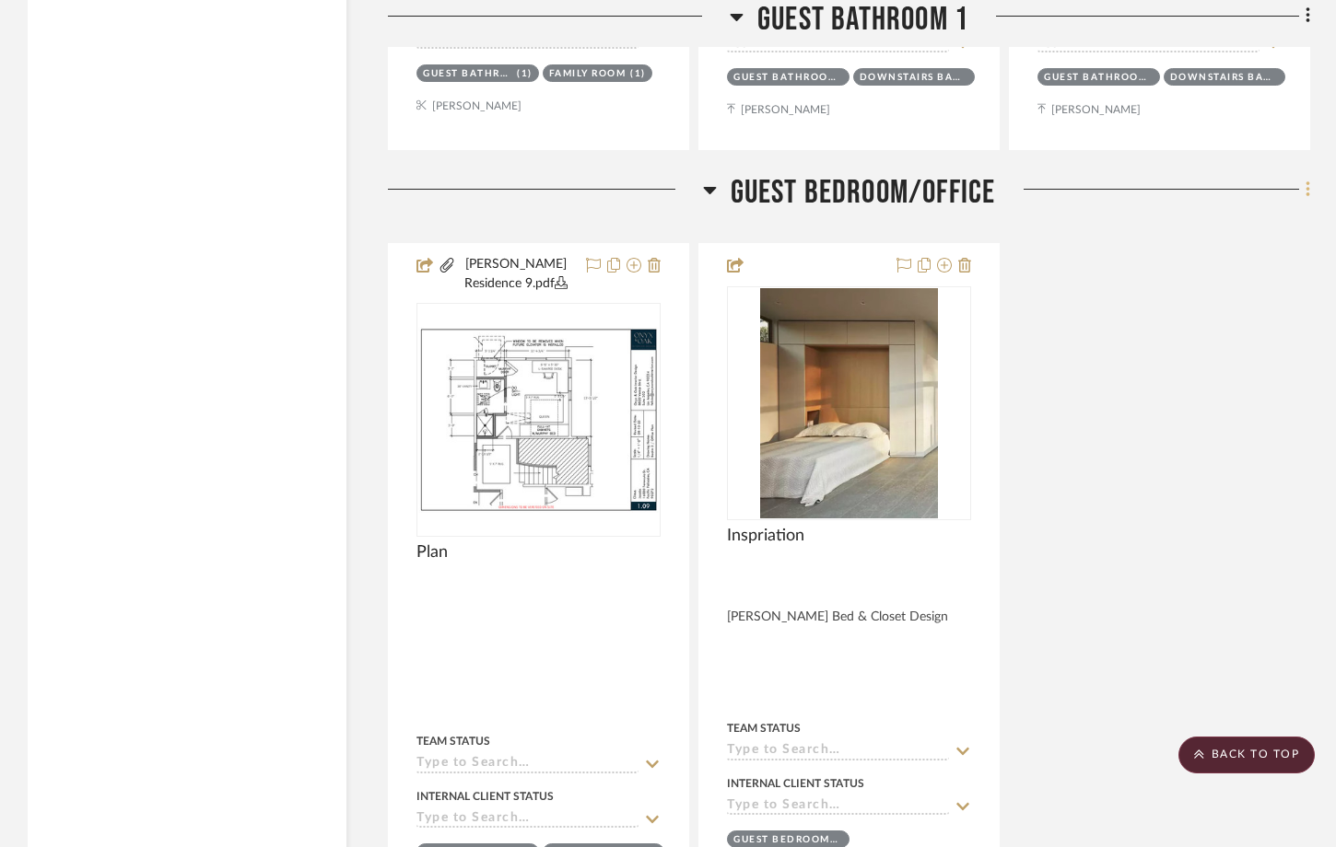
click at [1305, 180] on icon at bounding box center [1308, 190] width 6 height 20
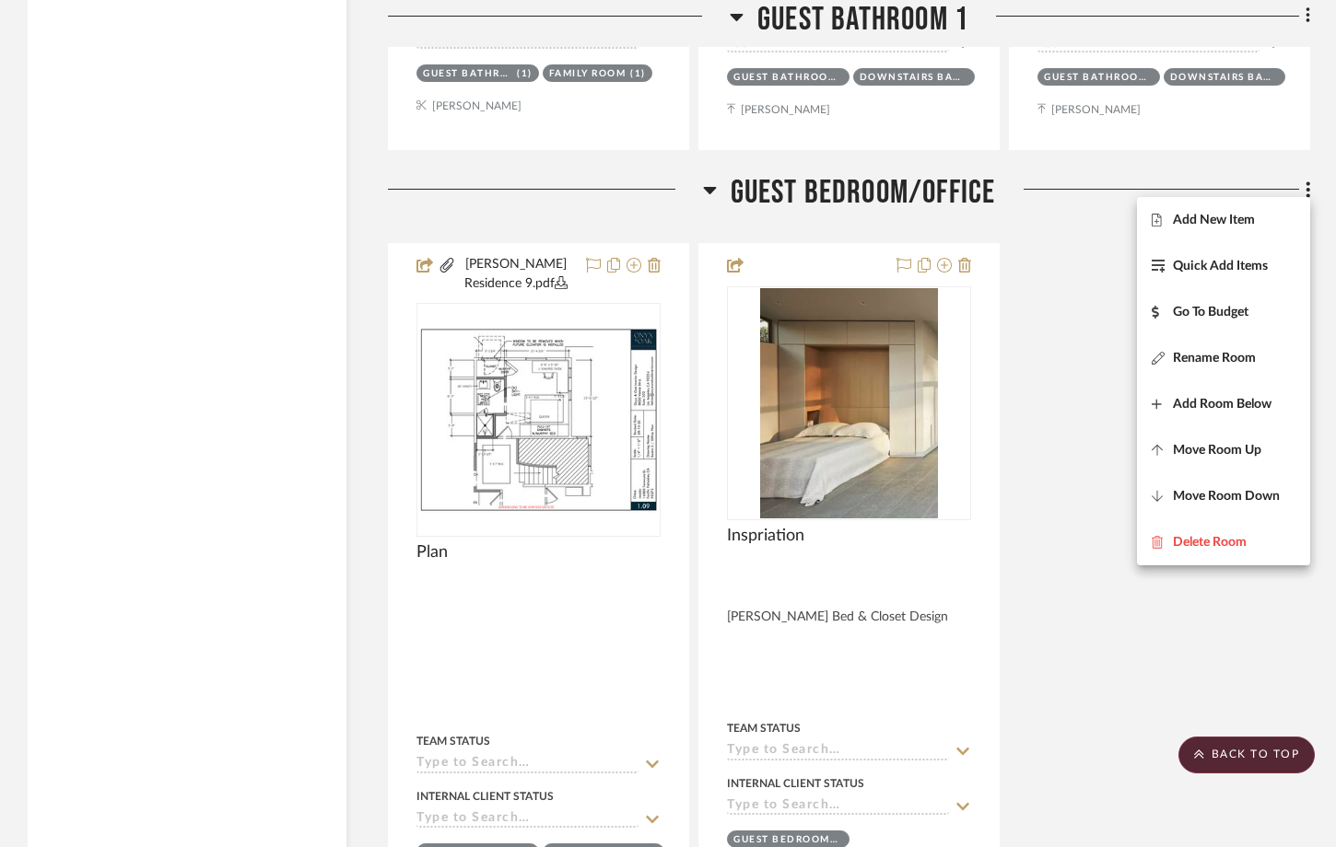
click at [1023, 188] on div at bounding box center [668, 423] width 1336 height 847
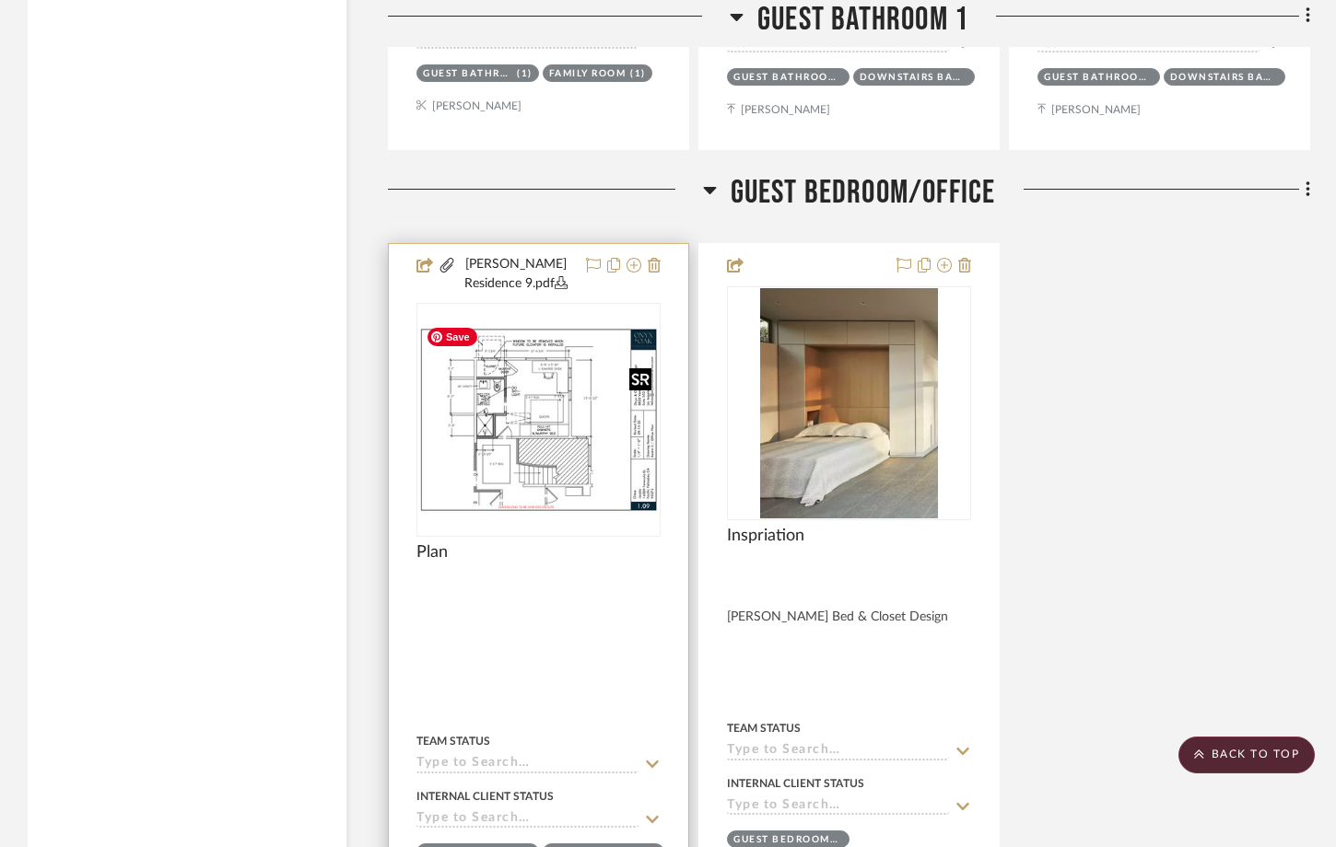
click at [534, 373] on img "0" at bounding box center [538, 420] width 241 height 186
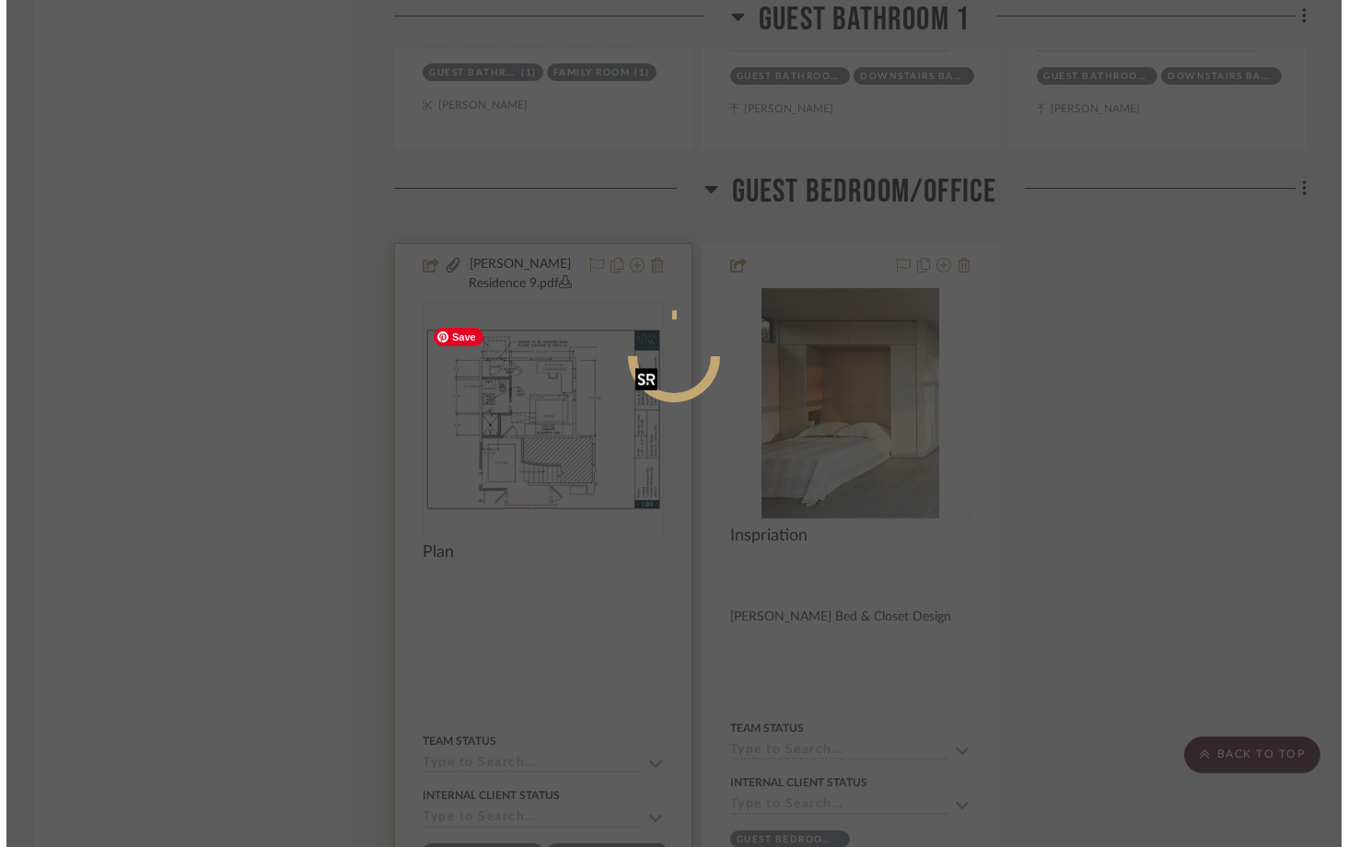
scroll to position [0, 0]
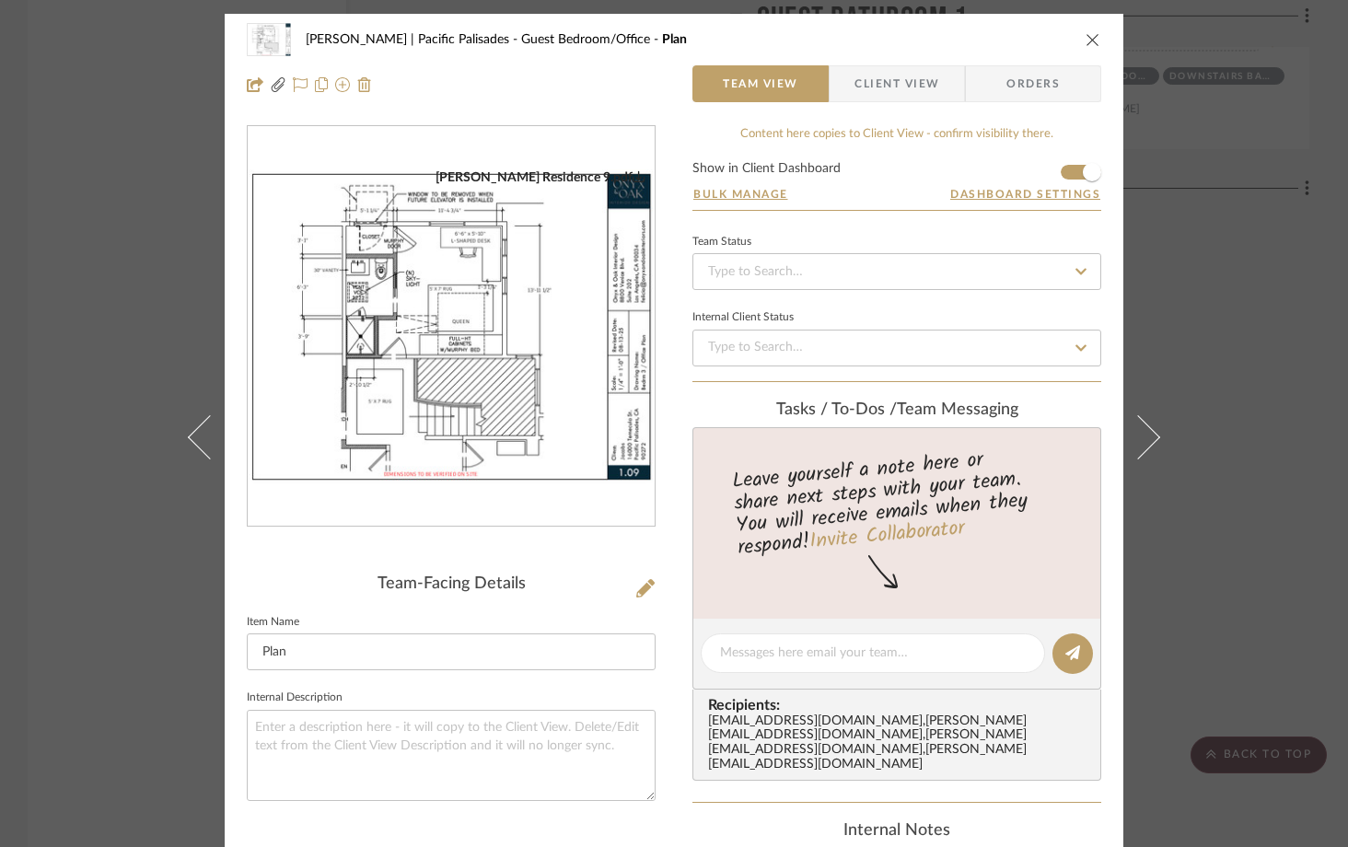
click at [494, 344] on img "0" at bounding box center [451, 326] width 407 height 315
